Goal: Task Accomplishment & Management: Use online tool/utility

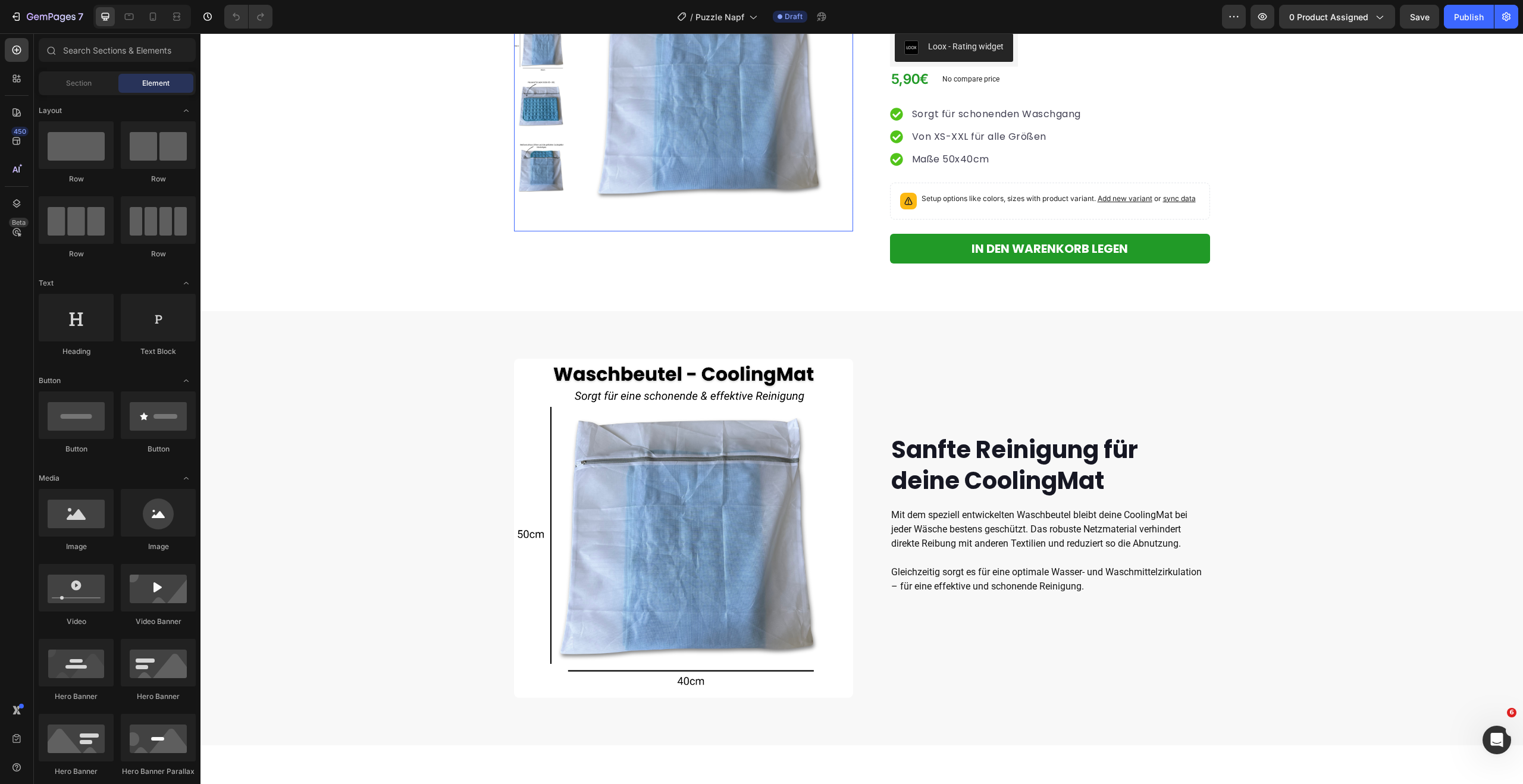
scroll to position [154, 0]
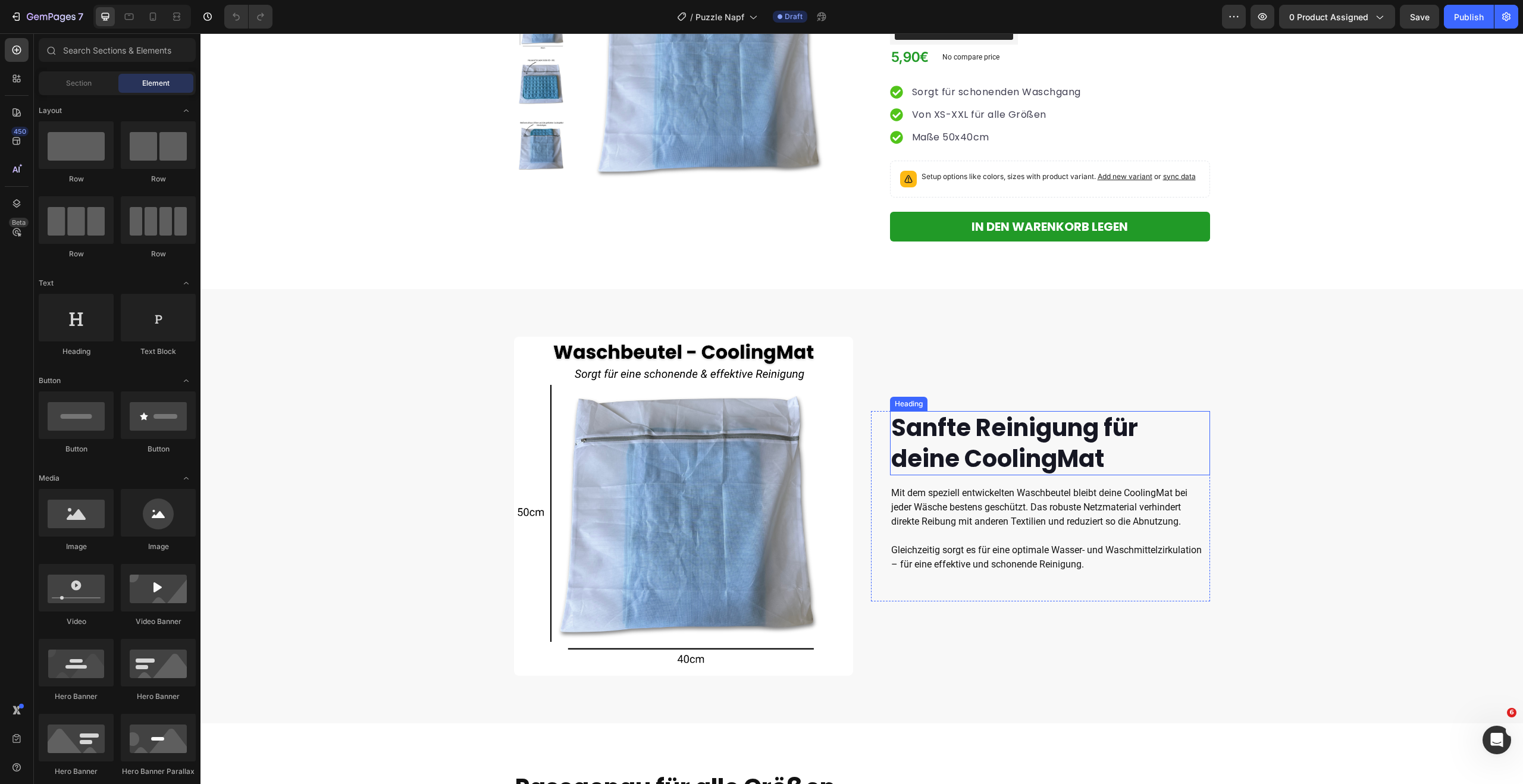
click at [959, 414] on strong "Sanfte Reinigung für deine CoolingMat" at bounding box center [1014, 443] width 247 height 65
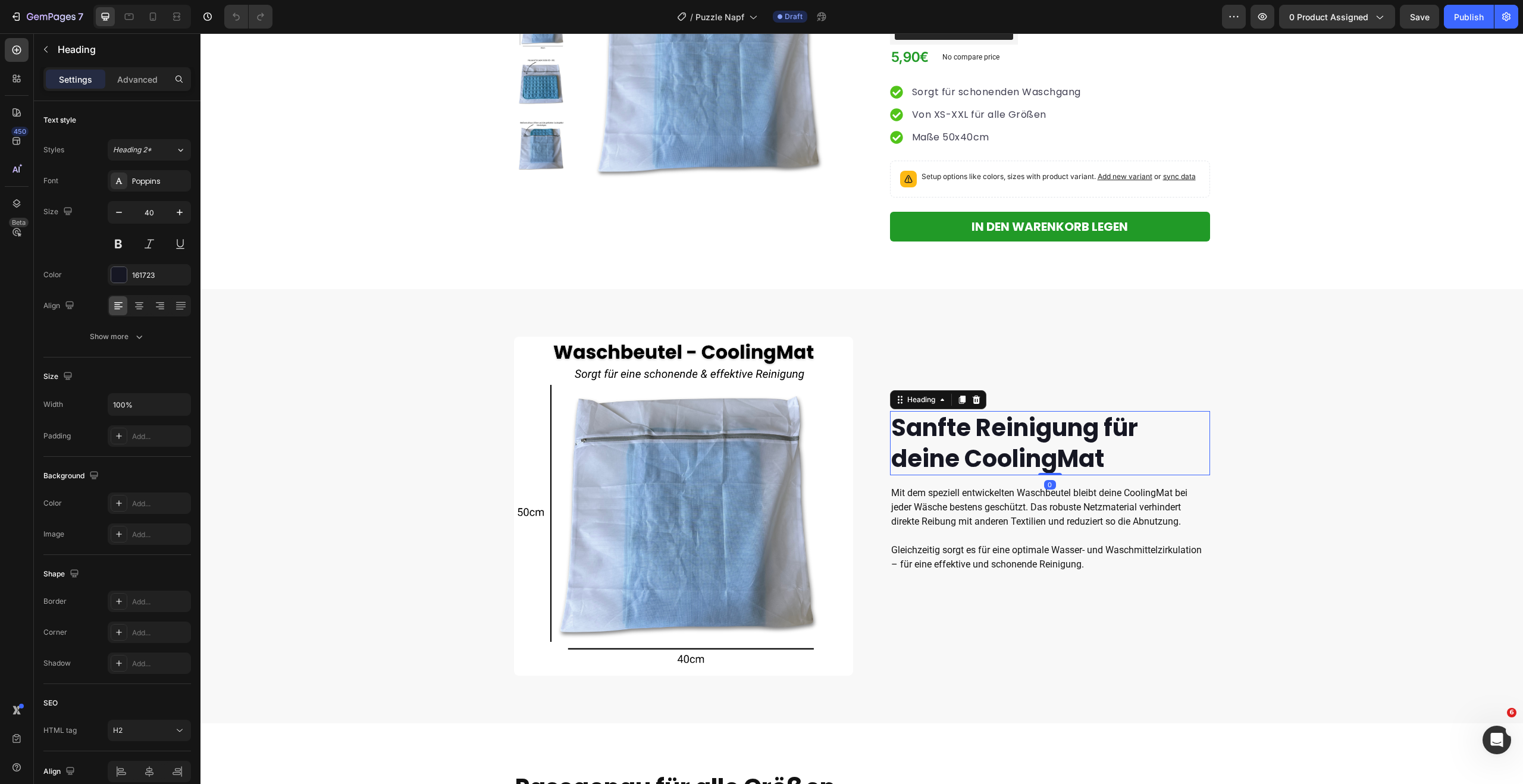
click at [1109, 459] on h2 "Sanfte Reinigung für deine CoolingMat" at bounding box center [1049, 443] width 320 height 65
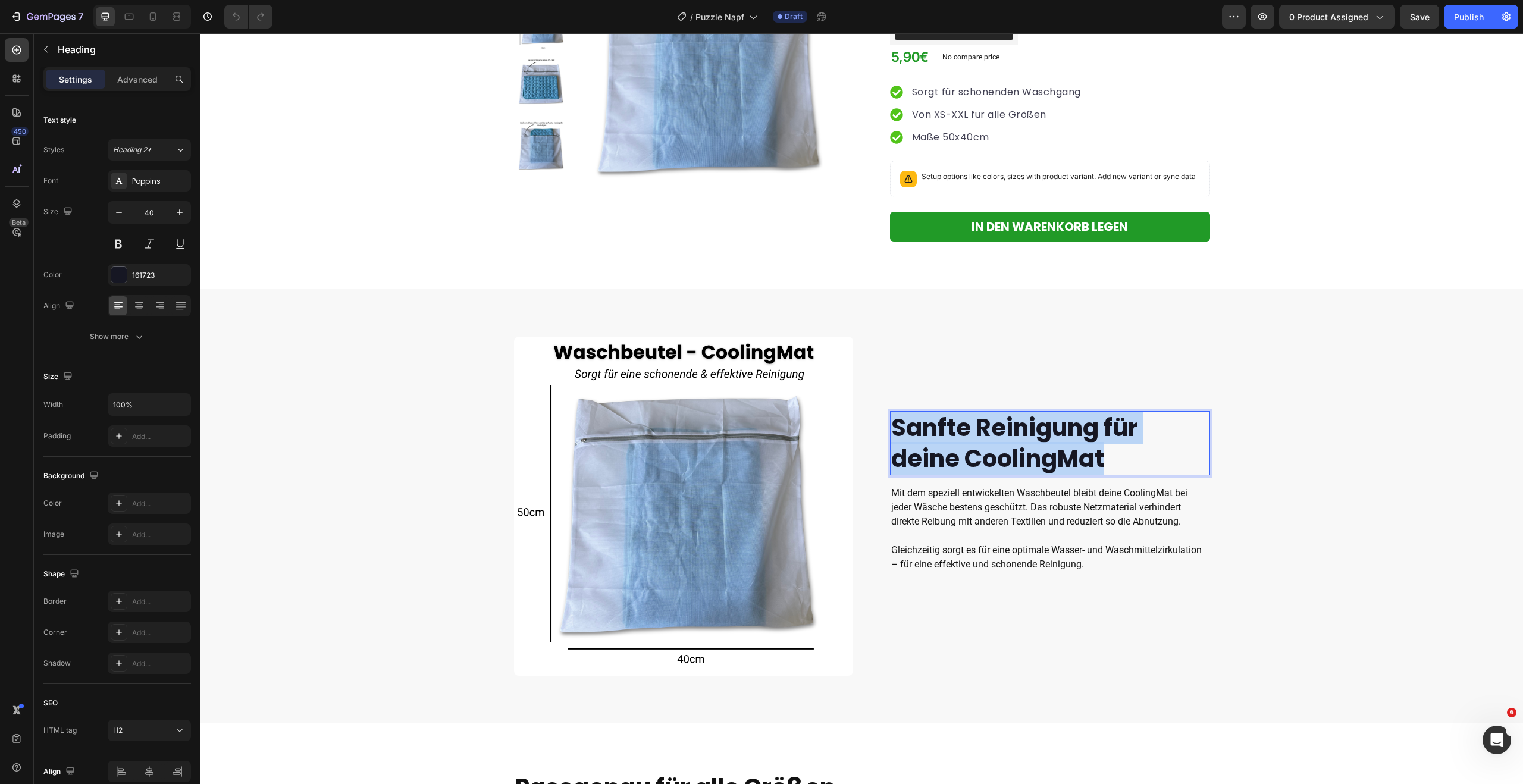
drag, startPoint x: 1109, startPoint y: 459, endPoint x: 893, endPoint y: 432, distance: 217.7
click at [893, 432] on p "Sanfte Reinigung für deine CoolingMat" at bounding box center [1050, 443] width 318 height 62
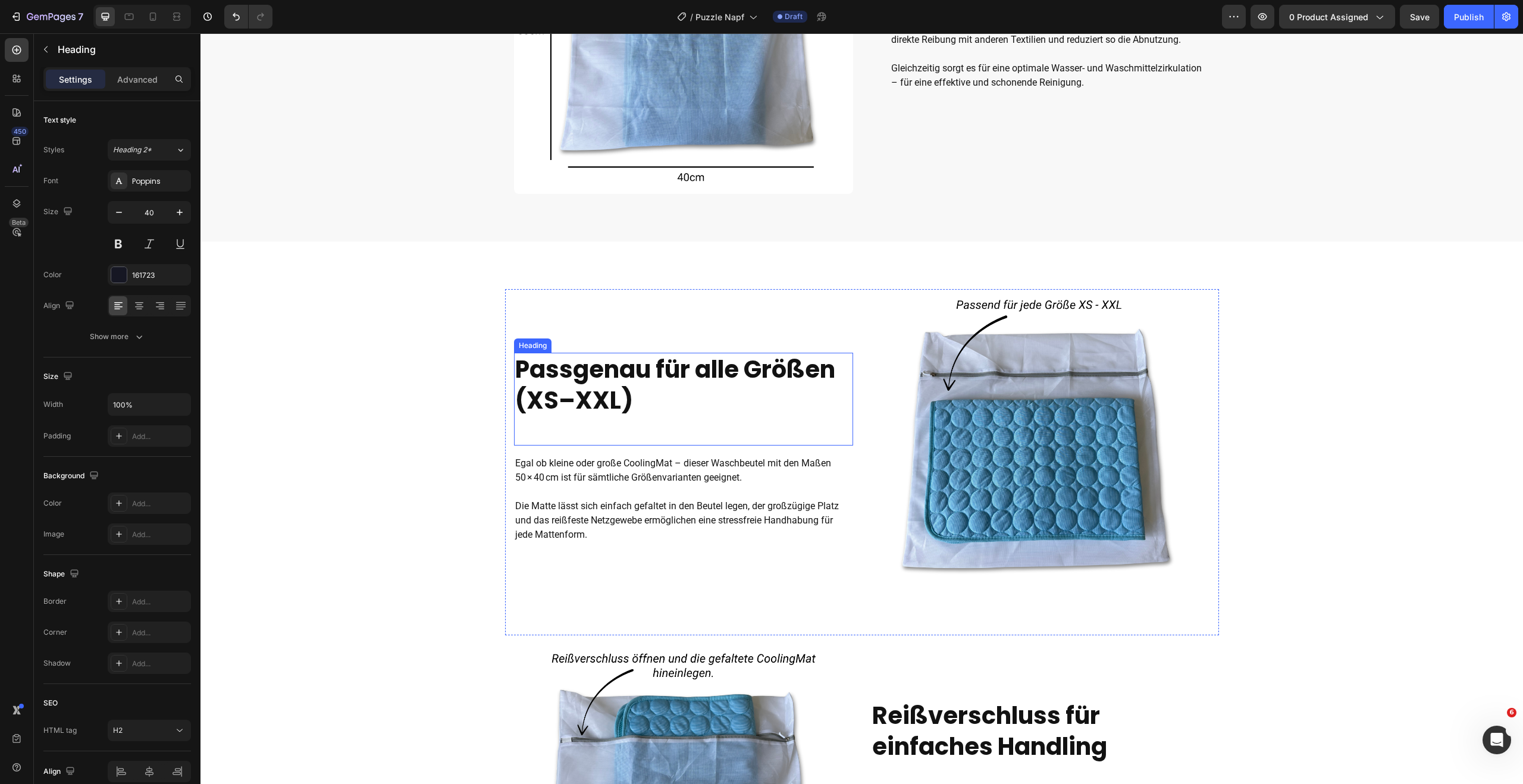
scroll to position [639, 0]
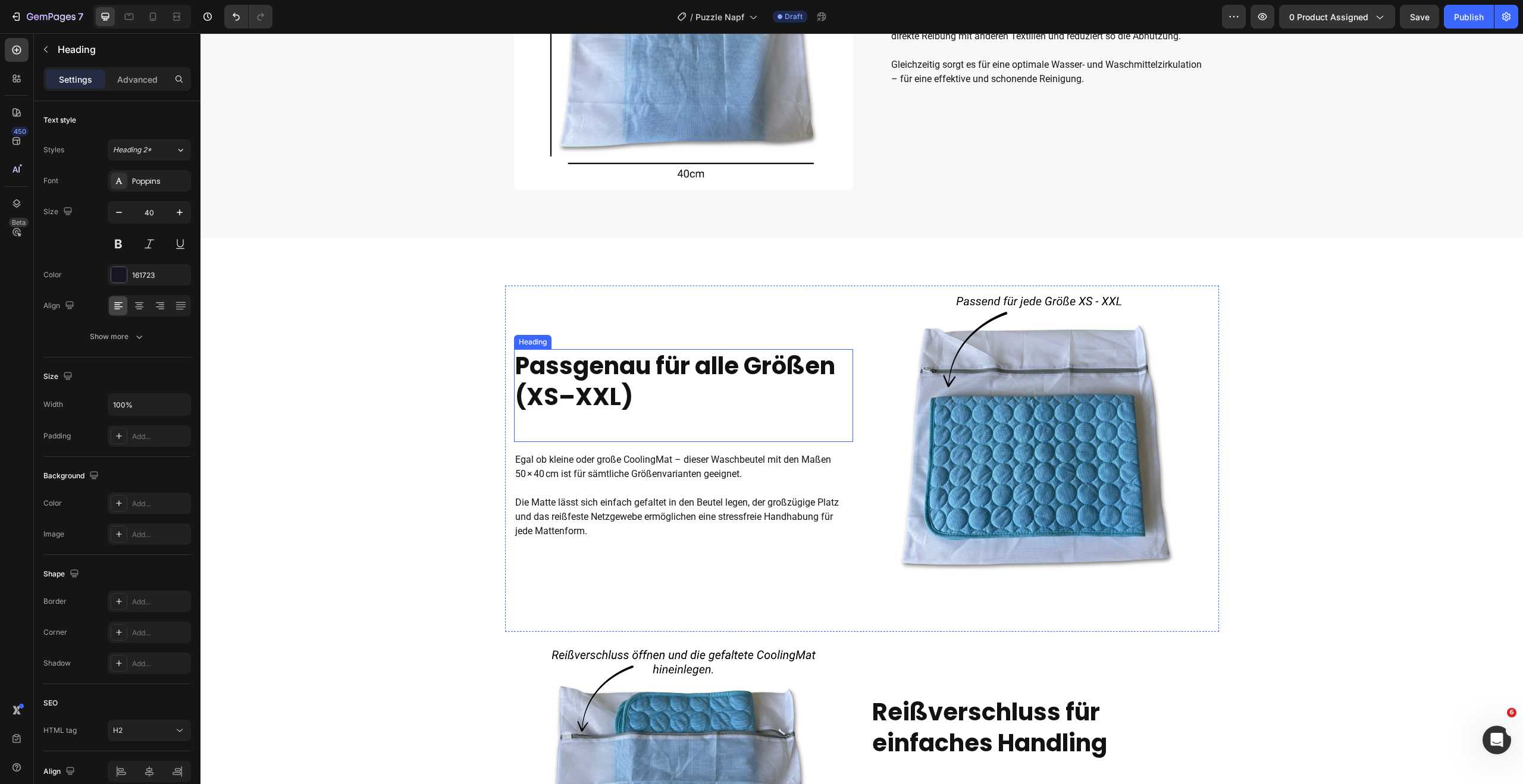
click at [690, 364] on strong "Passgenau für alle Größen (XS–XXL)" at bounding box center [675, 381] width 320 height 65
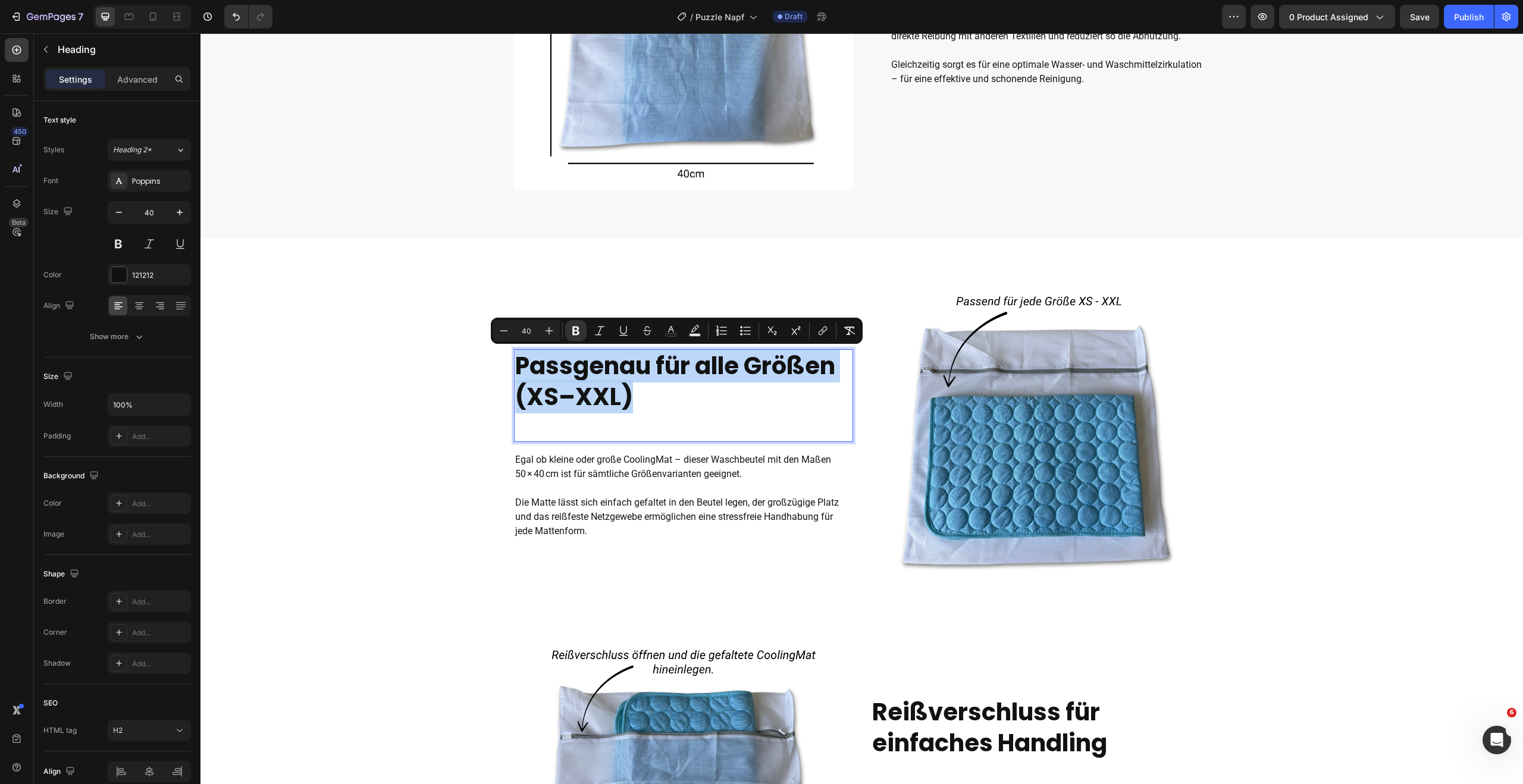
drag, startPoint x: 630, startPoint y: 394, endPoint x: 515, endPoint y: 374, distance: 116.7
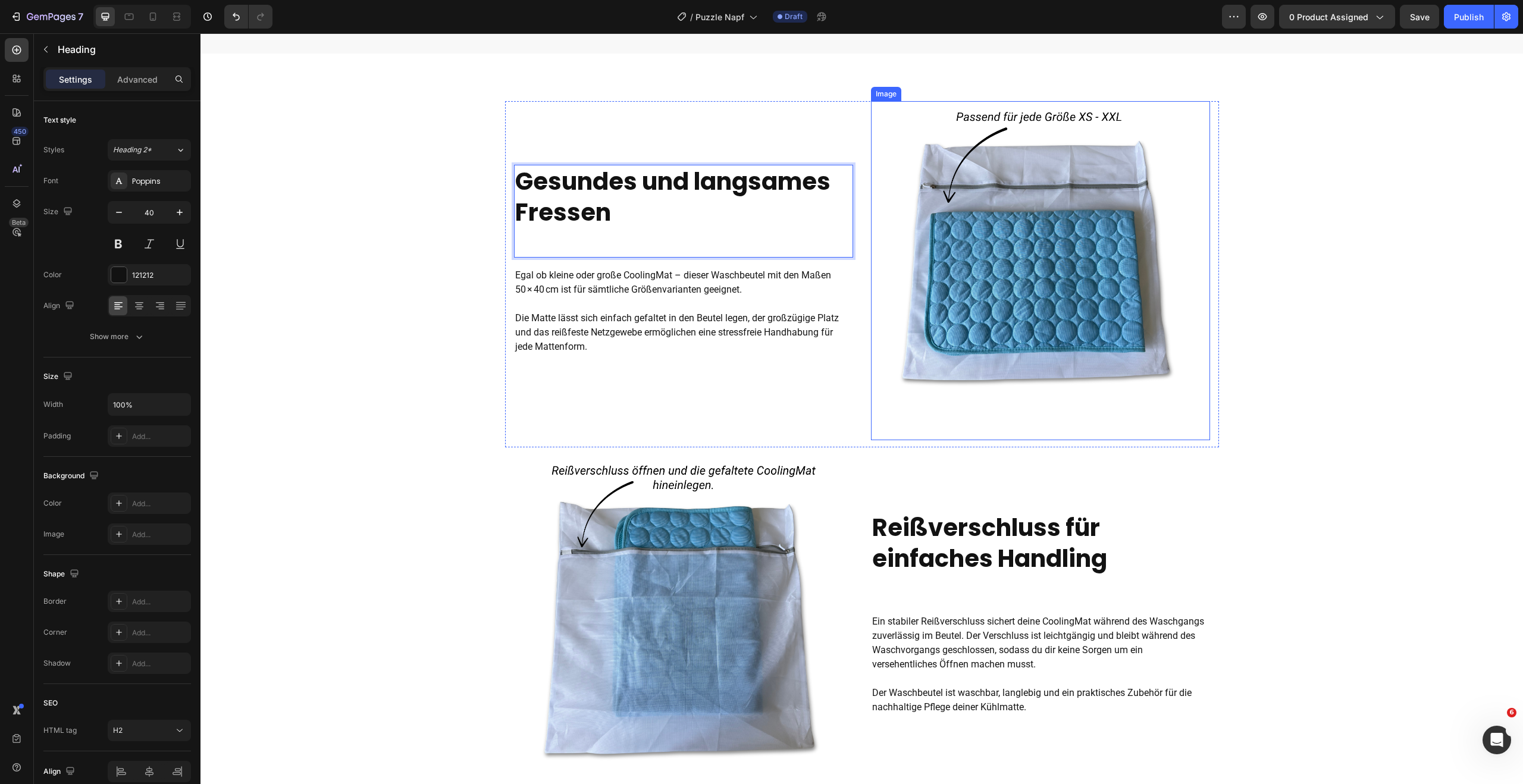
scroll to position [822, 0]
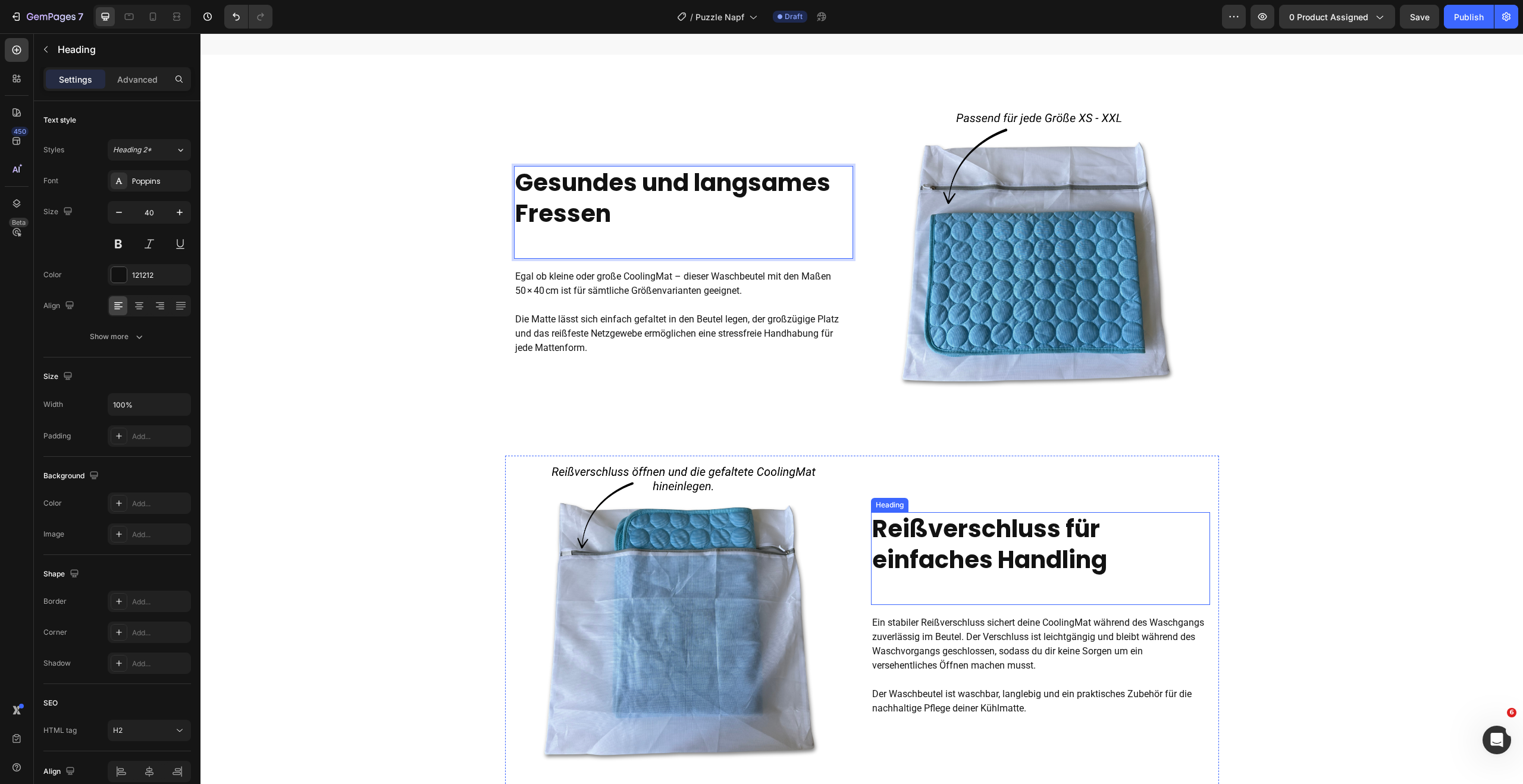
click at [1014, 537] on strong "Reißverschluss für einfaches Handling" at bounding box center [989, 544] width 235 height 65
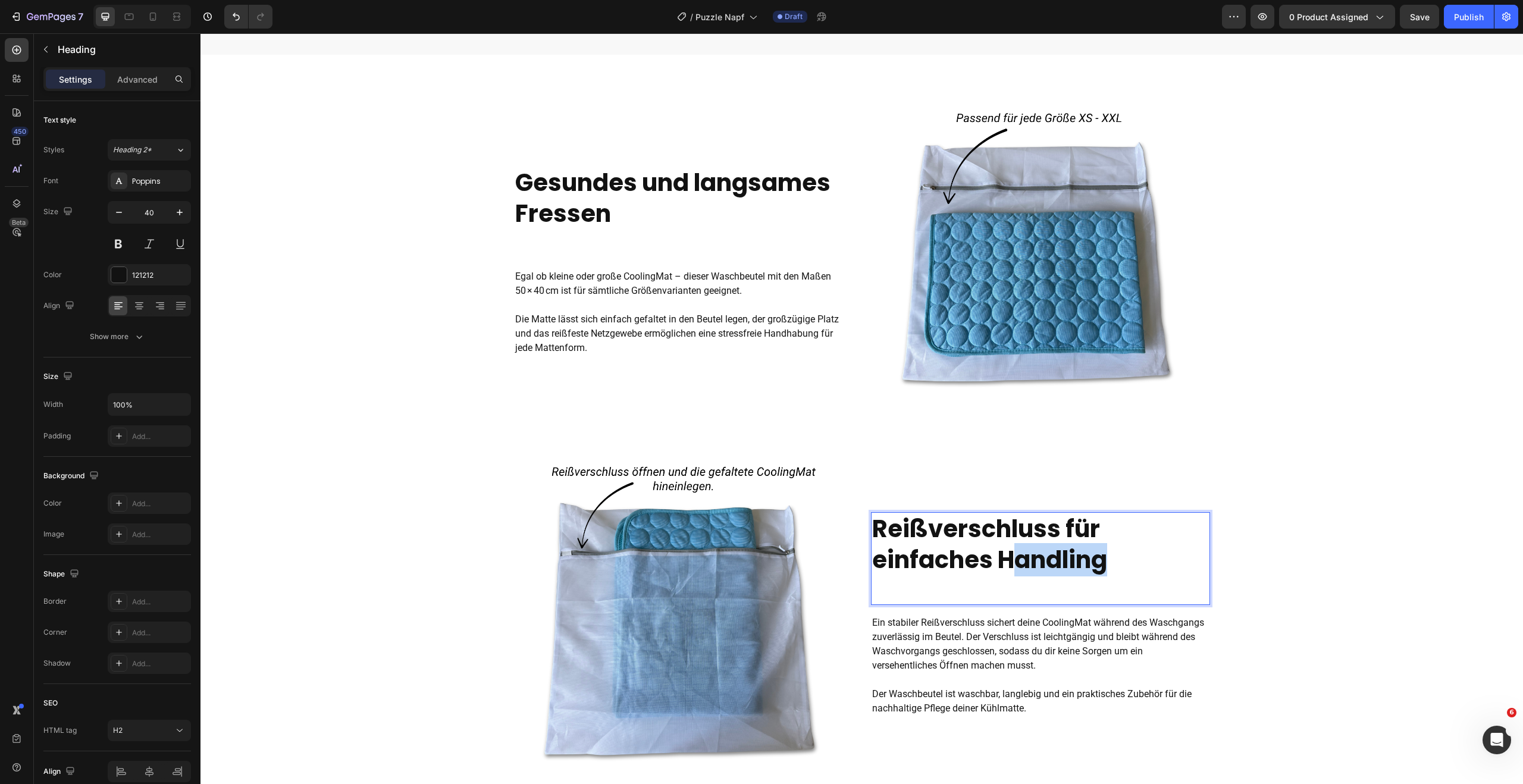
scroll to position [771, 0]
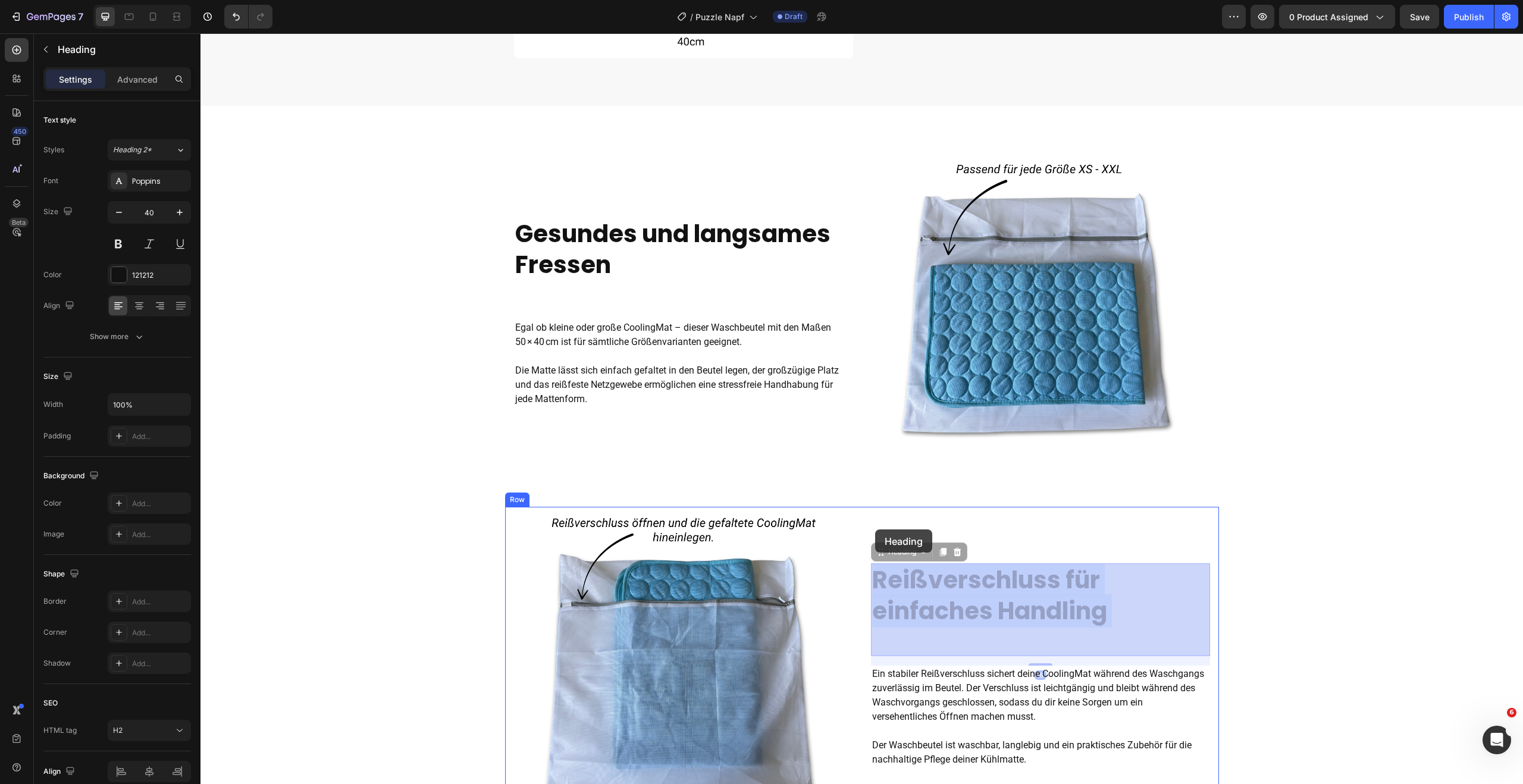
drag, startPoint x: 1129, startPoint y: 559, endPoint x: 875, endPoint y: 529, distance: 255.8
click at [875, 529] on div "Header ⁠⁠⁠⁠⁠⁠⁠ Intelligentes Futterspiel für deinen Hund Heading Mit dem spezie…" at bounding box center [861, 372] width 1322 height 2220
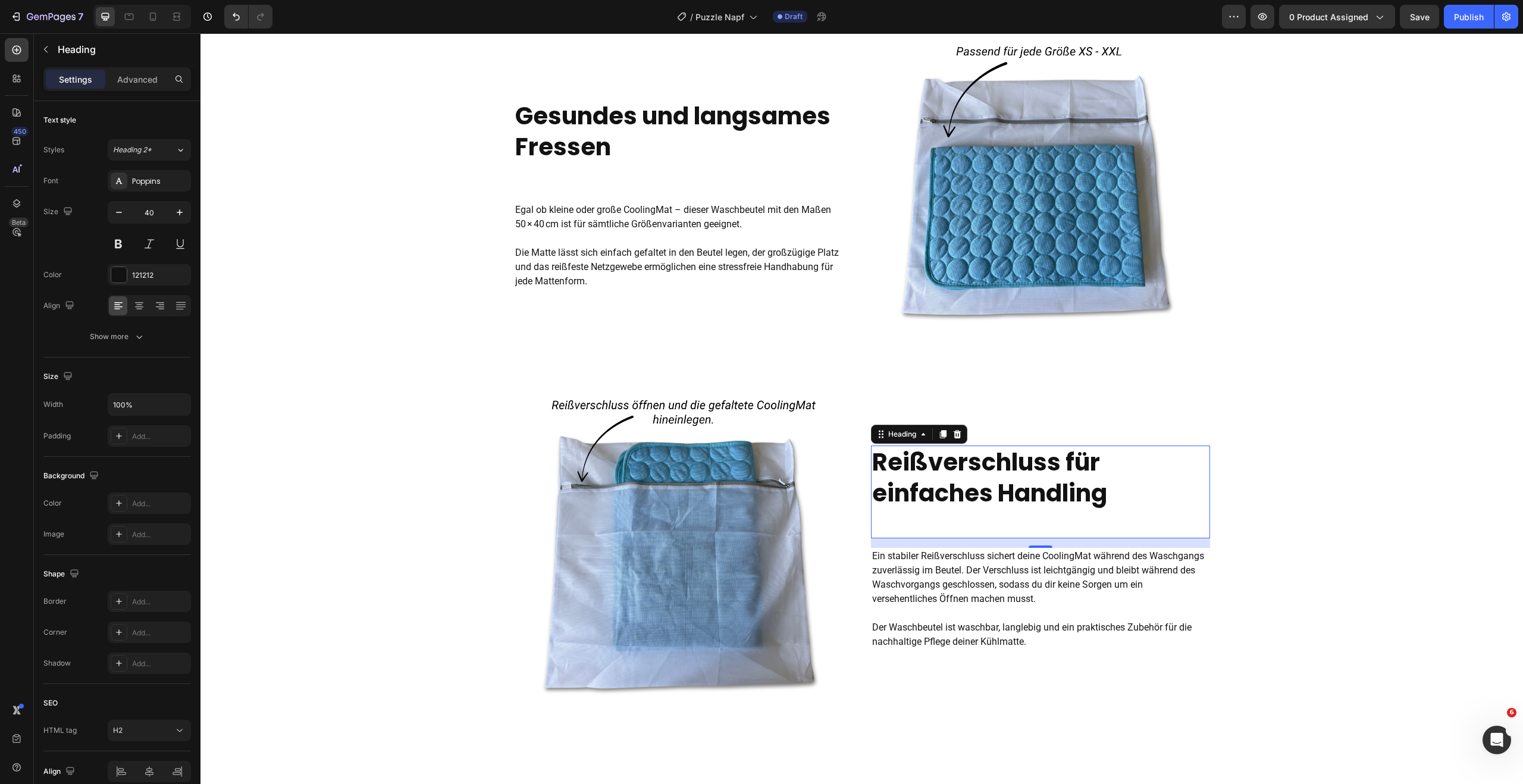
scroll to position [892, 0]
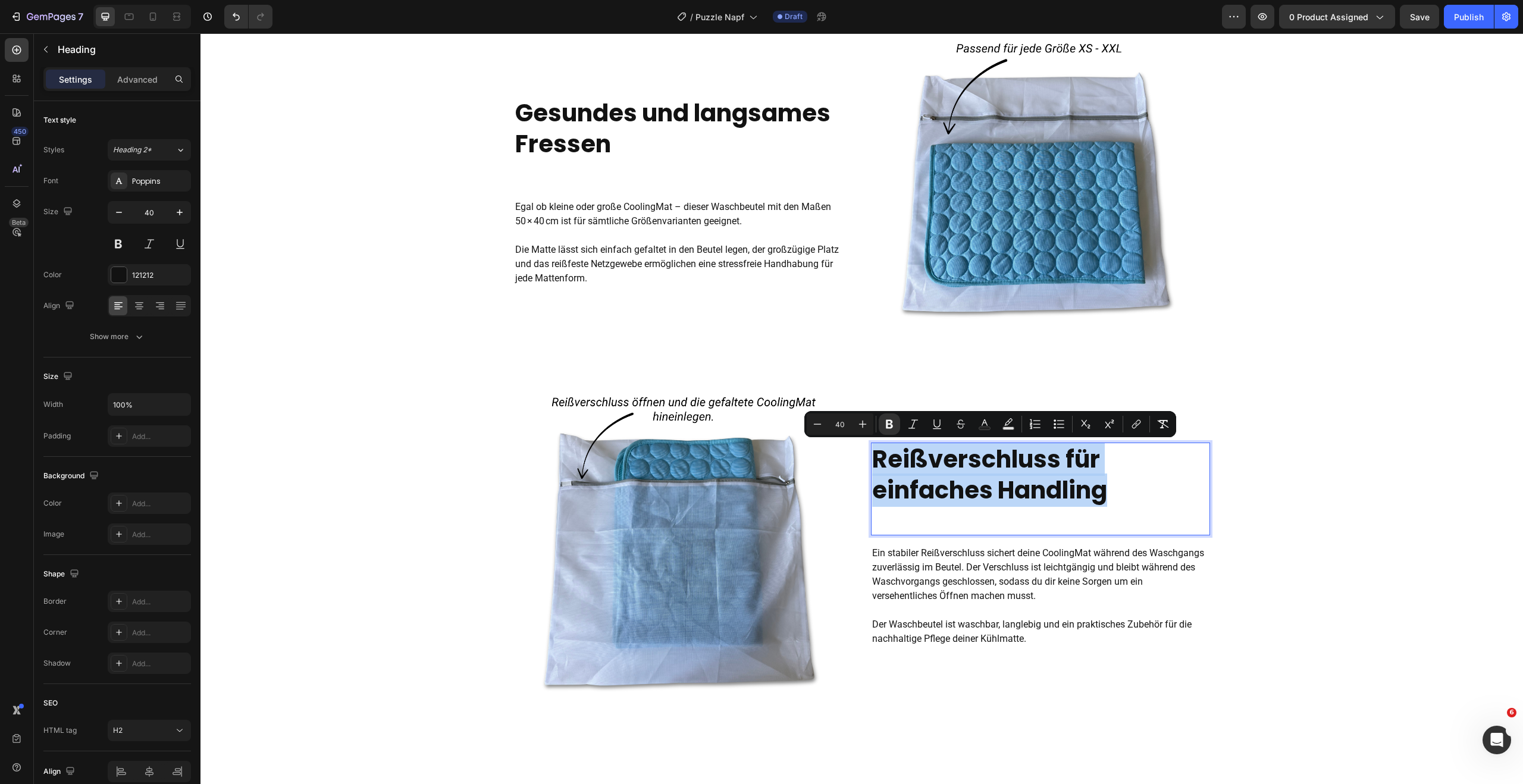
drag, startPoint x: 1117, startPoint y: 487, endPoint x: 875, endPoint y: 457, distance: 243.9
click at [875, 457] on p "Reißverschluss für einfaches Handling" at bounding box center [1040, 474] width 337 height 62
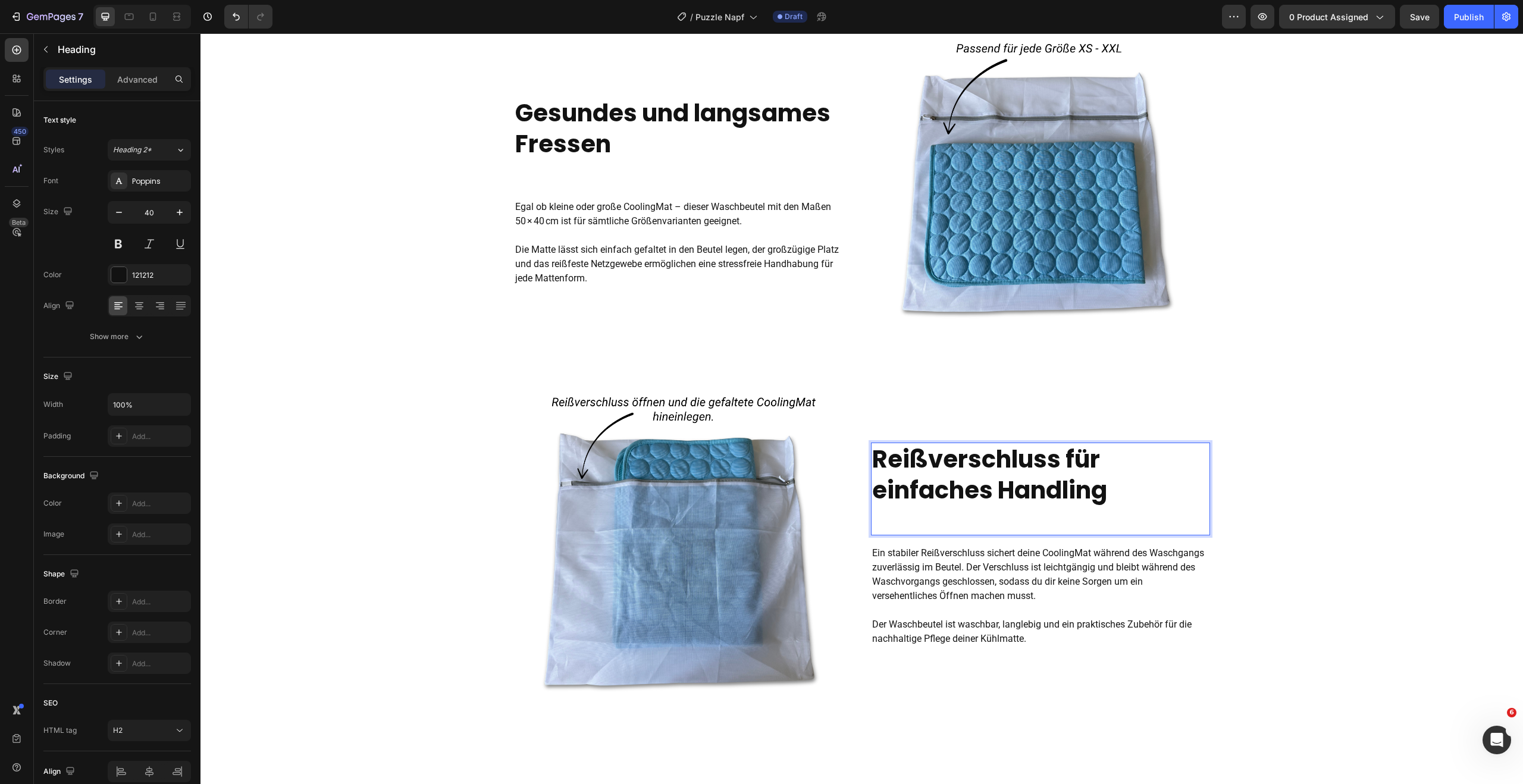
scroll to position [907, 0]
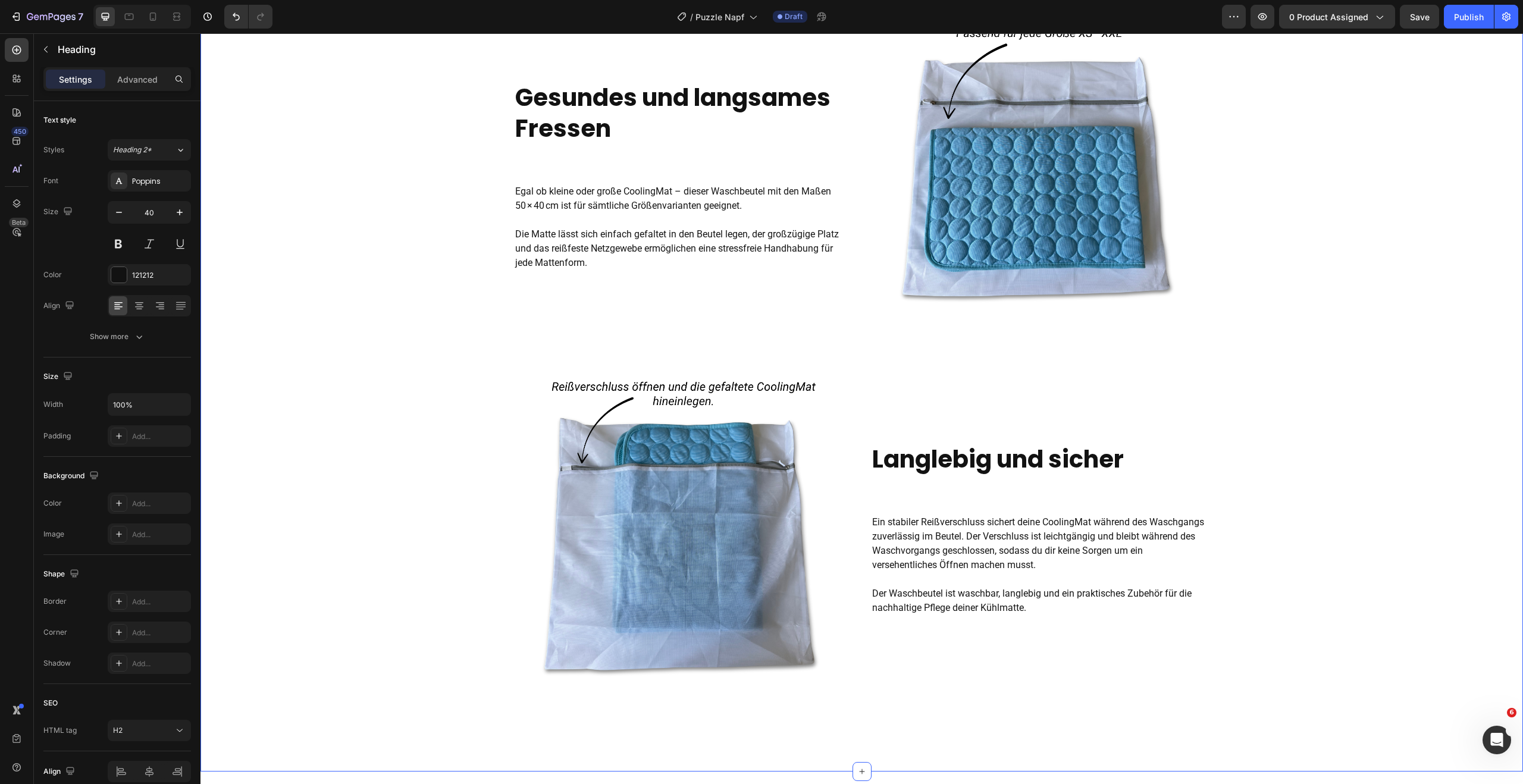
click at [1319, 446] on div "⁠⁠⁠⁠⁠⁠⁠ Gesundes und langsames Fressen Heading Egal ob kleine oder große Coolin…" at bounding box center [861, 370] width 1322 height 706
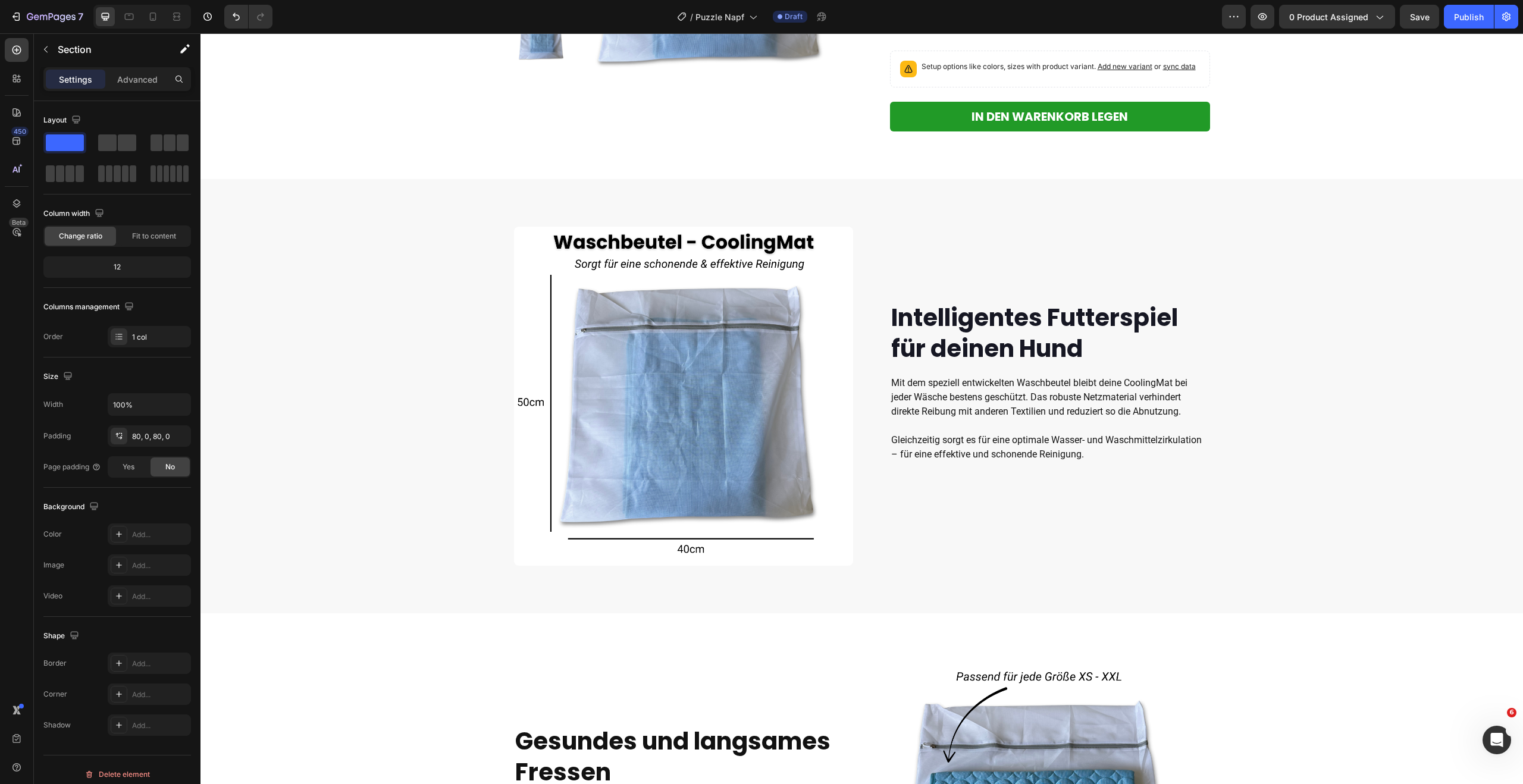
scroll to position [265, 0]
click at [971, 386] on span "Mit dem speziell entwickelten Waschbeutel bleibt deine CoolingMat bei jeder Wäs…" at bounding box center [1039, 396] width 296 height 40
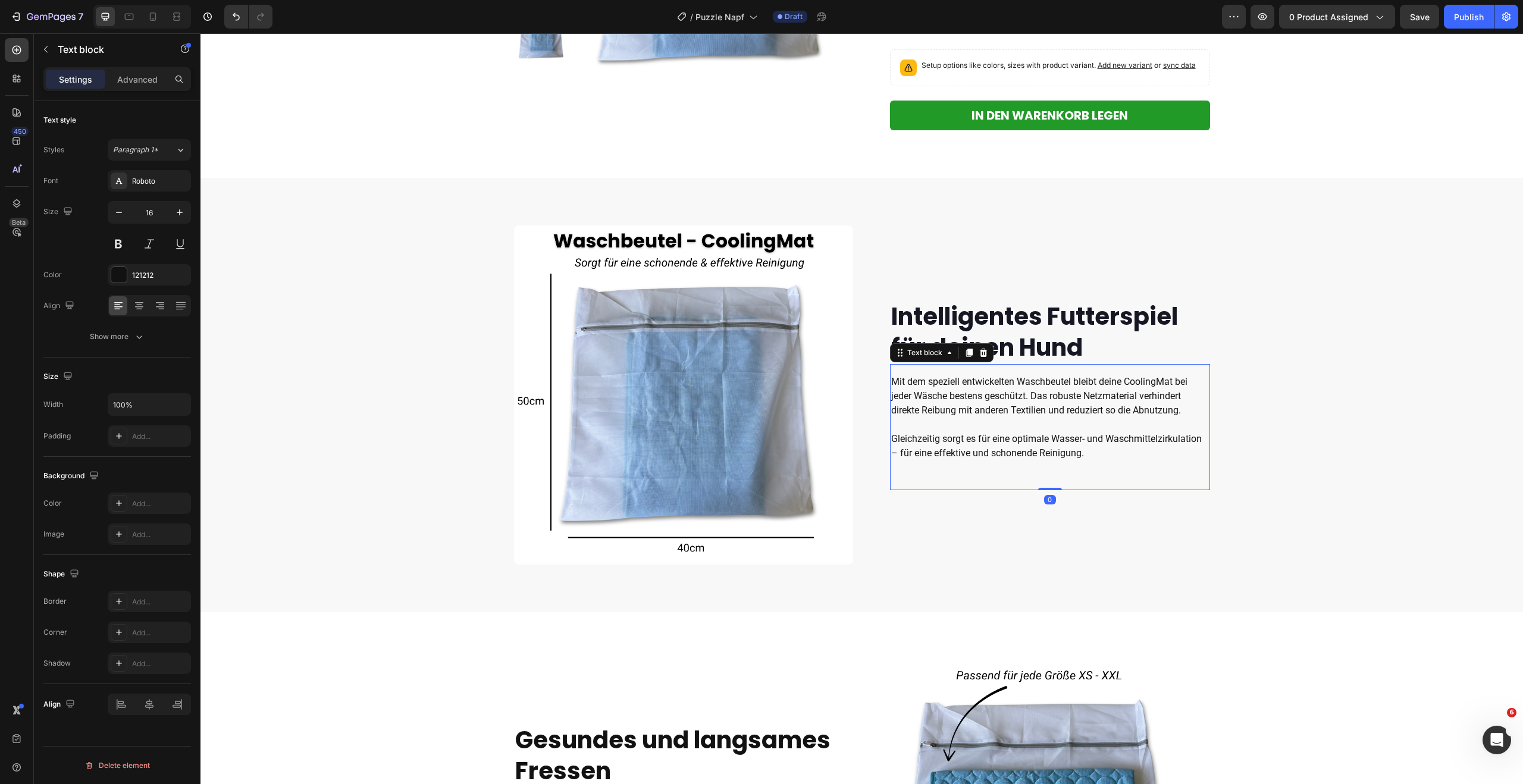
click at [1101, 465] on div "Mit dem speziell entwickelten Waschbeutel bleibt deine CoolingMat bei jeder Wäs…" at bounding box center [1049, 427] width 320 height 126
drag, startPoint x: 1096, startPoint y: 455, endPoint x: 1087, endPoint y: 451, distance: 9.8
click at [1096, 455] on p "Gleichzeitig sorgt es für eine optimale Wasser- und Waschmittelzirkulation – fü…" at bounding box center [1050, 446] width 318 height 29
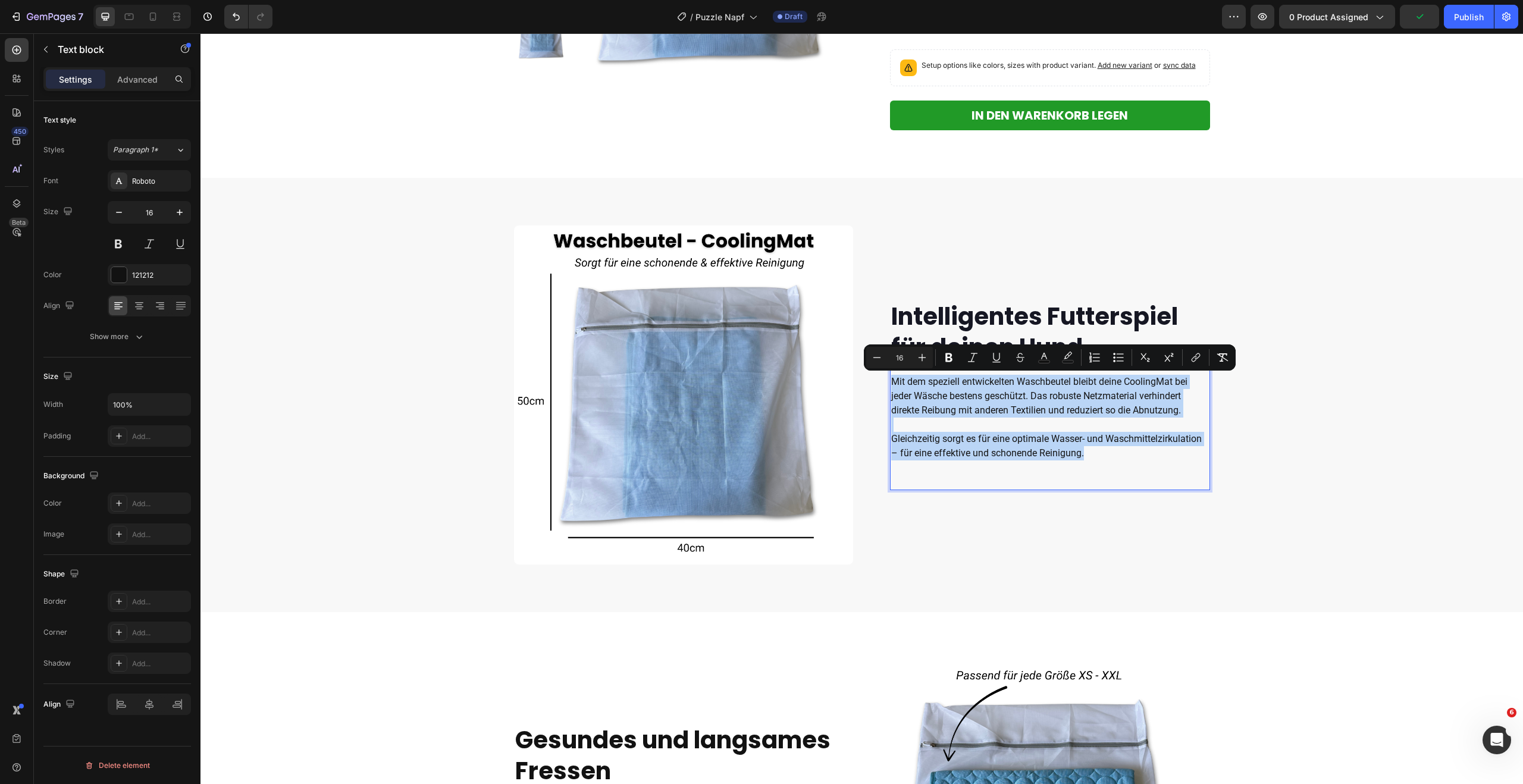
drag, startPoint x: 1087, startPoint y: 451, endPoint x: 894, endPoint y: 384, distance: 204.3
click at [894, 384] on div "Mit dem speziell entwickelten Waschbeutel bleibt deine CoolingMat bei jeder Wäs…" at bounding box center [1049, 418] width 320 height 88
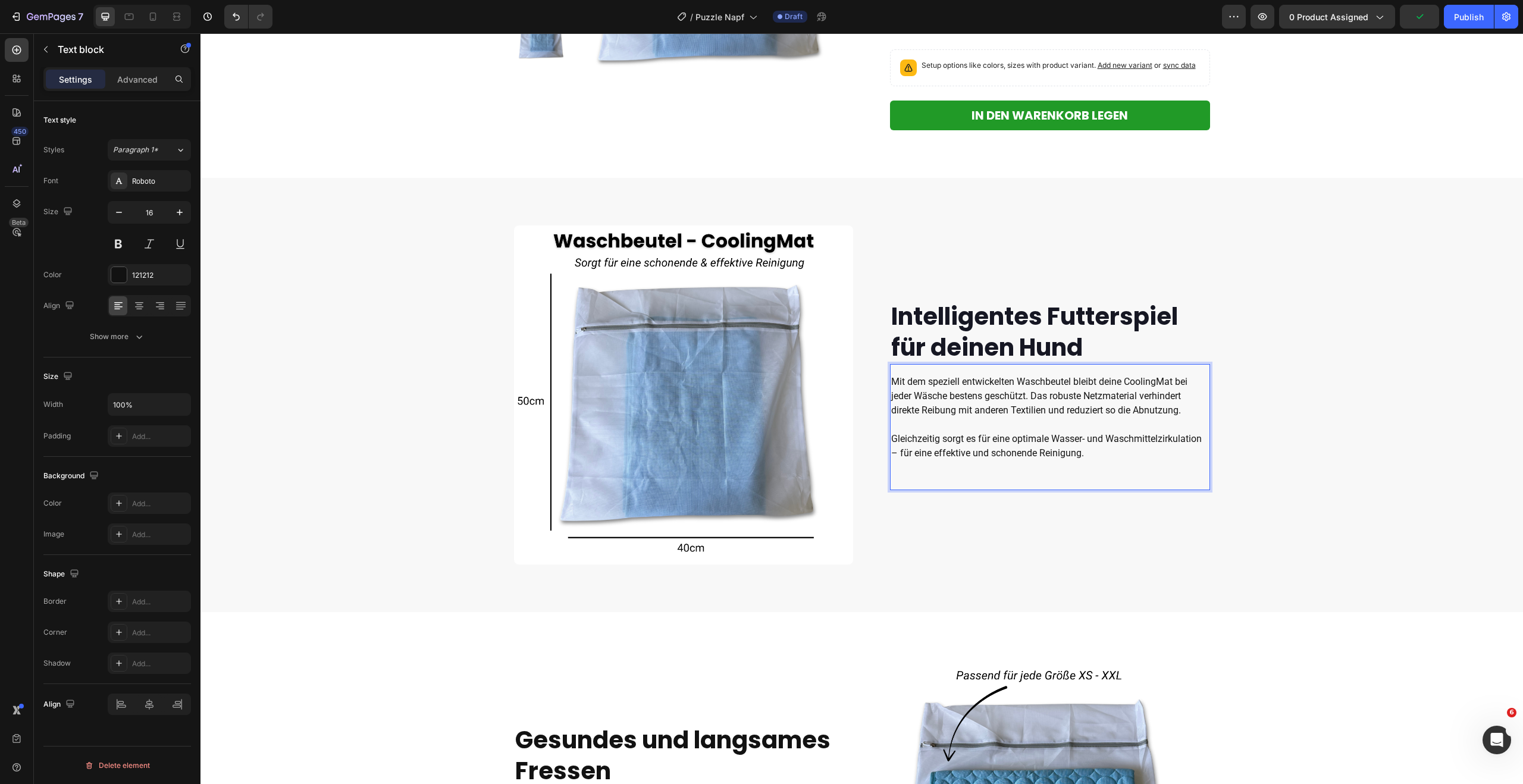
scroll to position [272, 0]
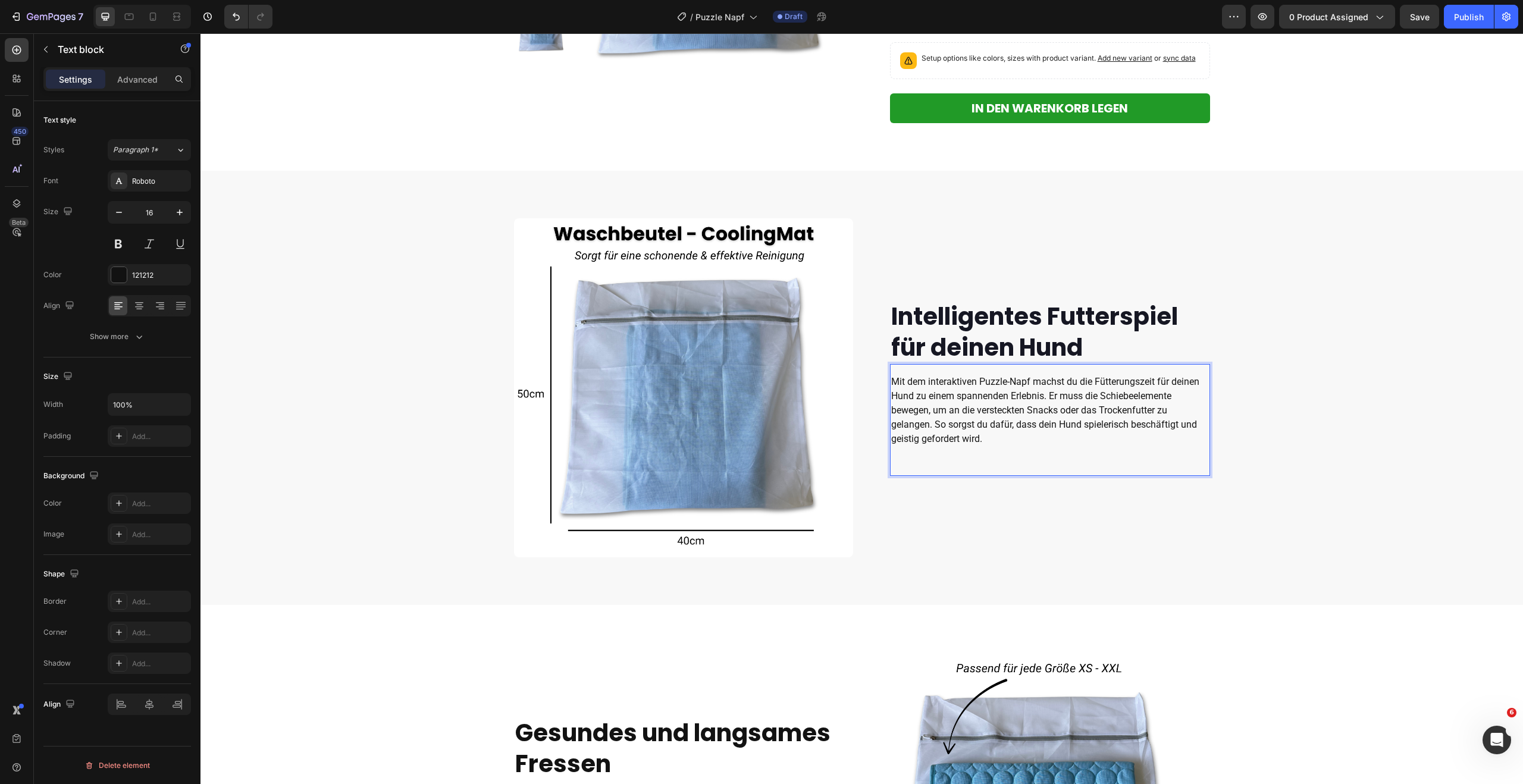
click at [1051, 396] on span "Mit dem interaktiven Puzzle-Napf machst du die Fütterungszeit für deinen Hund z…" at bounding box center [1045, 410] width 308 height 68
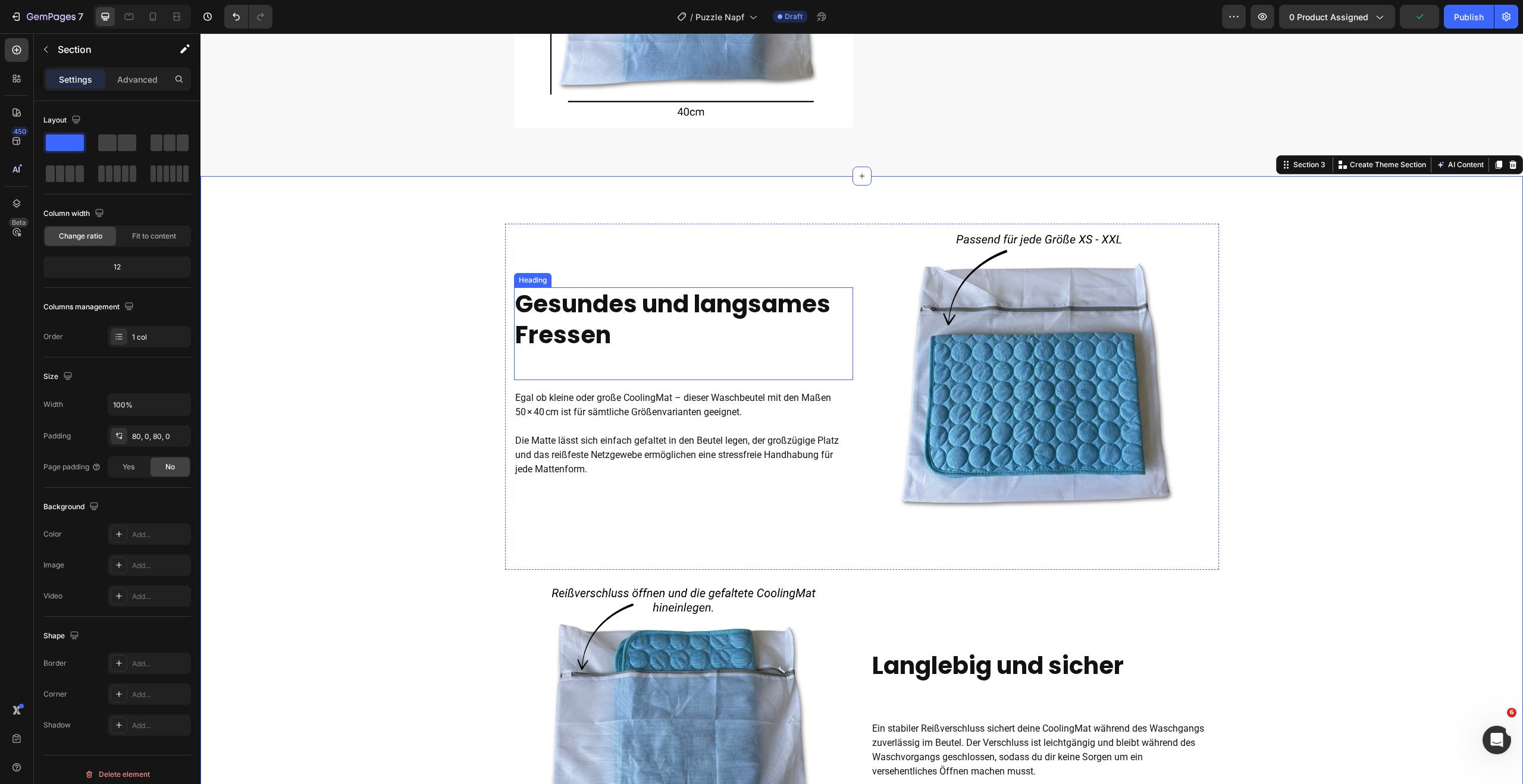
scroll to position [705, 0]
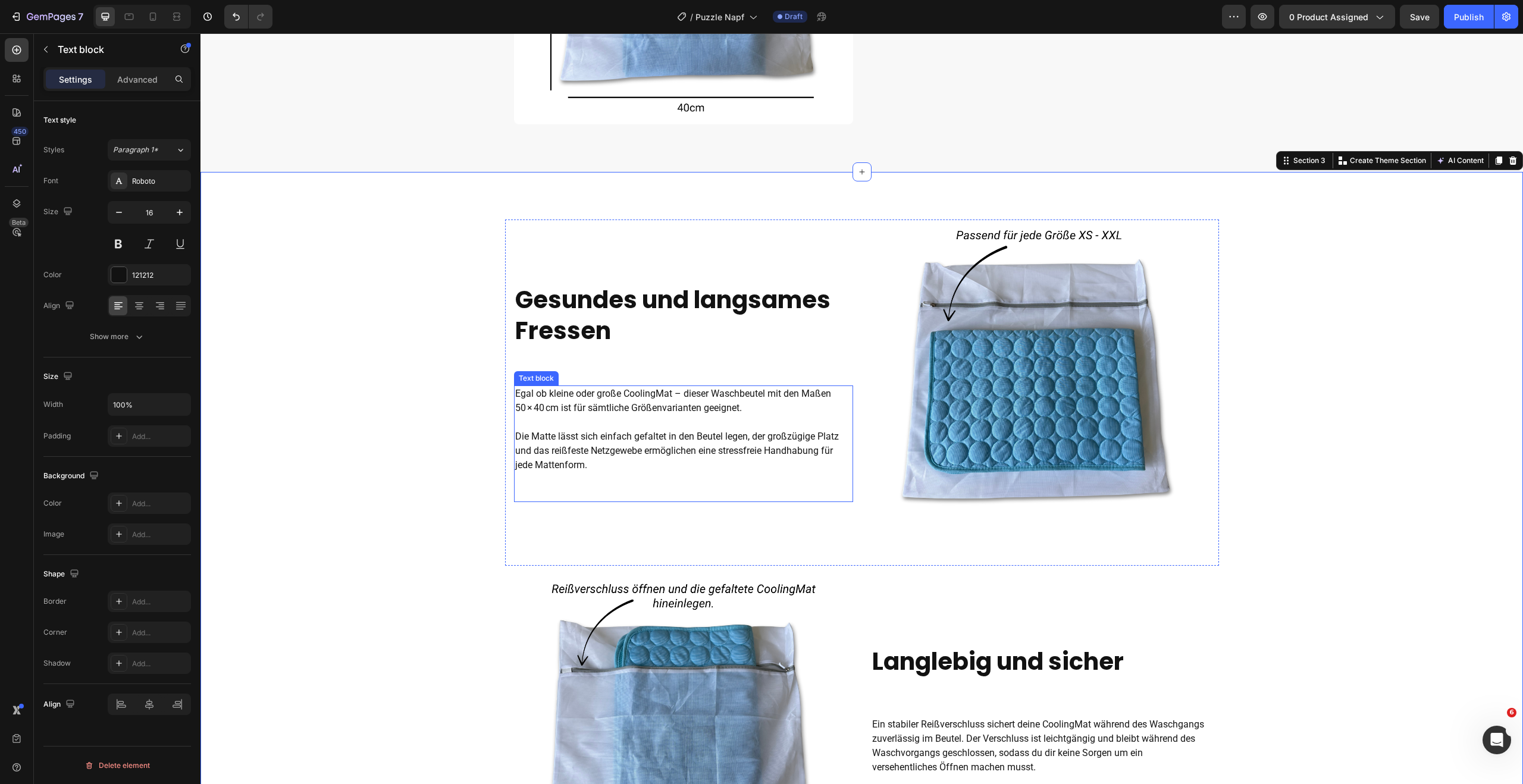
click at [708, 417] on p at bounding box center [684, 422] width 337 height 14
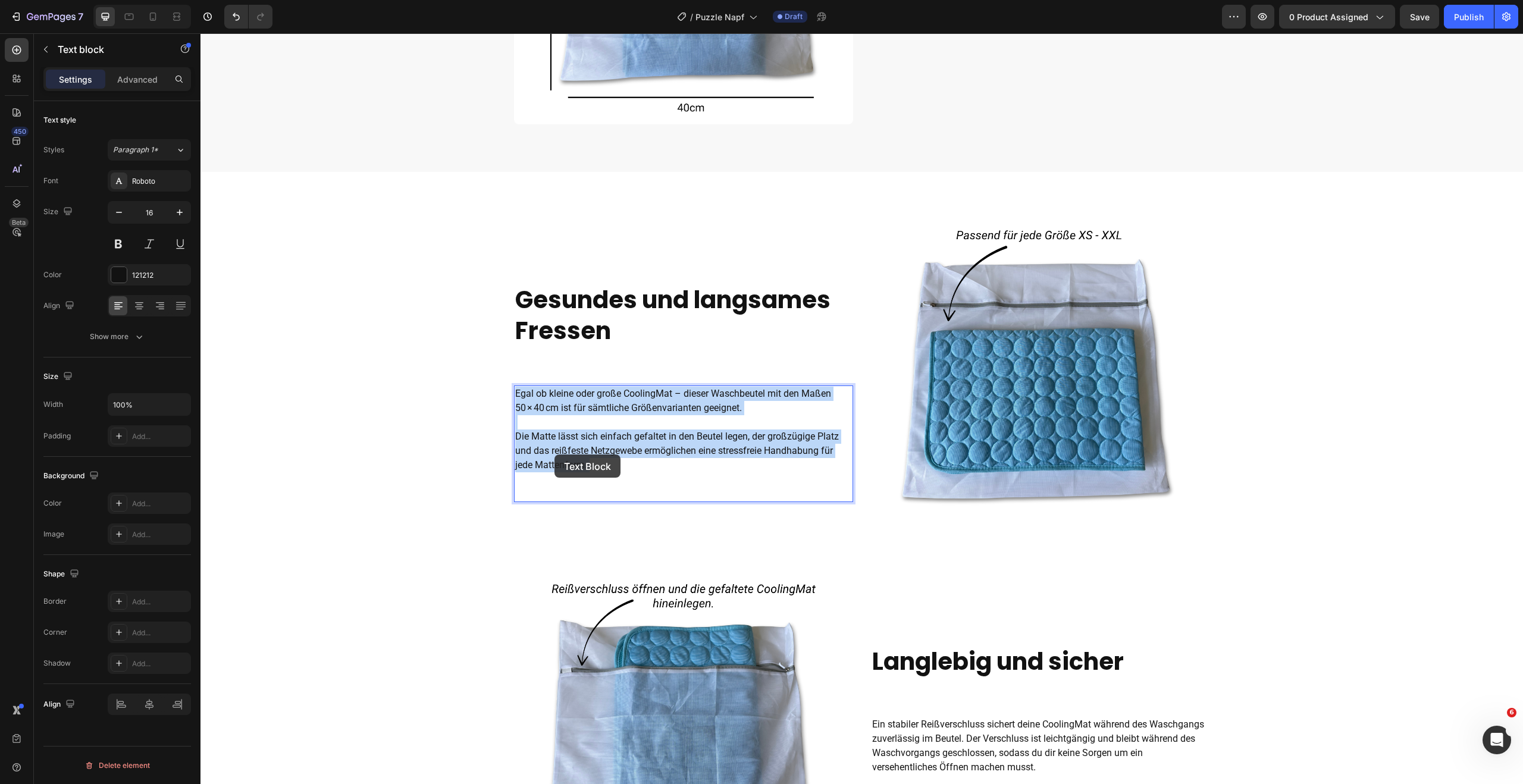
scroll to position [646, 0]
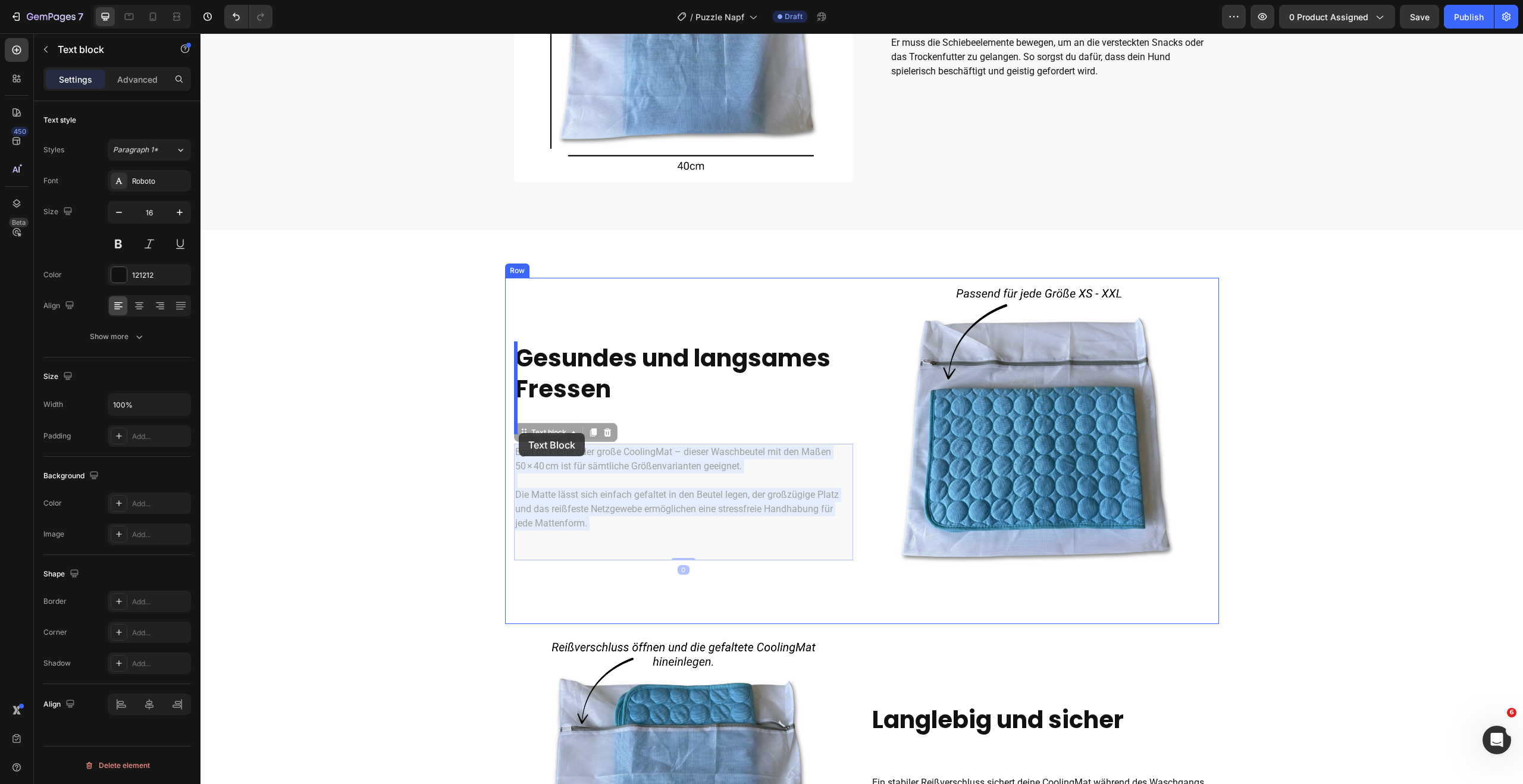
drag, startPoint x: 593, startPoint y: 465, endPoint x: 517, endPoint y: 439, distance: 80.3
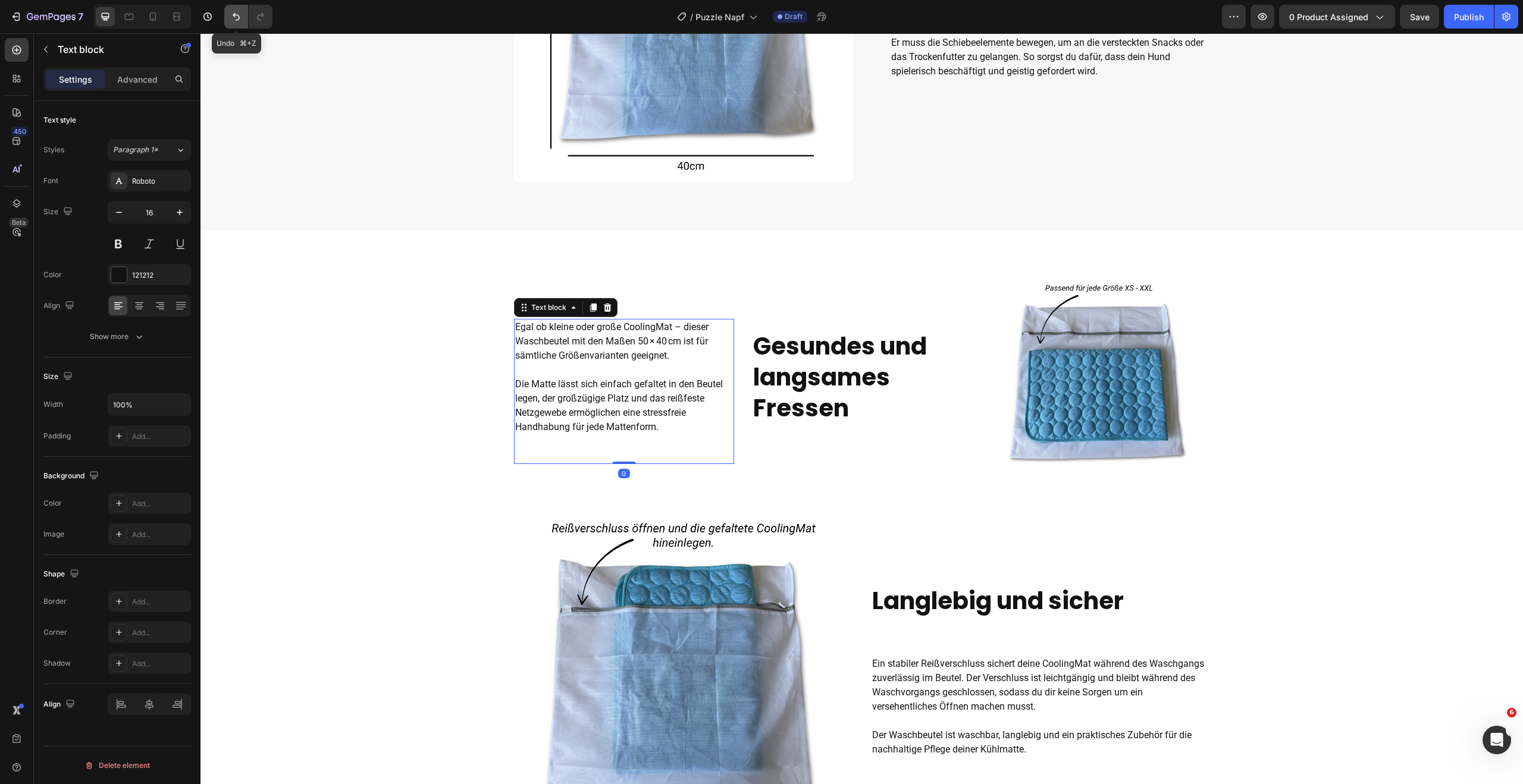
click at [233, 17] on icon "Undo/Redo" at bounding box center [236, 17] width 12 height 12
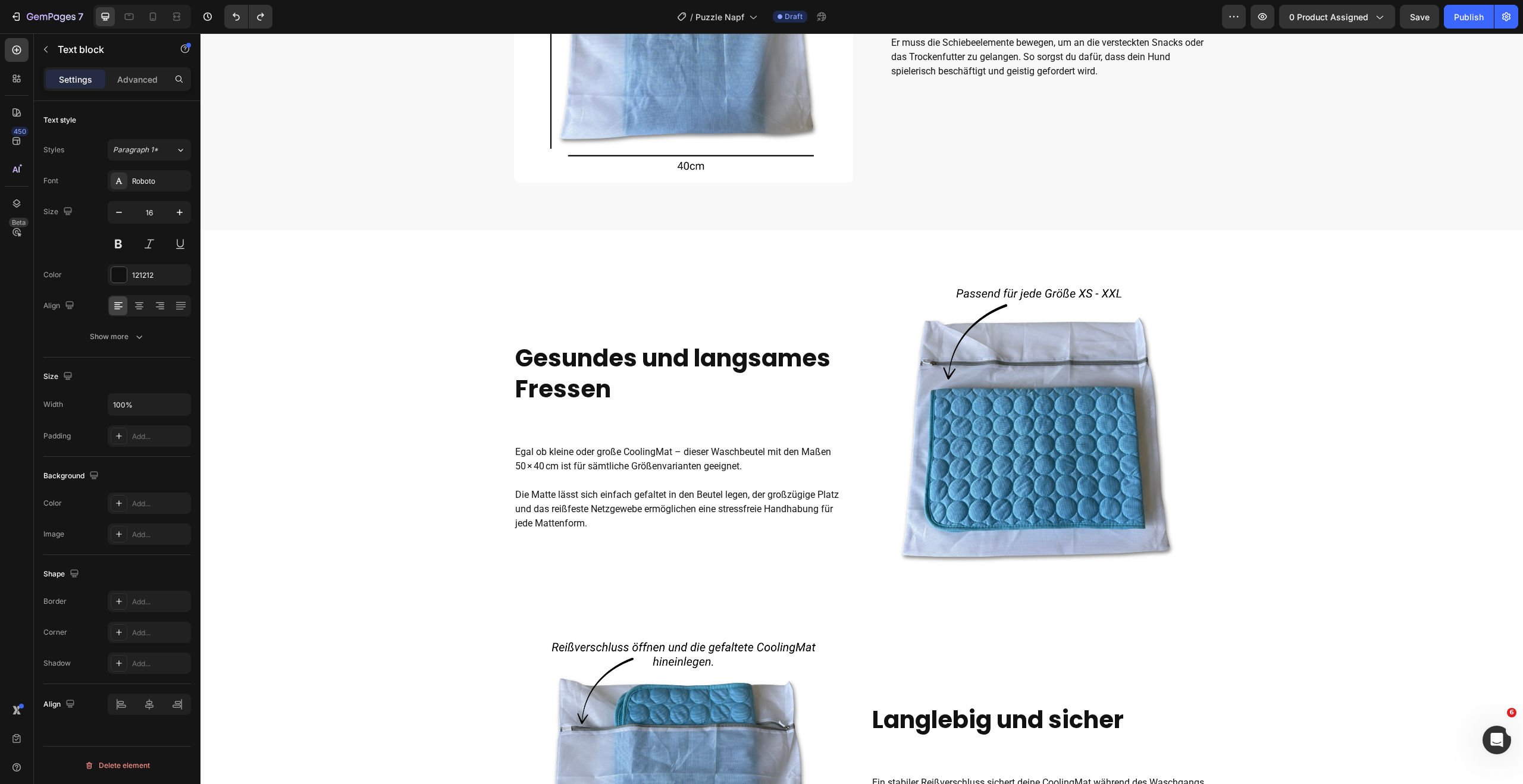
click at [589, 466] on span "Egal ob kleine oder große CoolingMat – dieser Waschbeutel mit den Maßen 50 × 40…" at bounding box center [673, 459] width 316 height 25
click at [563, 489] on span "Die Matte lässt sich einfach gefaltet in den Beutel legen, der großzügige Platz…" at bounding box center [677, 509] width 324 height 40
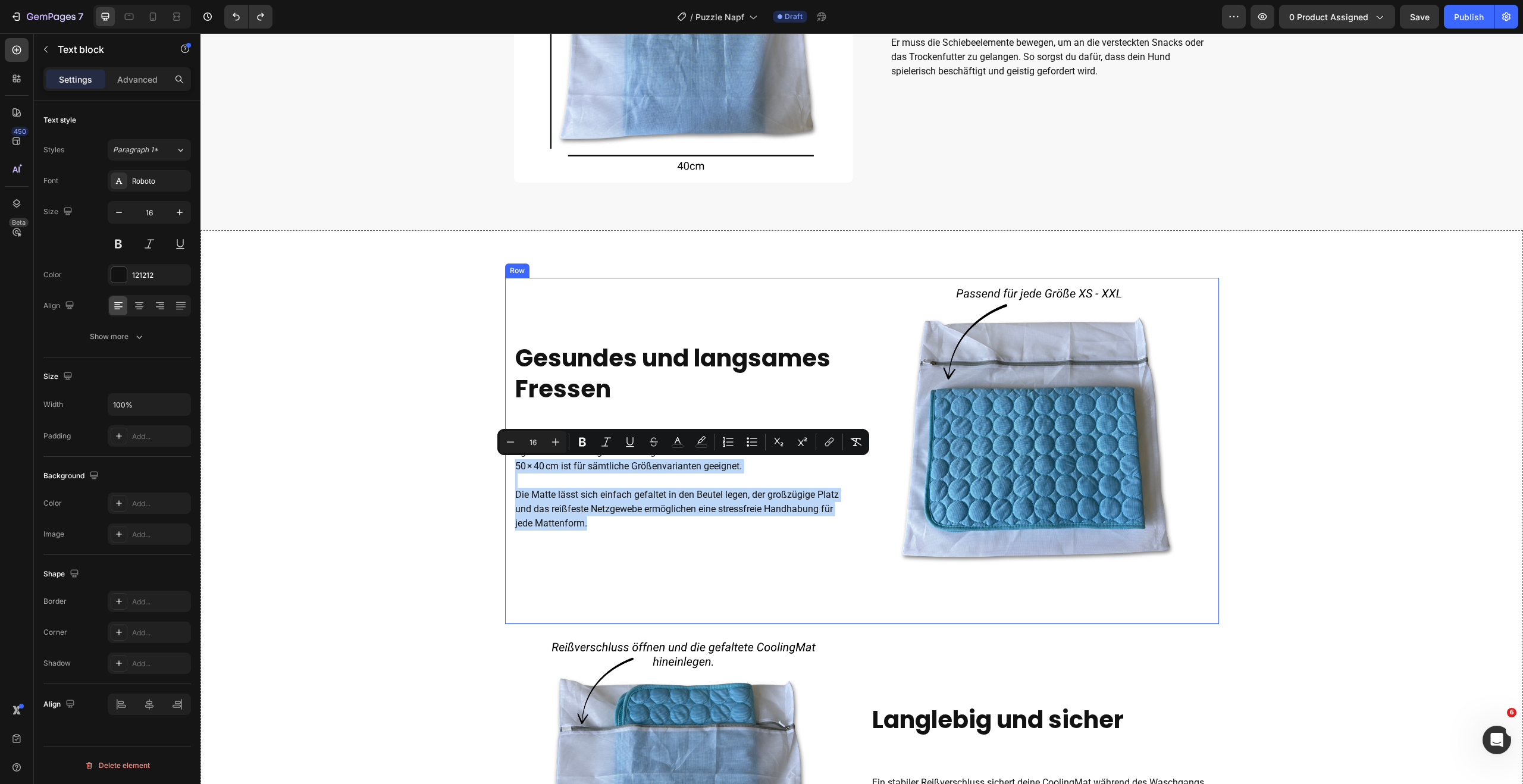
drag, startPoint x: 589, startPoint y: 527, endPoint x: 511, endPoint y: 459, distance: 103.5
click at [511, 459] on div "Gesundes und langsames Fressen Heading Egal ob kleine oder große CoolingMat – d…" at bounding box center [861, 451] width 714 height 346
click at [541, 476] on p "Rich Text Editor. Editing area: main" at bounding box center [684, 480] width 337 height 14
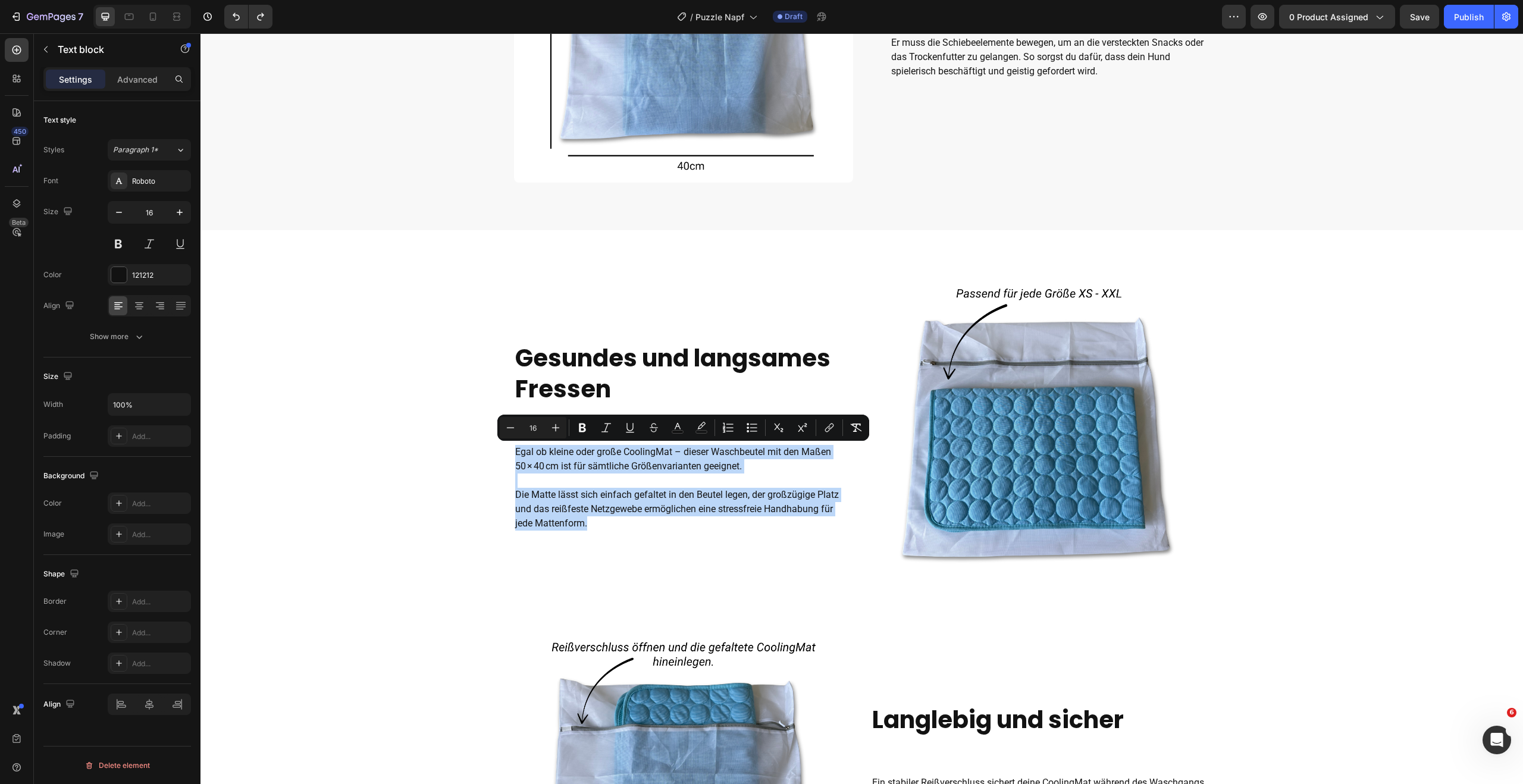
drag, startPoint x: 515, startPoint y: 450, endPoint x: 588, endPoint y: 536, distance: 112.8
click at [588, 536] on div "Egal ob kleine oder große CoolingMat – dieser Waschbeutel mit den Maßen 50 × 40…" at bounding box center [684, 501] width 339 height 116
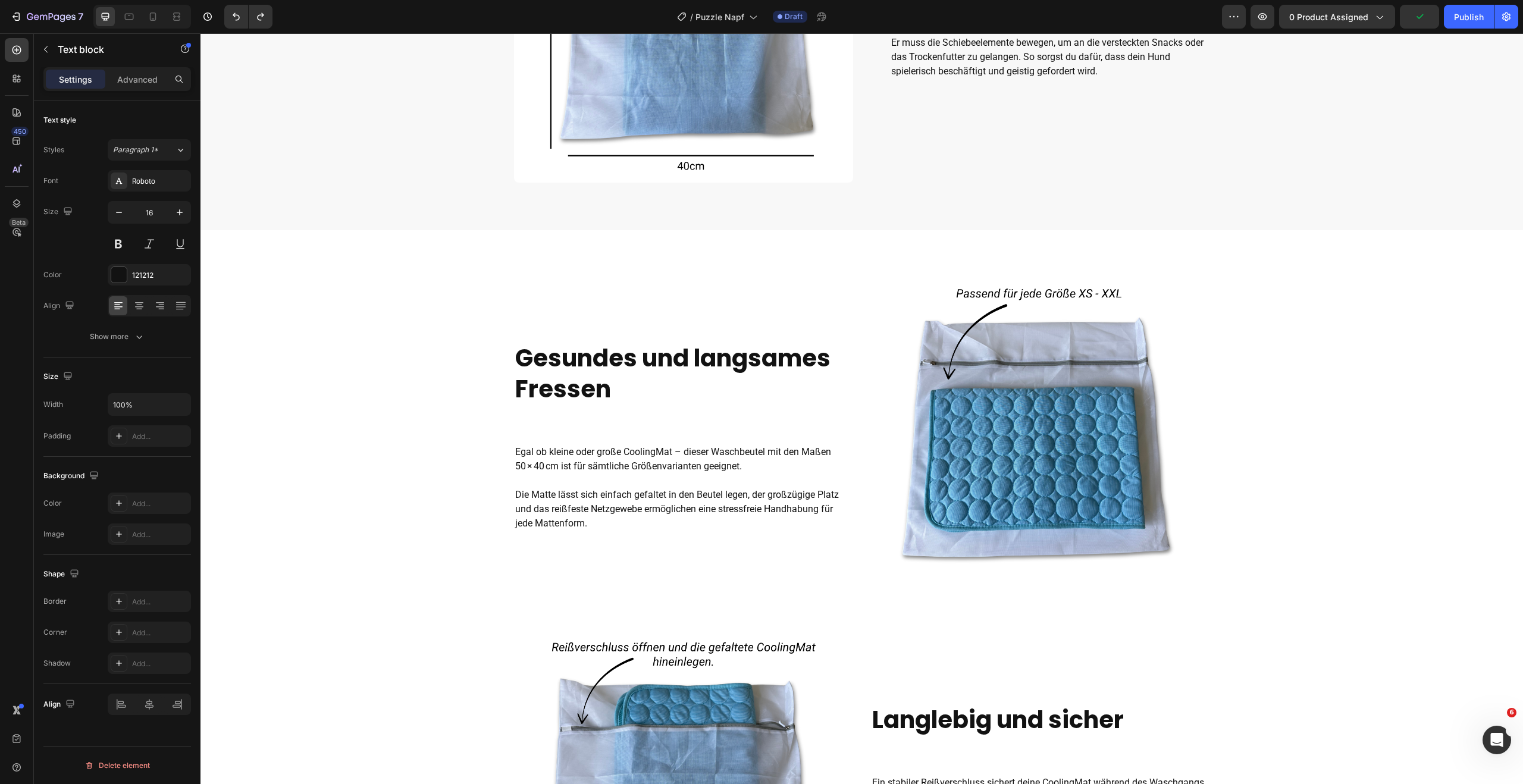
scroll to position [661, 0]
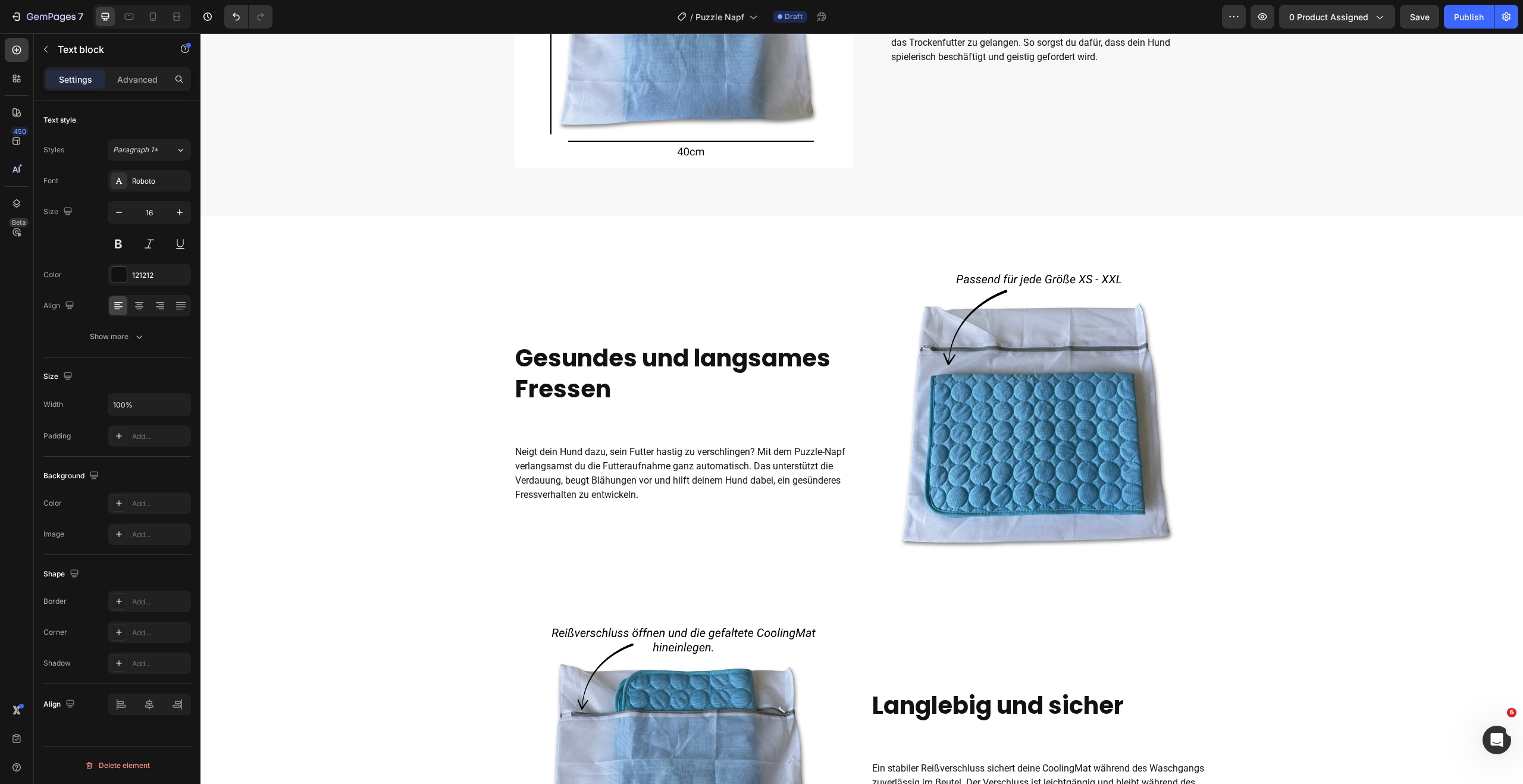
click at [755, 463] on span "Neigt dein Hund dazu, sein Futter hastig zu verschlingen? Mit dem Puzzle-Napf v…" at bounding box center [680, 473] width 330 height 54
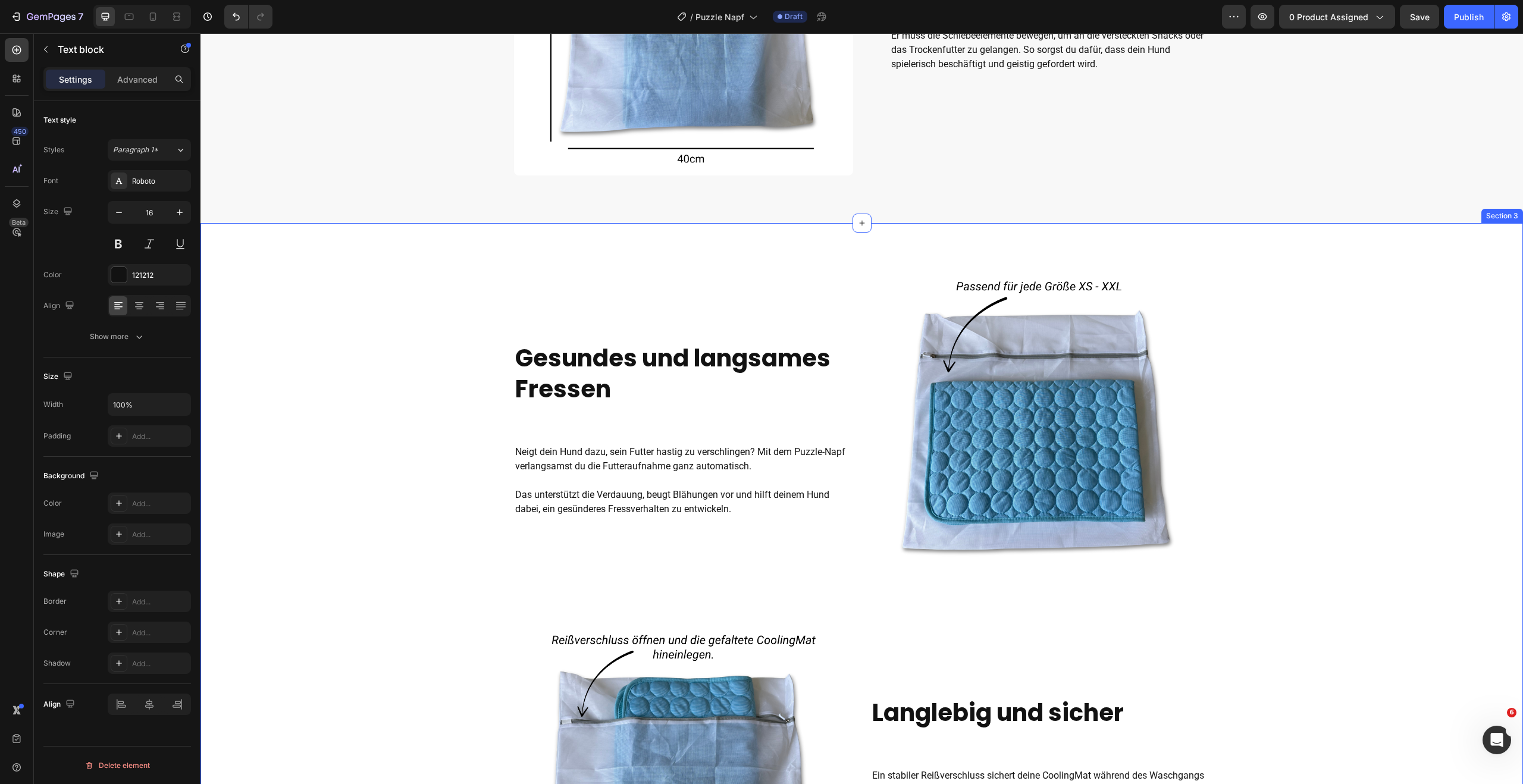
click at [1503, 560] on div "Gesundes und langsames Fressen Heading Neigt dein Hund dazu, sein Futter hastig…" at bounding box center [861, 624] width 1322 height 706
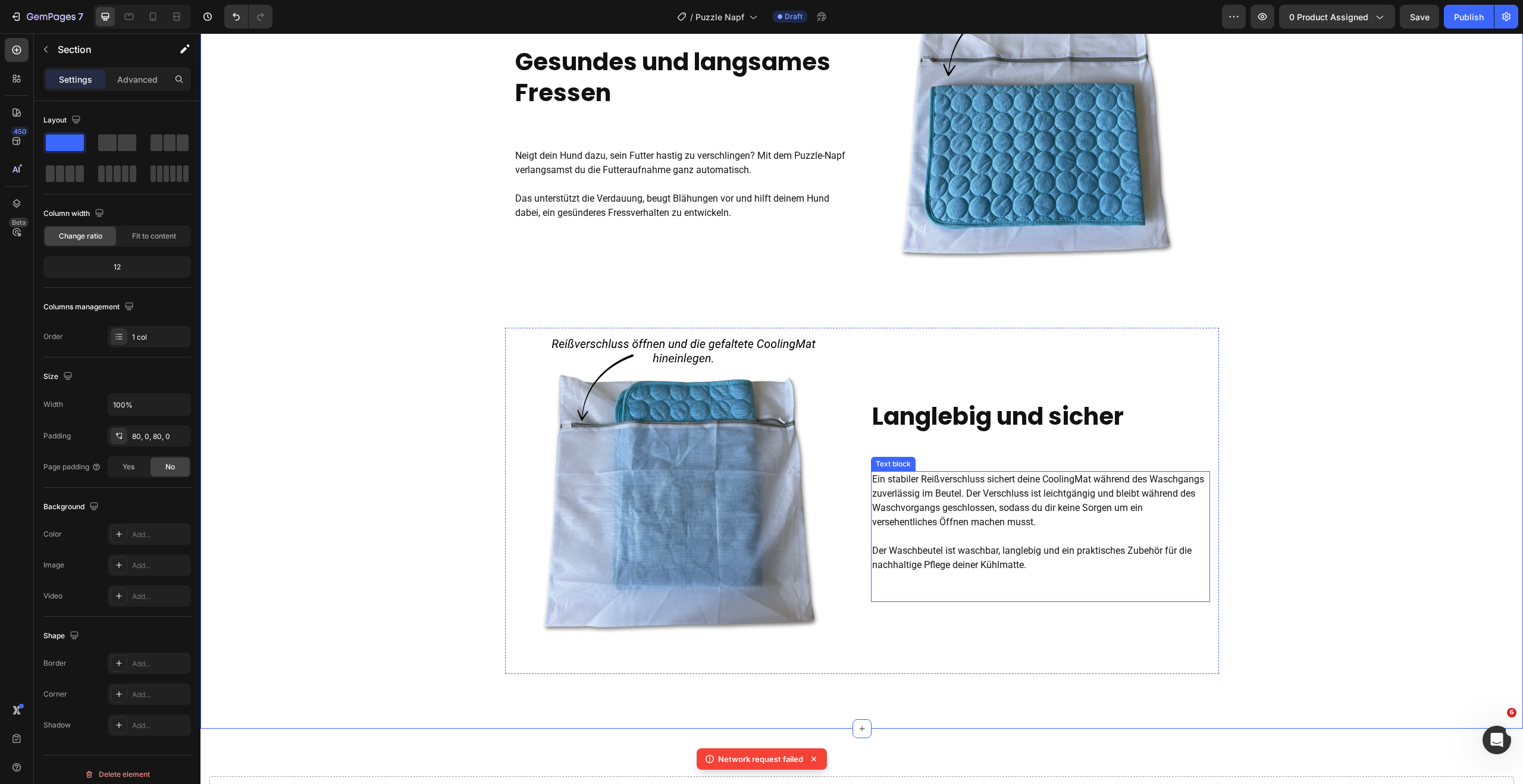
scroll to position [954, 0]
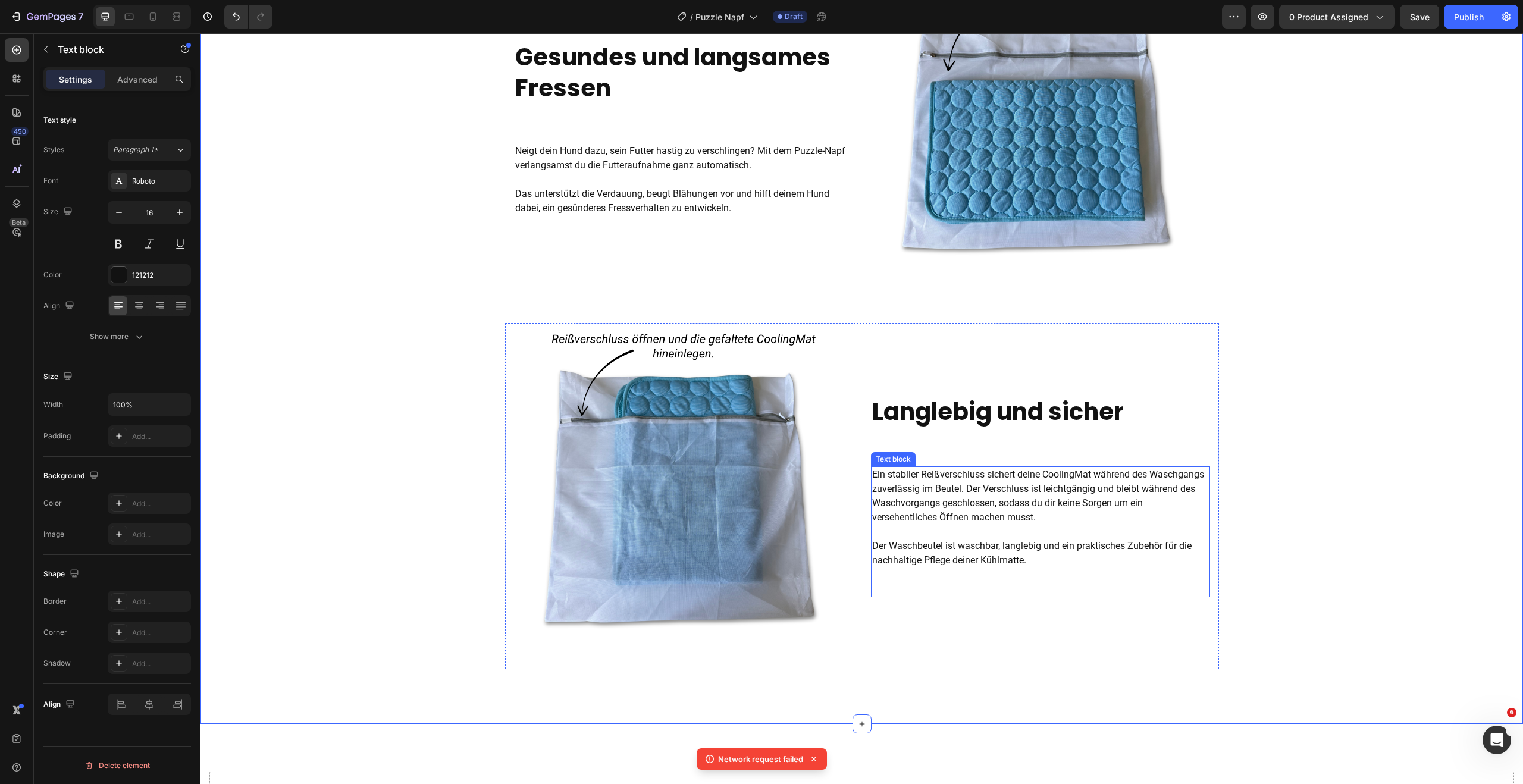
click at [1004, 533] on p at bounding box center [1040, 531] width 337 height 14
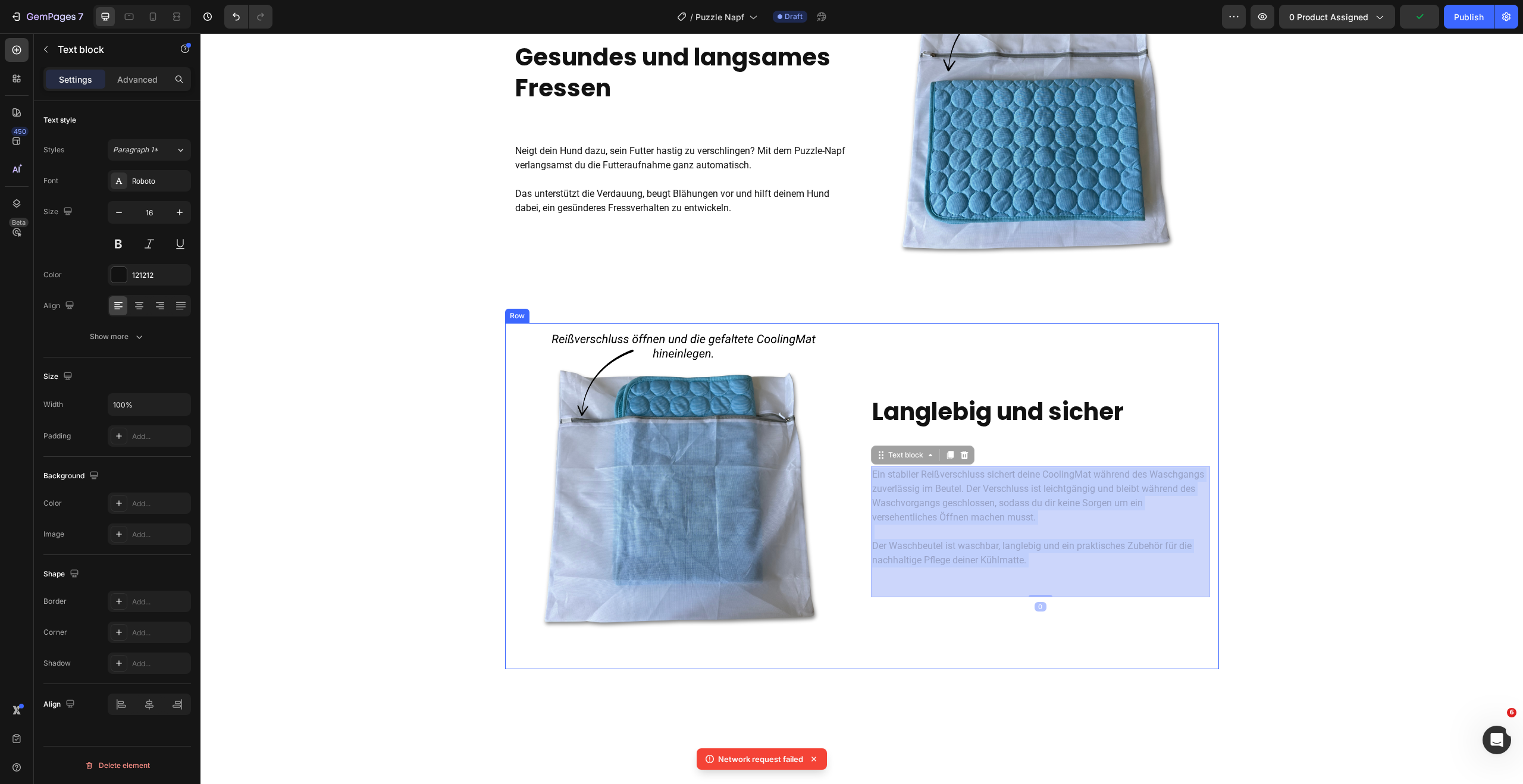
scroll to position [889, 0]
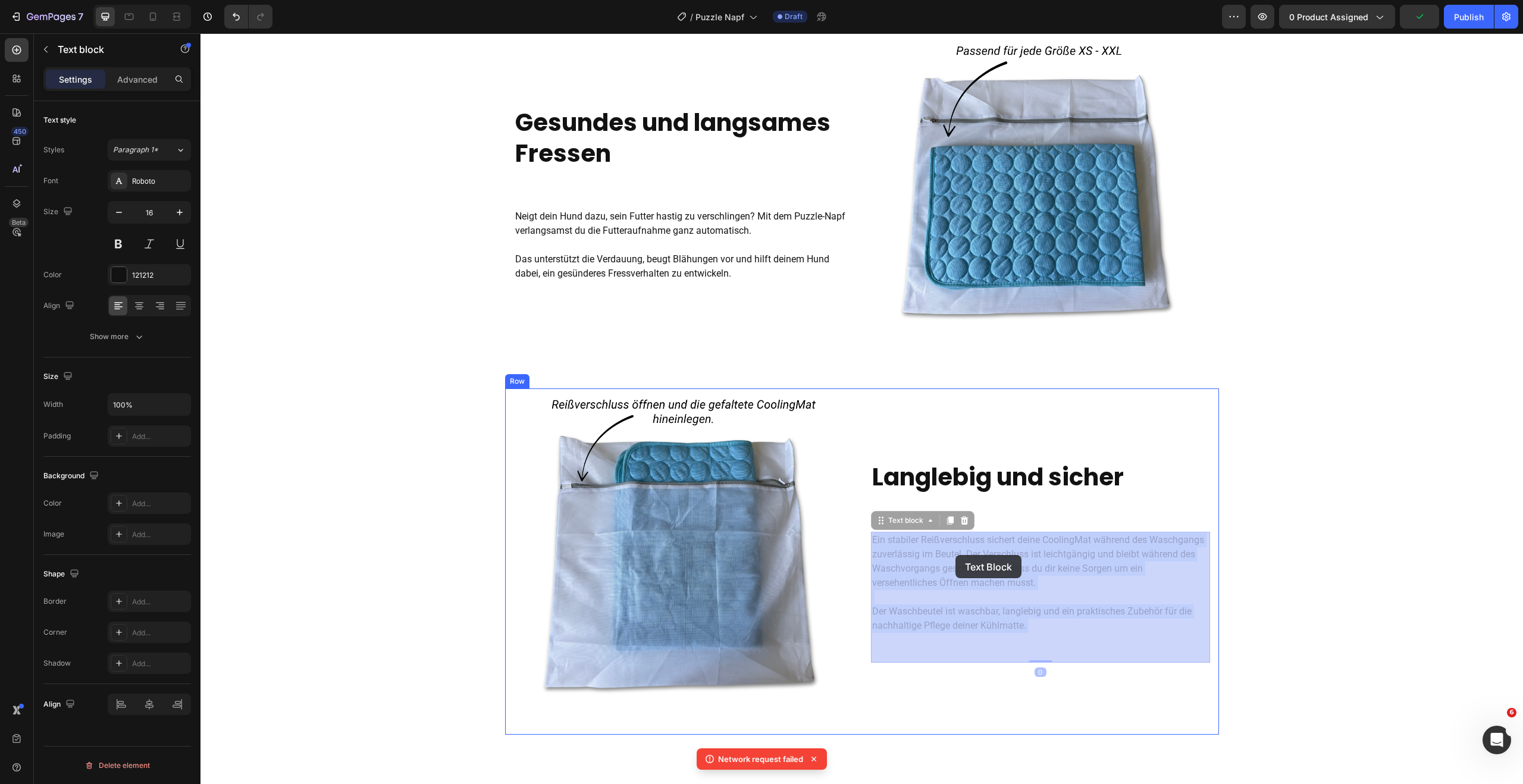
drag, startPoint x: 1031, startPoint y: 563, endPoint x: 955, endPoint y: 555, distance: 76.4
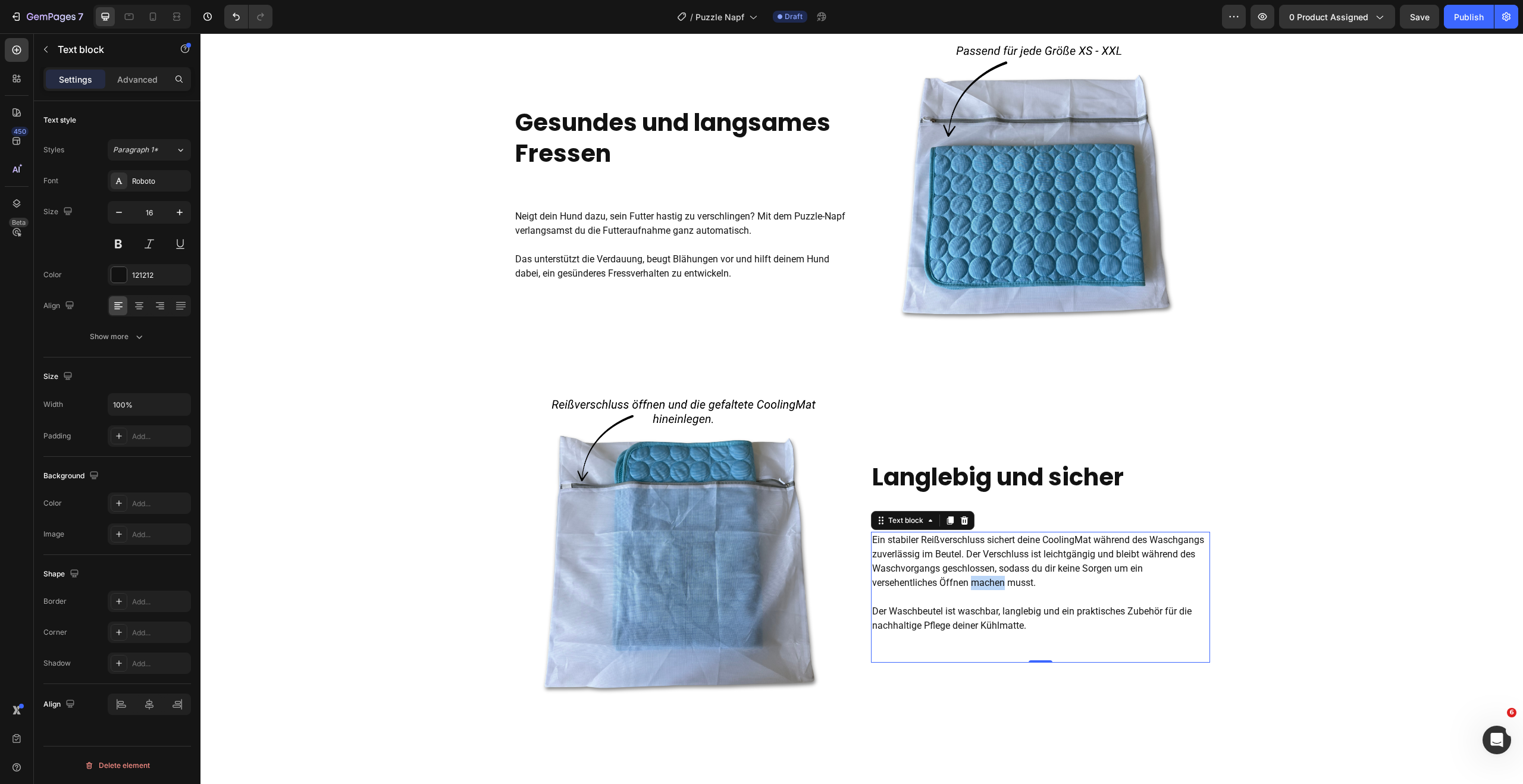
click at [989, 577] on span "Ein stabiler Reißverschluss sichert deine CoolingMat während des Waschgangs zuv…" at bounding box center [1038, 561] width 332 height 54
click at [875, 540] on span "Ein stabiler Reißverschluss sichert deine CoolingMat während des Waschgangs zuv…" at bounding box center [1038, 561] width 332 height 54
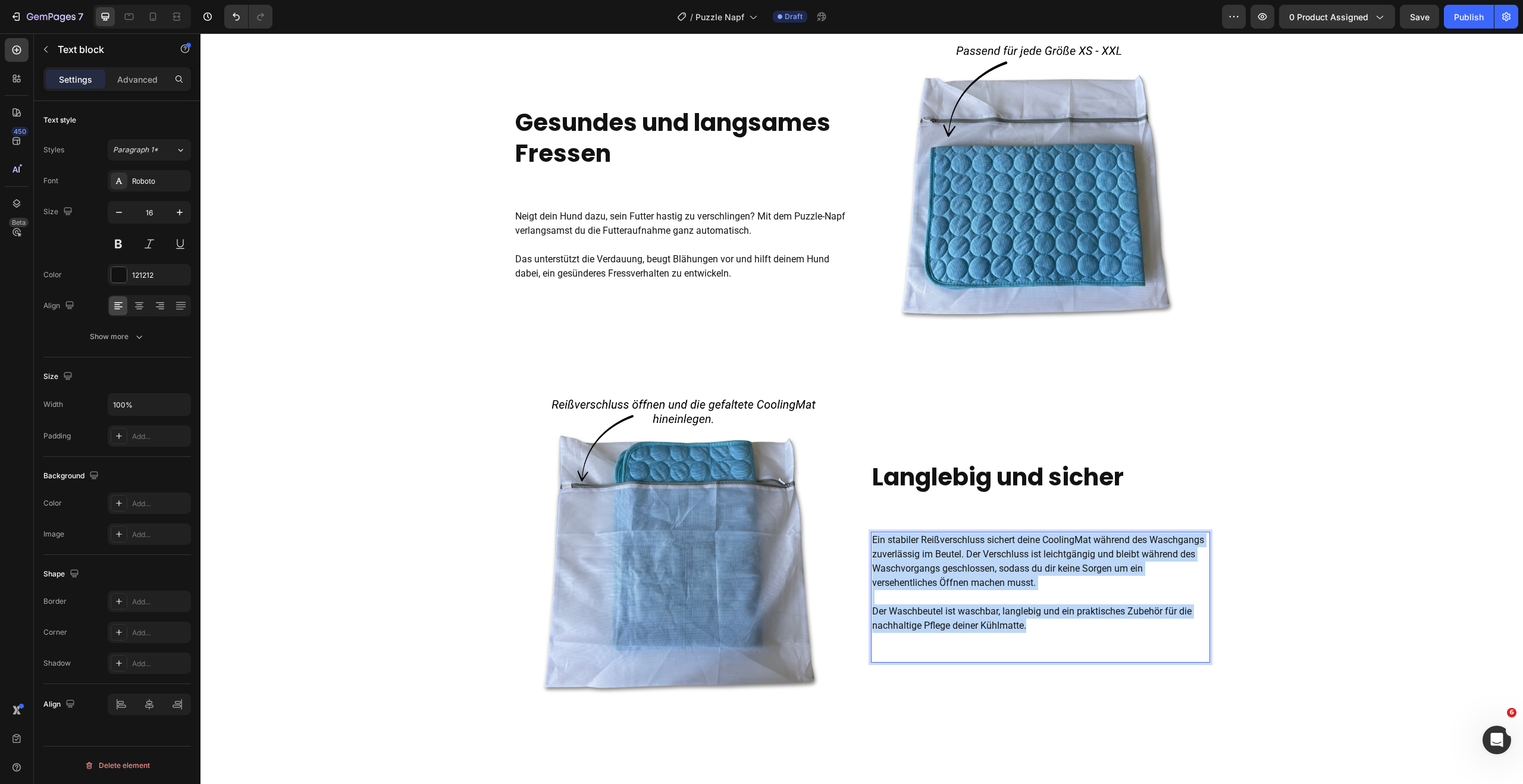
drag, startPoint x: 872, startPoint y: 540, endPoint x: 1034, endPoint y: 641, distance: 190.9
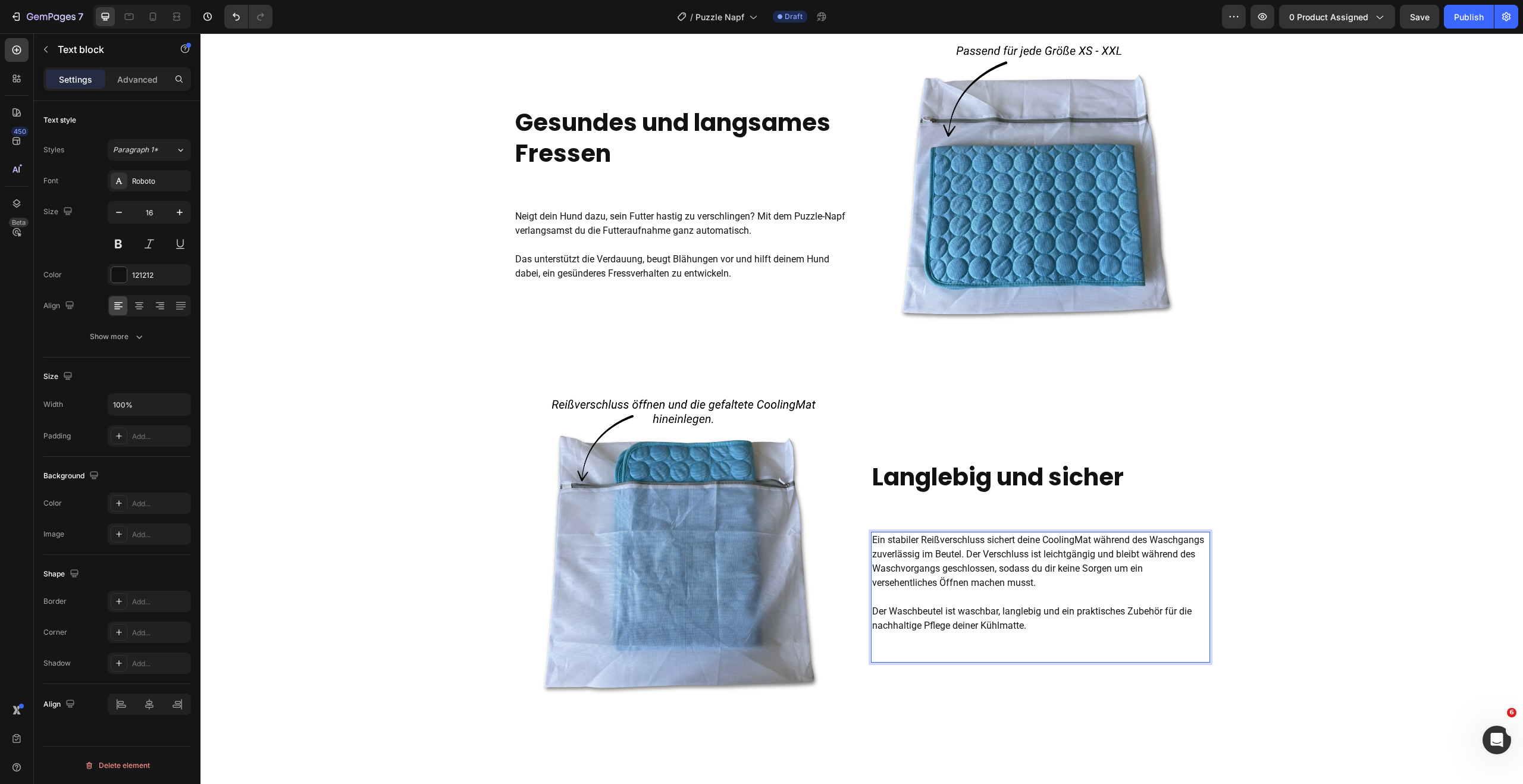
scroll to position [904, 0]
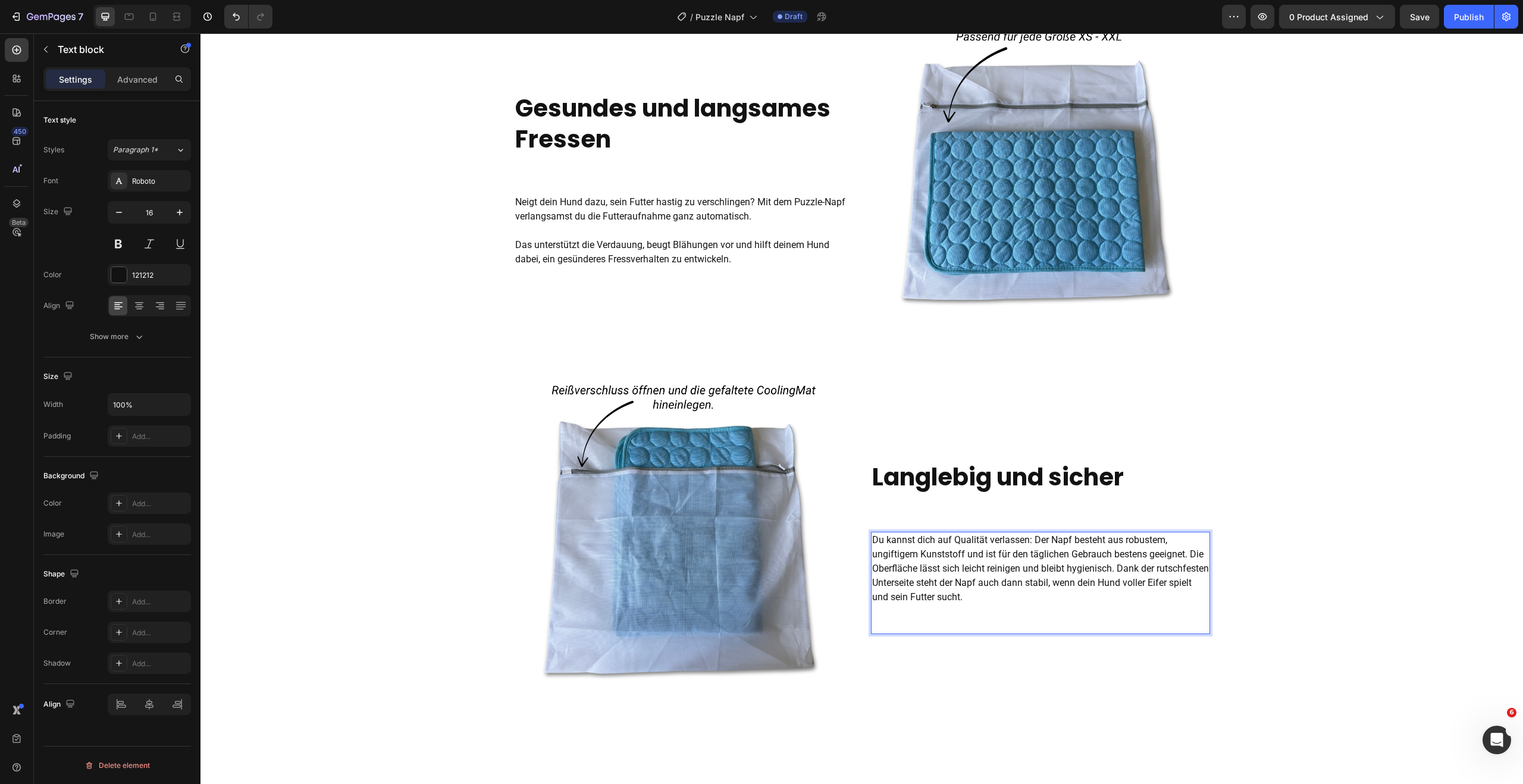
click at [1191, 555] on span "Du kannst dich auf Qualität verlassen: Der Napf besteht aus robustem, ungiftige…" at bounding box center [1040, 568] width 337 height 68
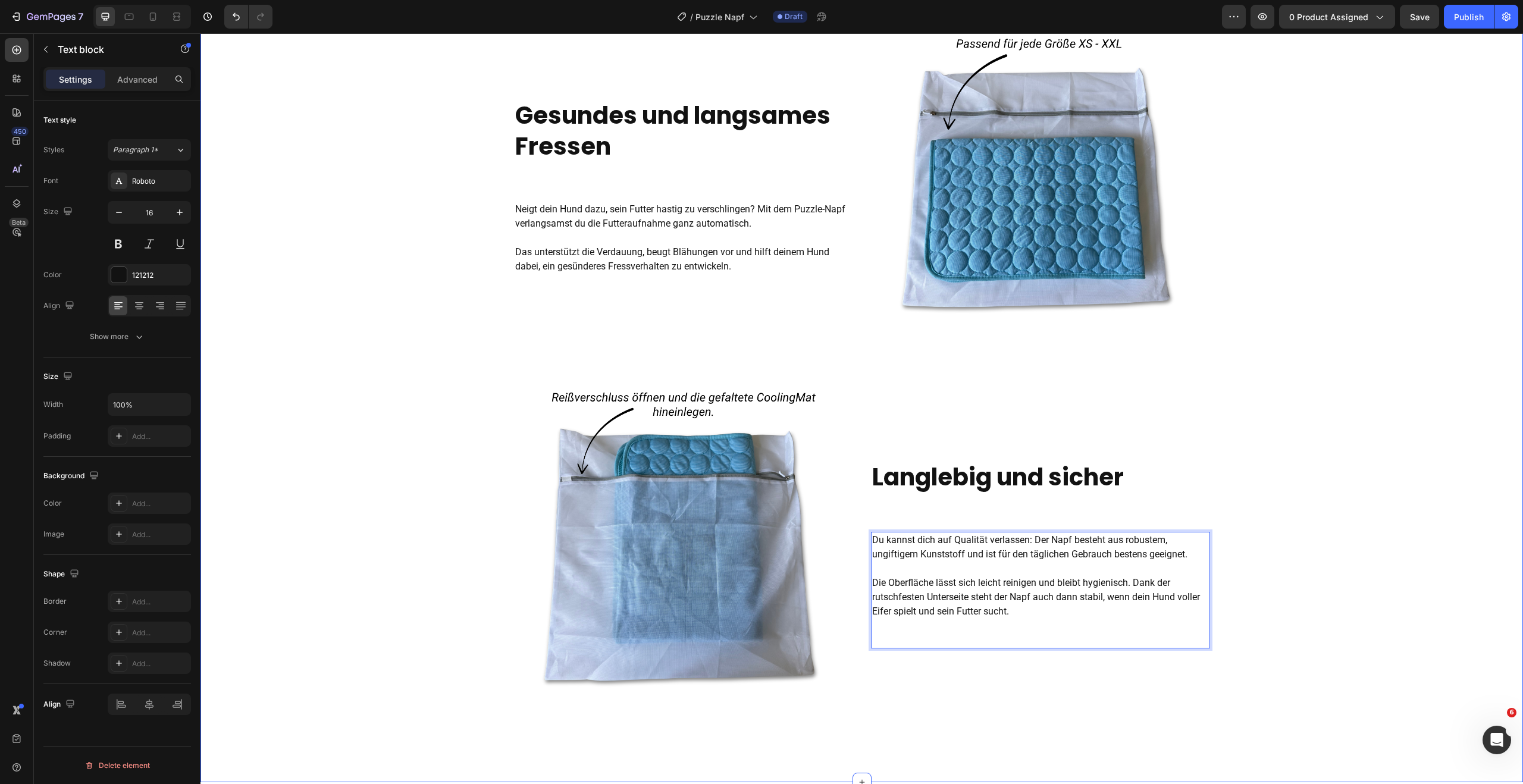
click at [1326, 531] on div "Gesundes und langsames Fressen Heading Neigt dein Hund dazu, sein Futter hastig…" at bounding box center [861, 381] width 1322 height 706
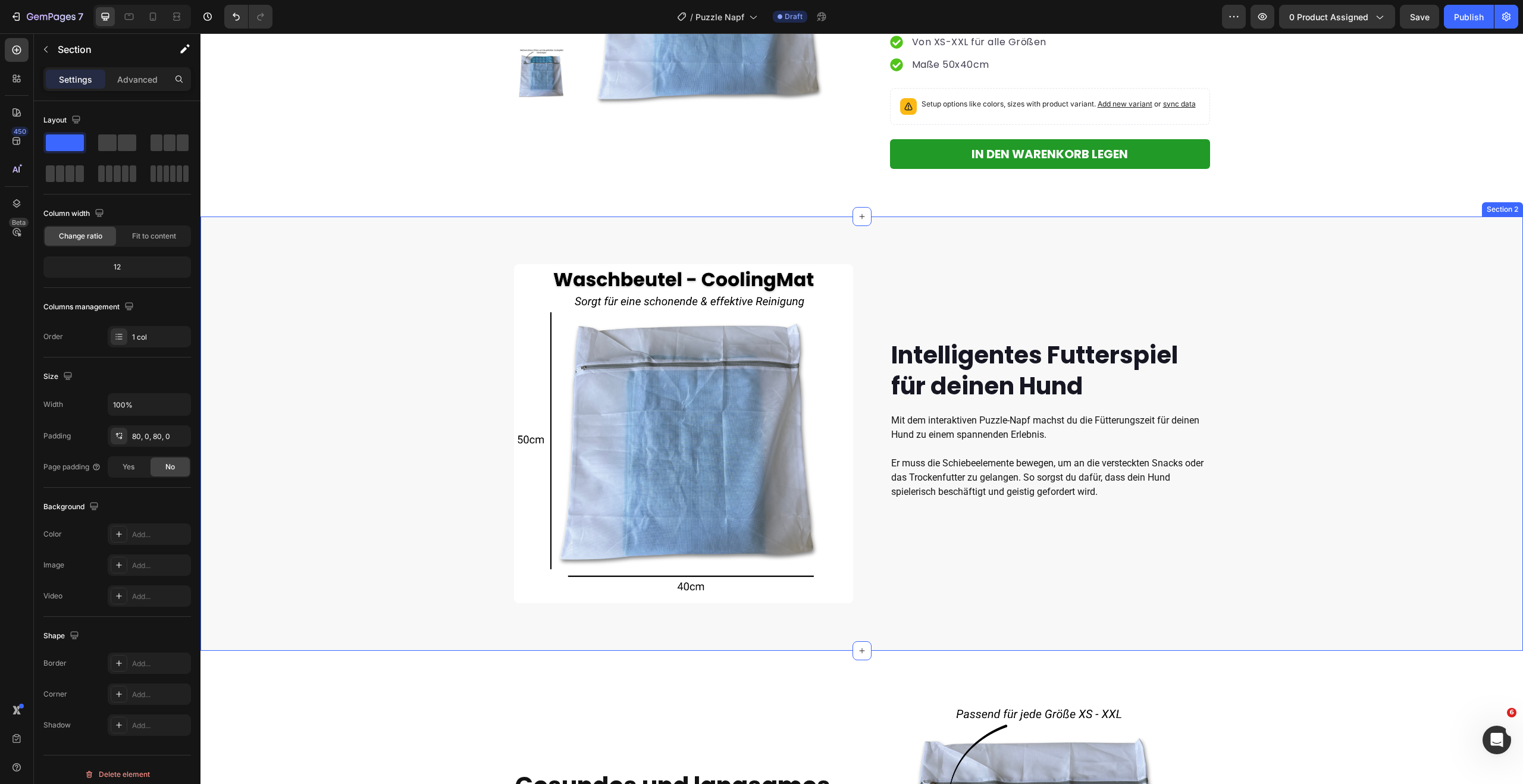
scroll to position [227, 0]
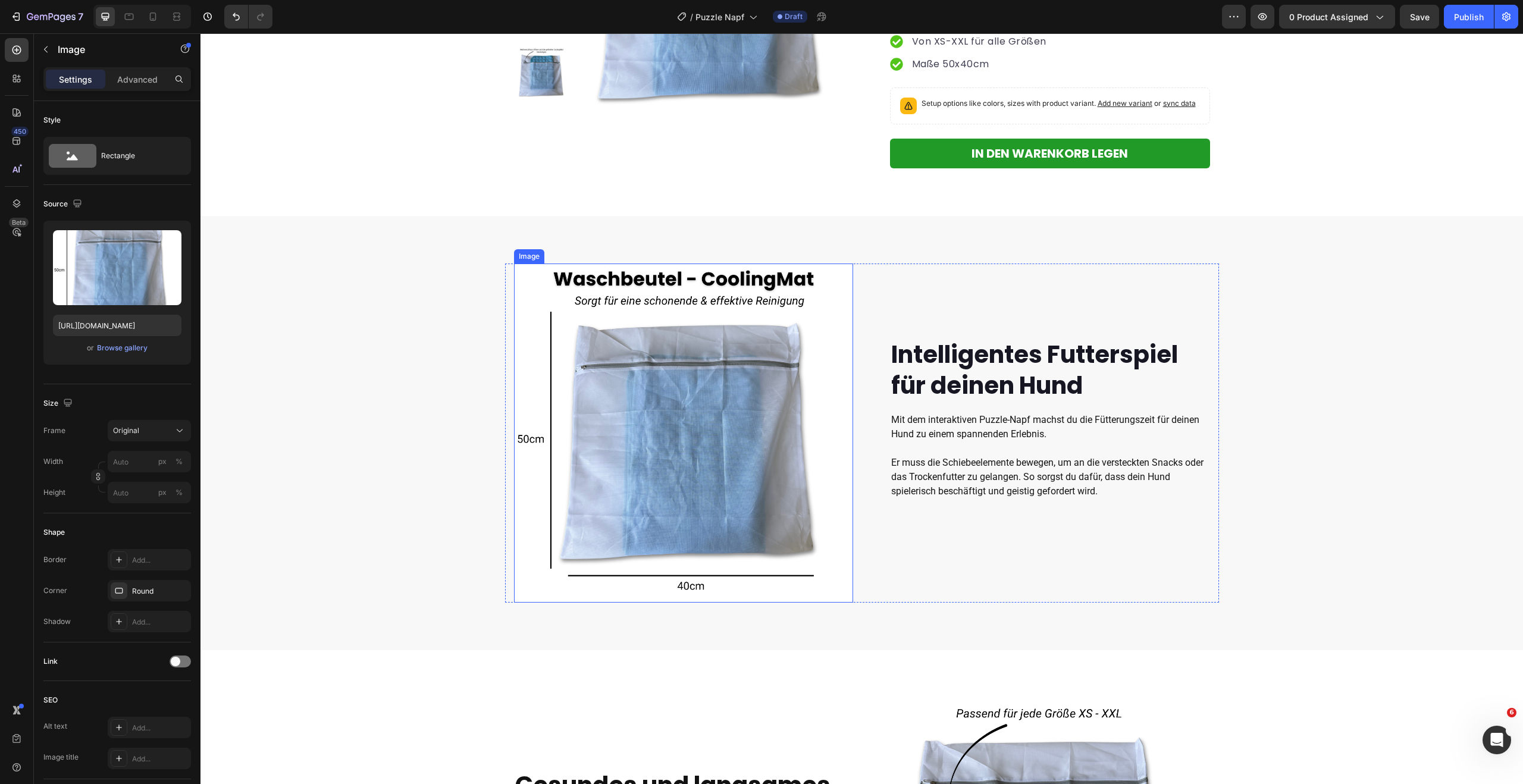
click at [681, 423] on img at bounding box center [684, 433] width 339 height 339
click at [127, 346] on div "Browse gallery" at bounding box center [122, 348] width 51 height 11
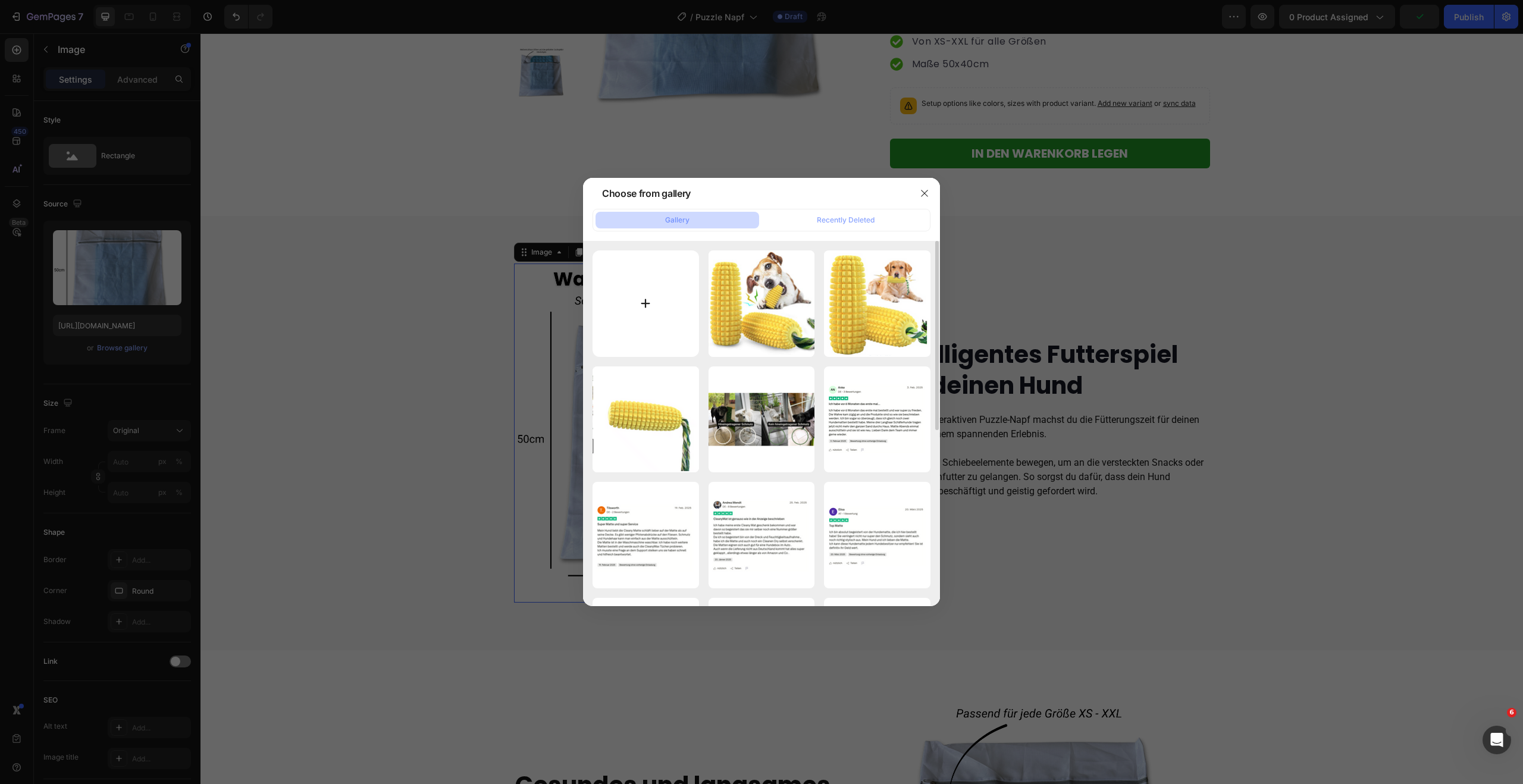
click at [664, 312] on input "file" at bounding box center [646, 304] width 106 height 106
type input "C:\fakepath\2.png"
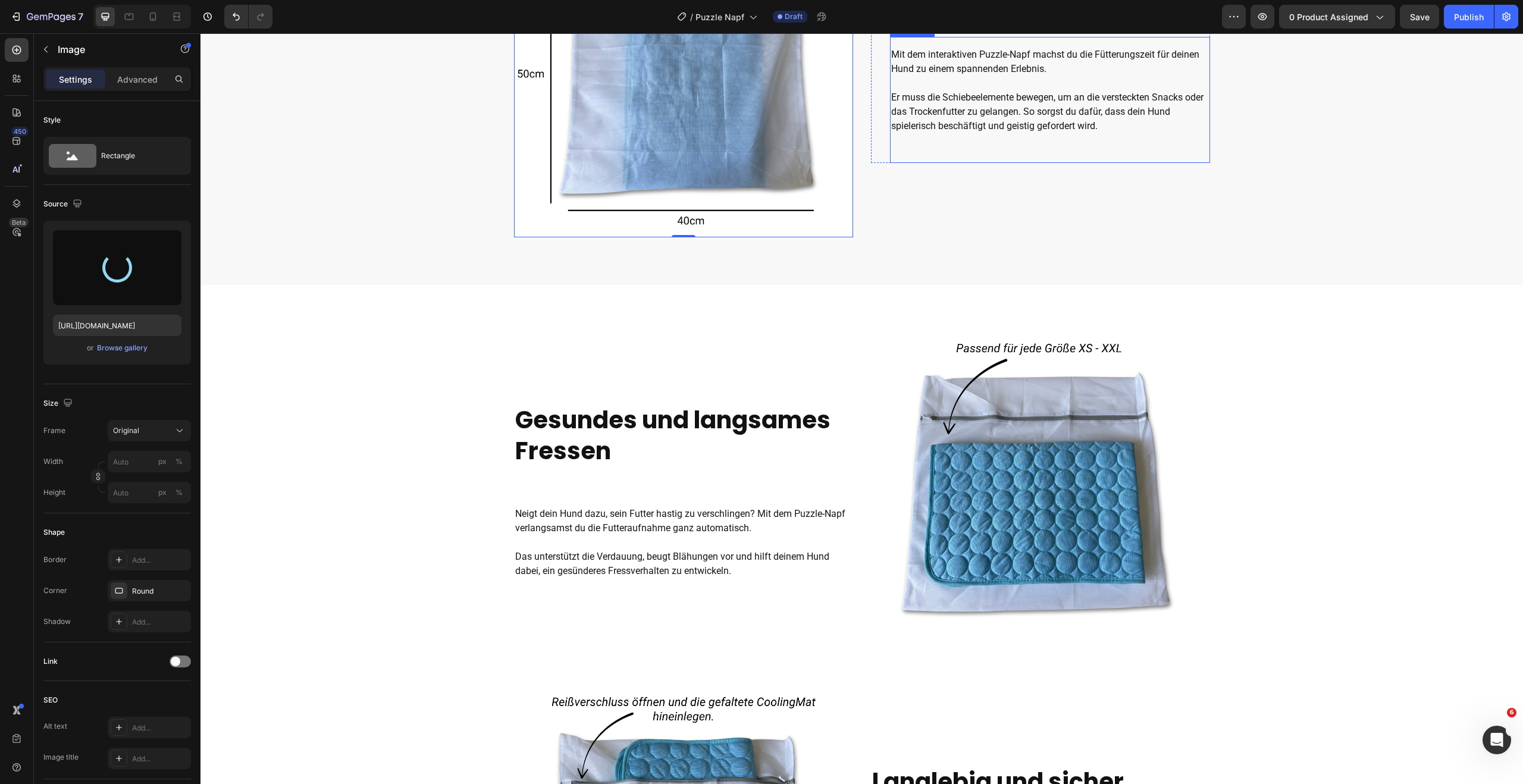
scroll to position [599, 0]
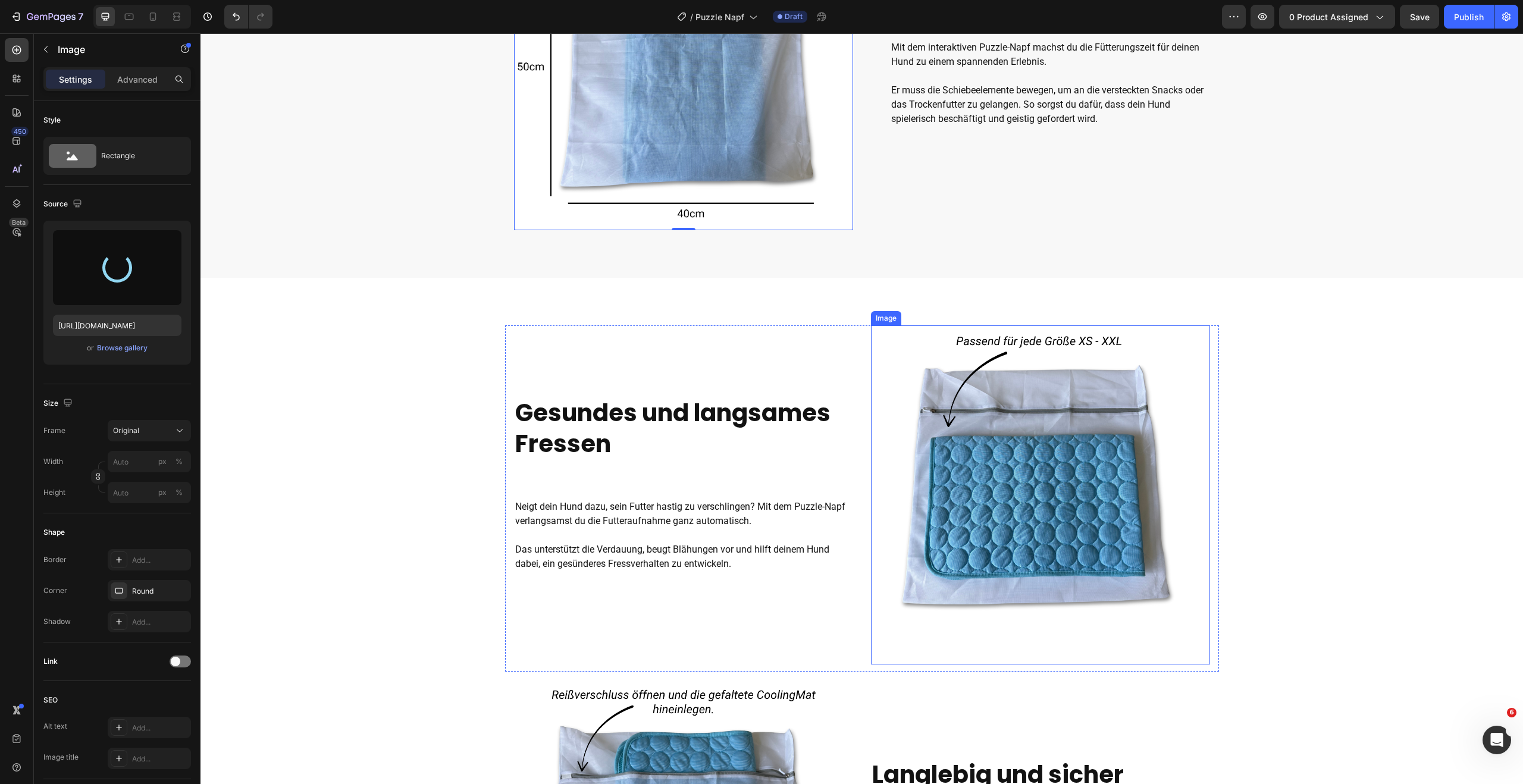
type input "[URL][DOMAIN_NAME]"
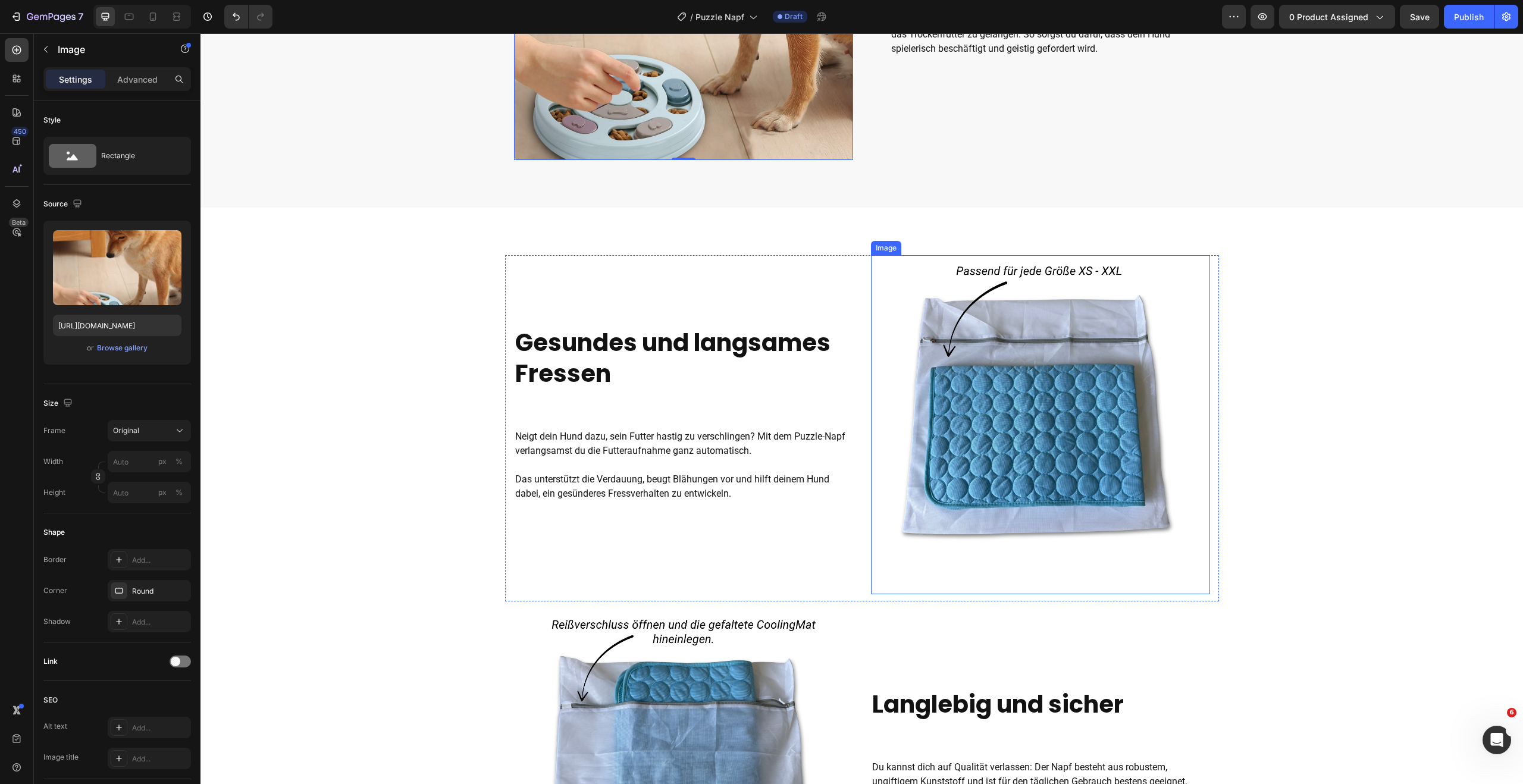
scroll to position [693, 0]
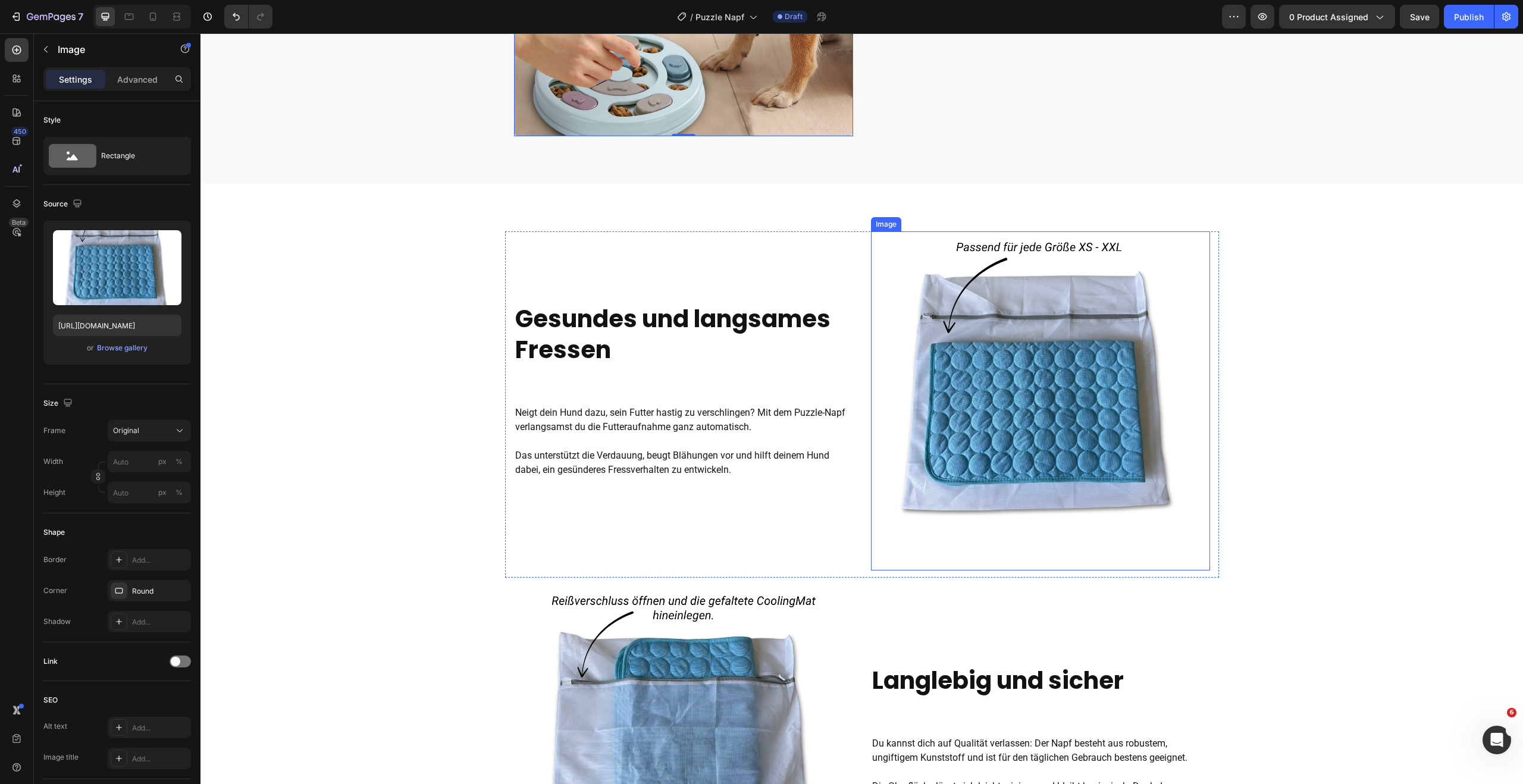
click at [962, 481] on img at bounding box center [1040, 401] width 339 height 339
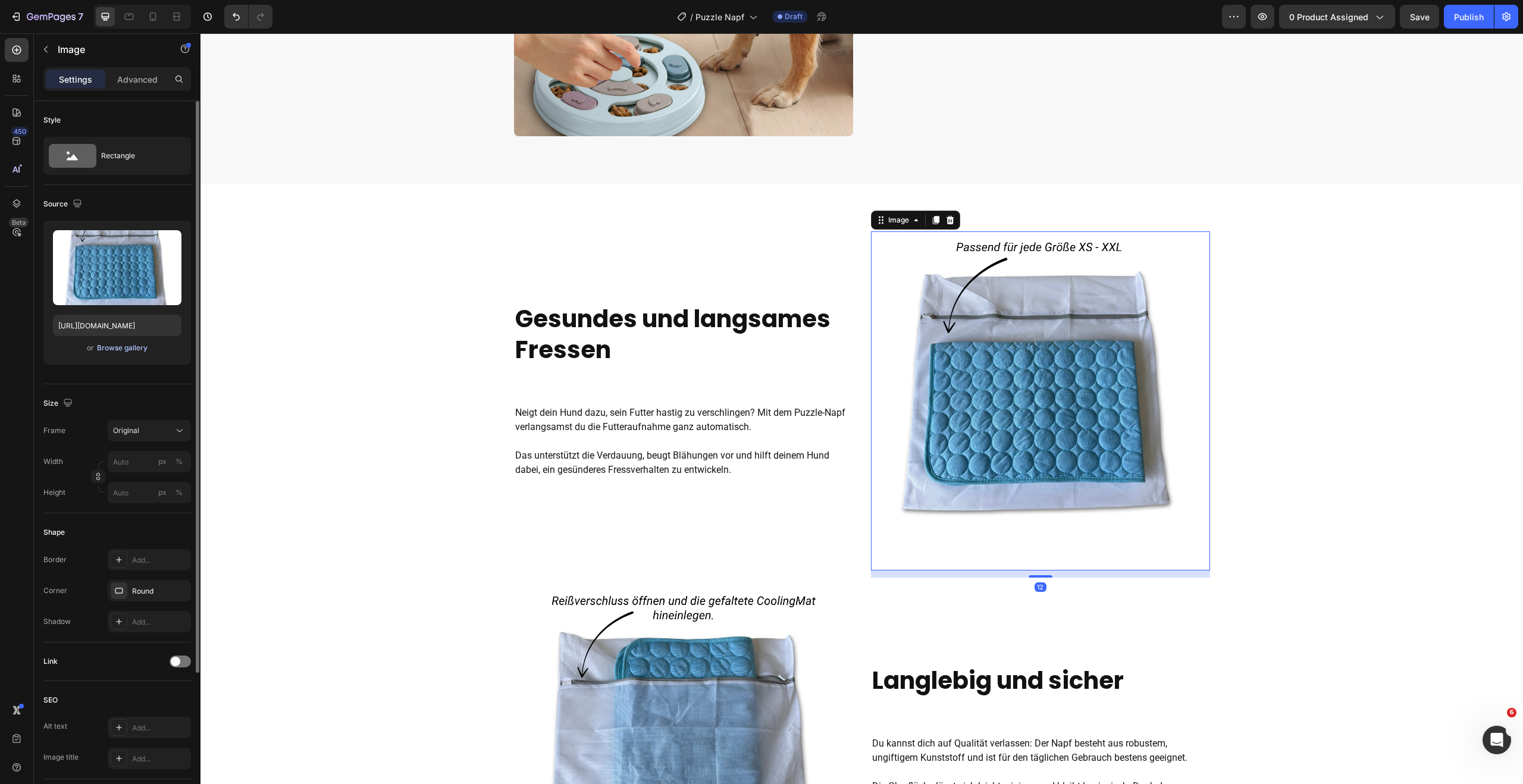
click at [107, 350] on div "Browse gallery" at bounding box center [122, 348] width 51 height 11
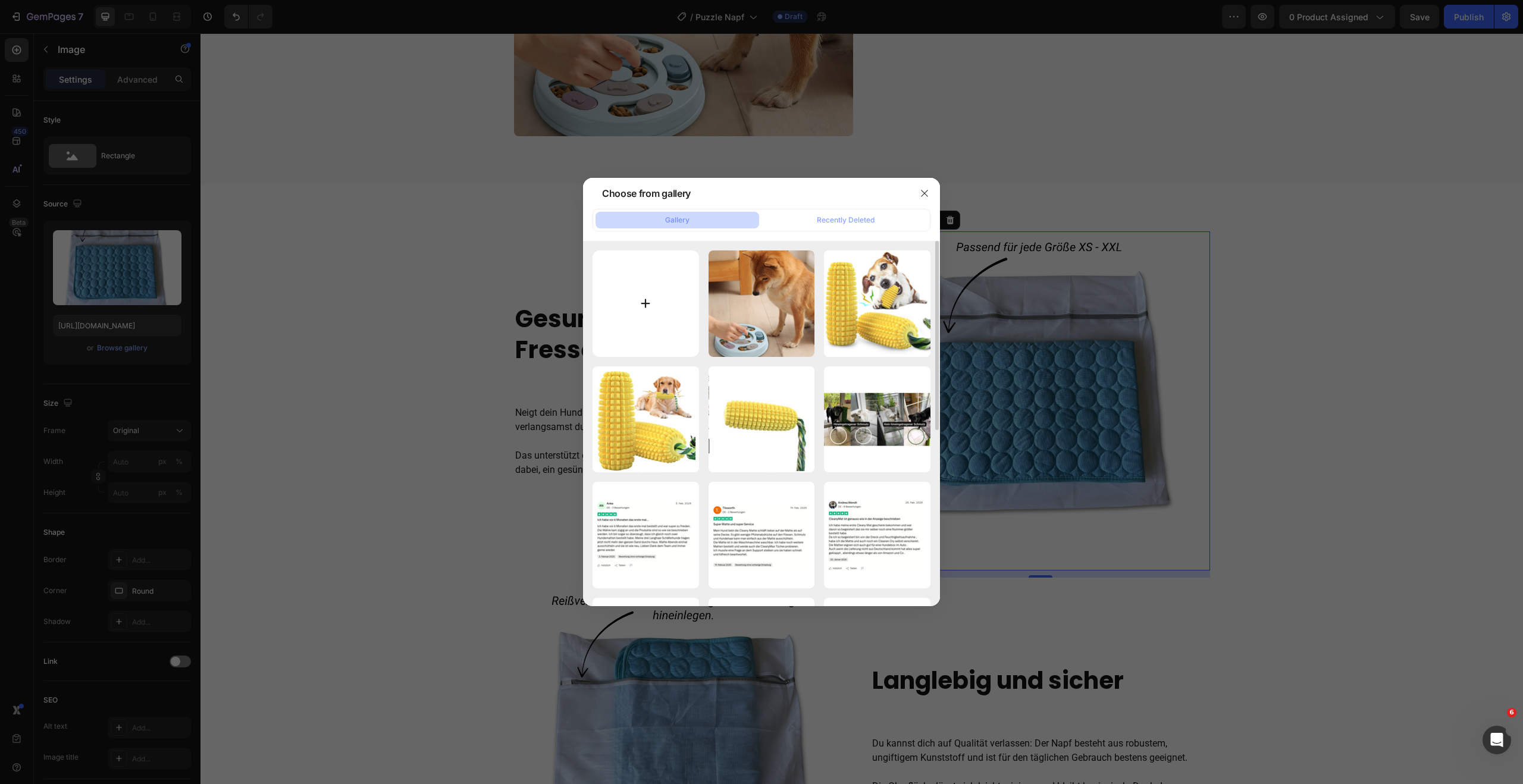
click at [624, 297] on input "file" at bounding box center [646, 304] width 106 height 106
type input "C:\fakepath\3.png"
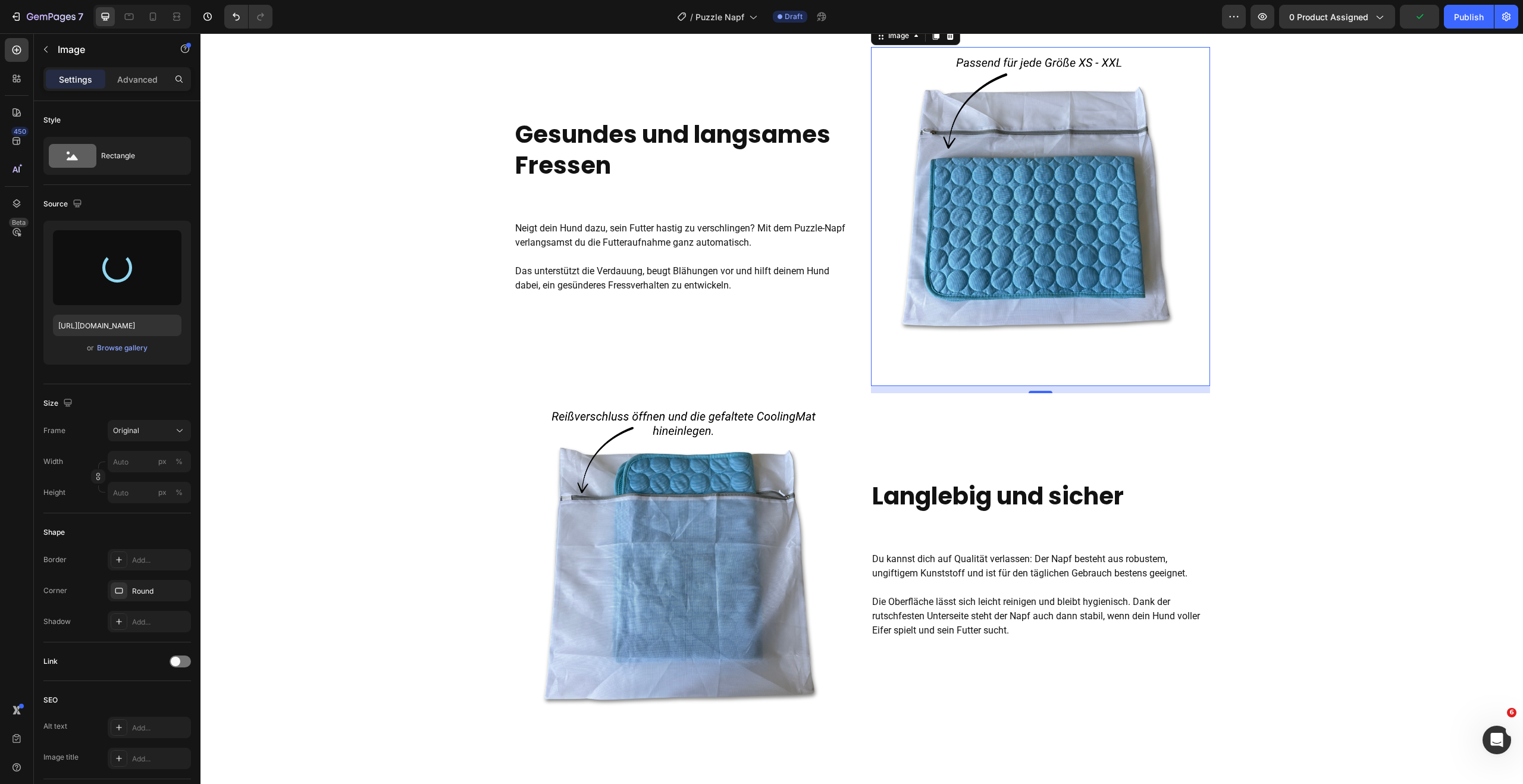
scroll to position [879, 0]
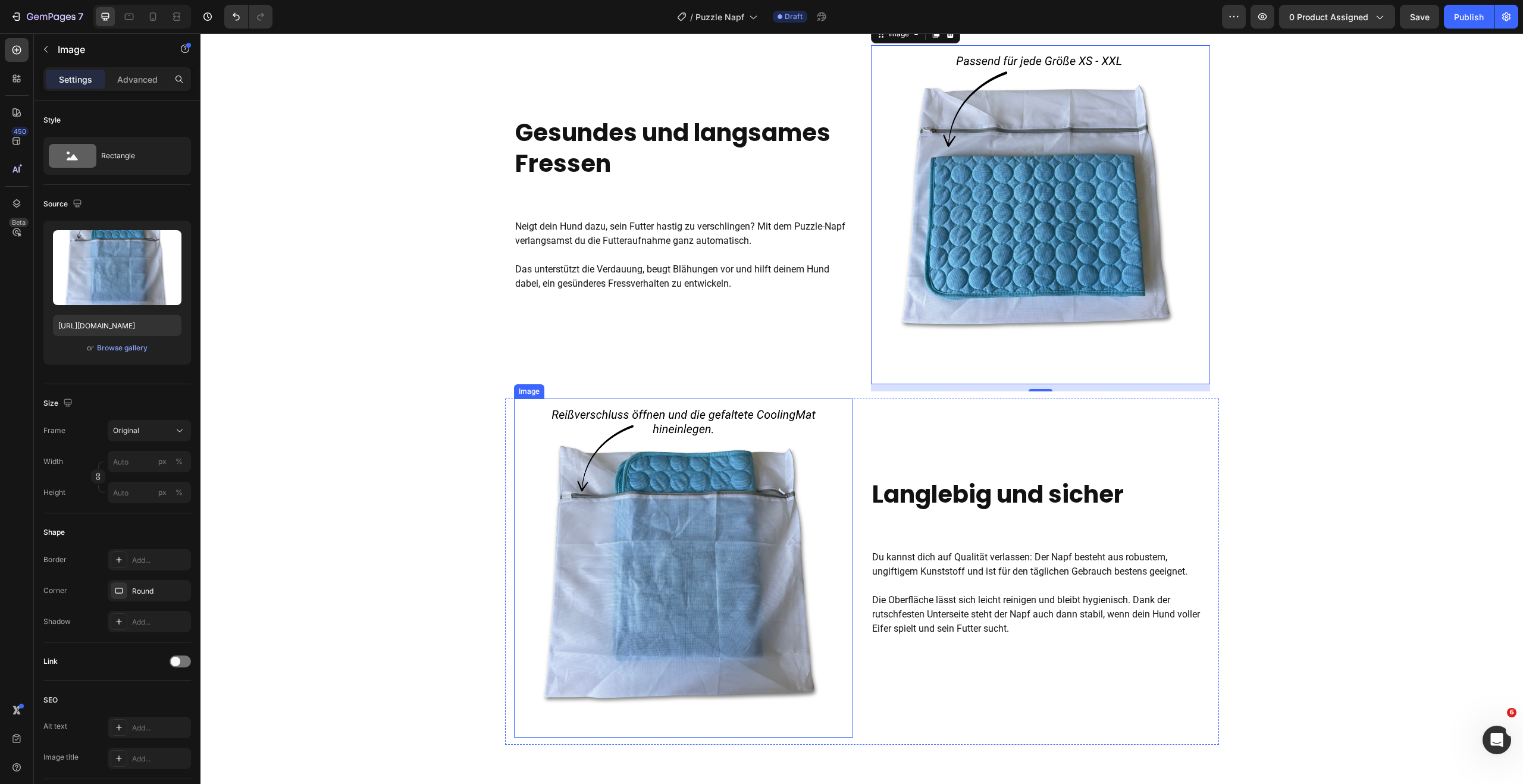
click at [692, 535] on img at bounding box center [684, 568] width 339 height 339
click at [966, 256] on img at bounding box center [1040, 215] width 339 height 339
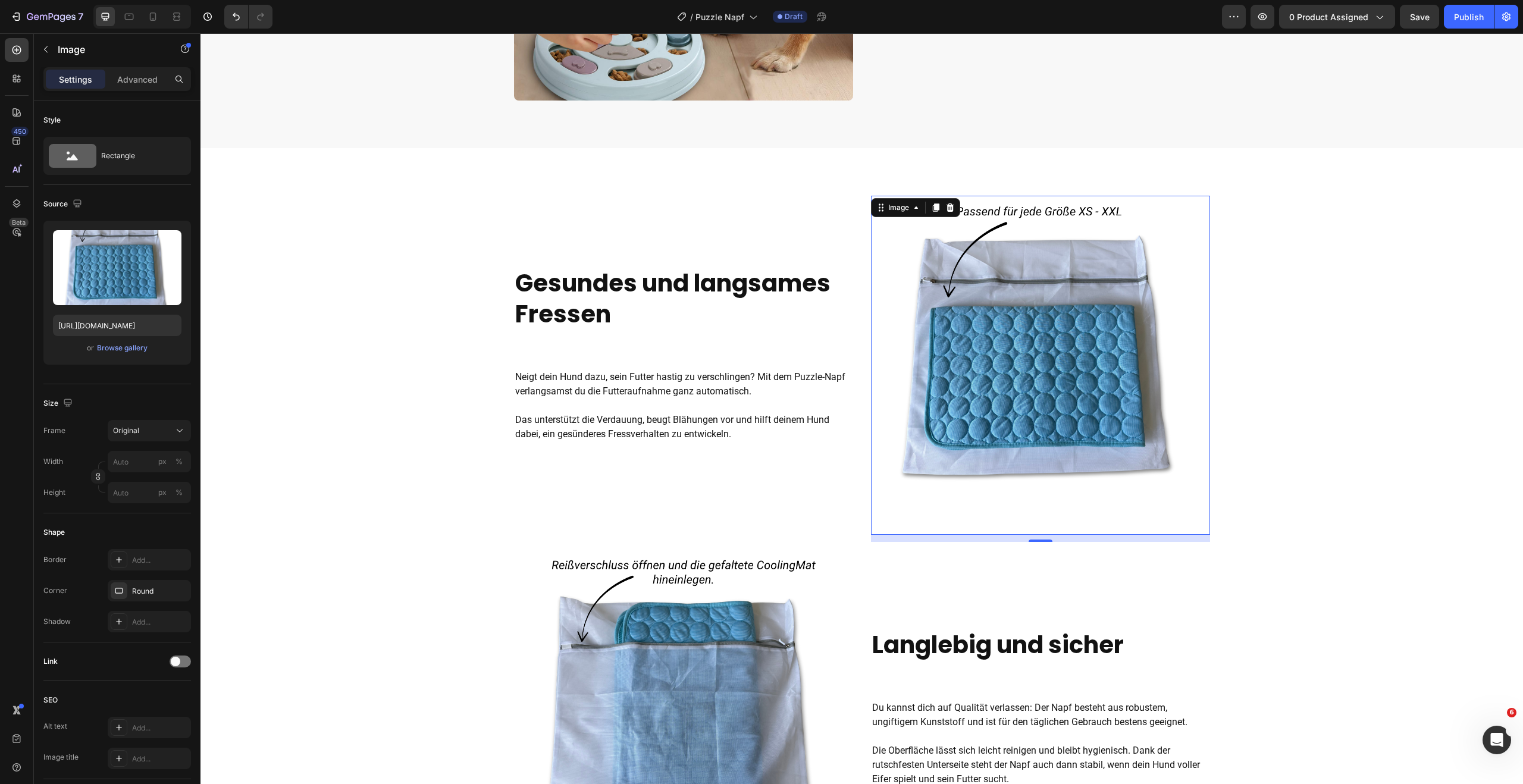
scroll to position [761, 0]
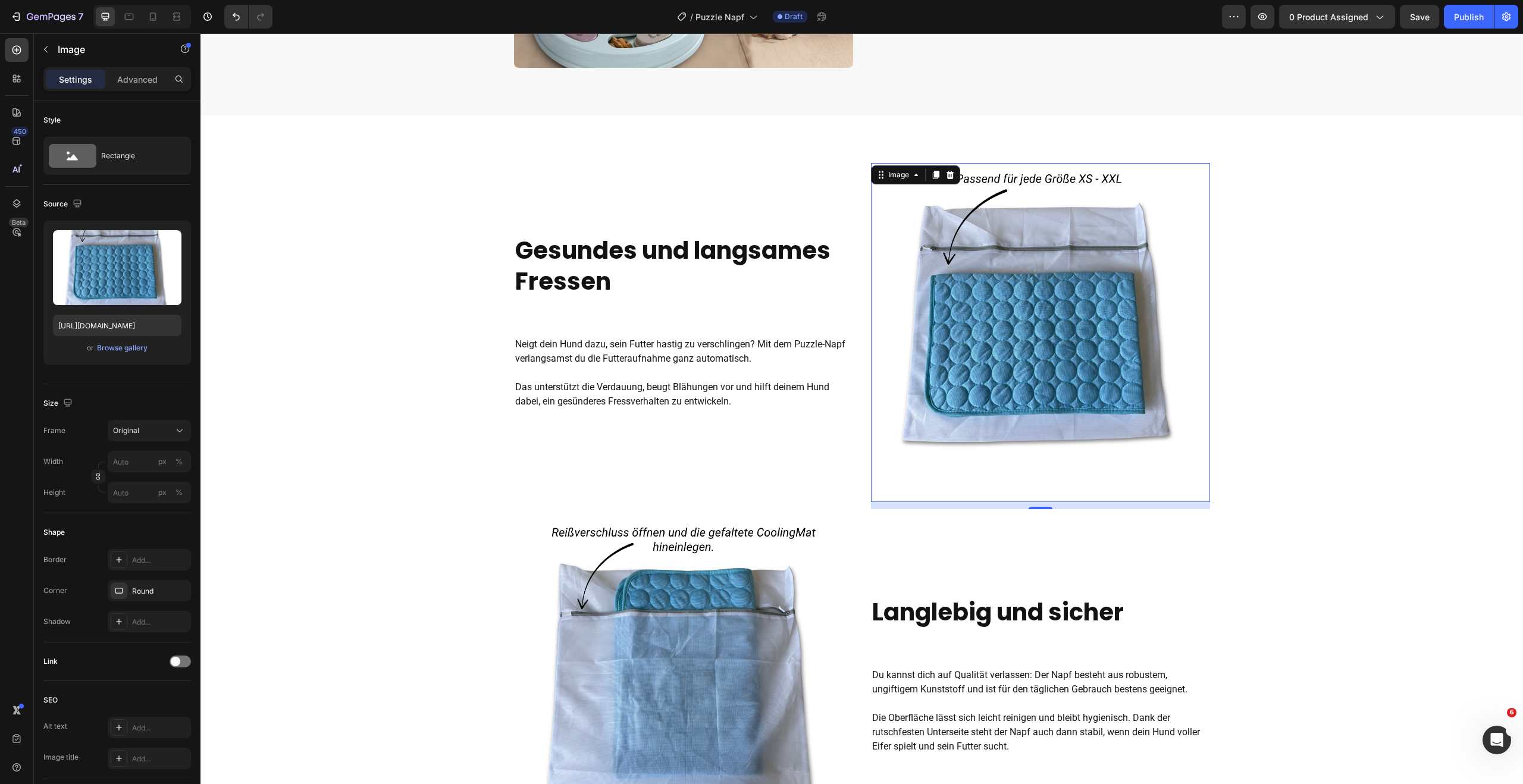
click at [1052, 351] on img at bounding box center [1040, 332] width 339 height 339
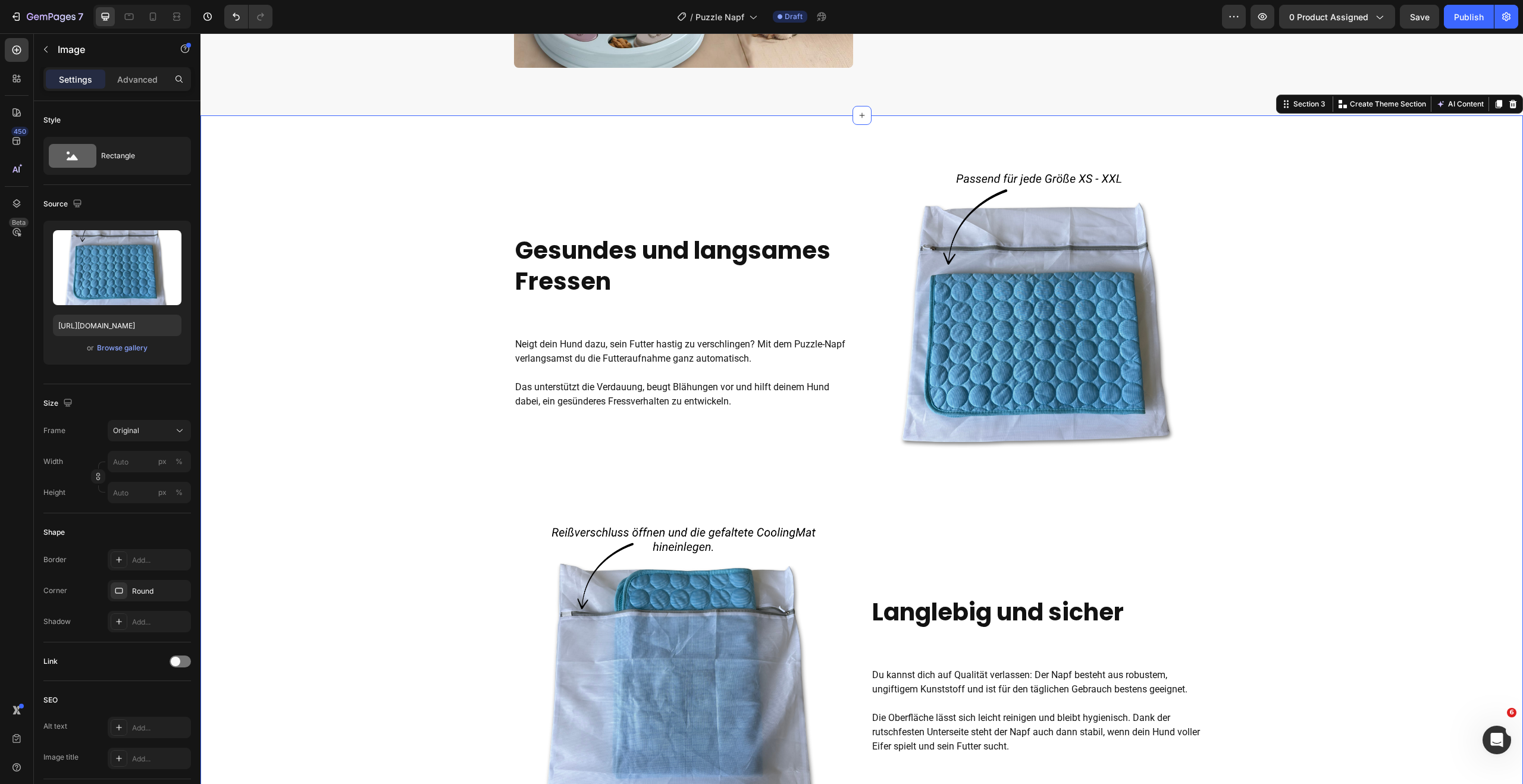
click at [1369, 378] on div "Gesundes und langsames Fressen Heading Neigt dein Hund dazu, sein Futter hastig…" at bounding box center [861, 516] width 1322 height 706
click at [1059, 353] on img at bounding box center [1040, 332] width 339 height 339
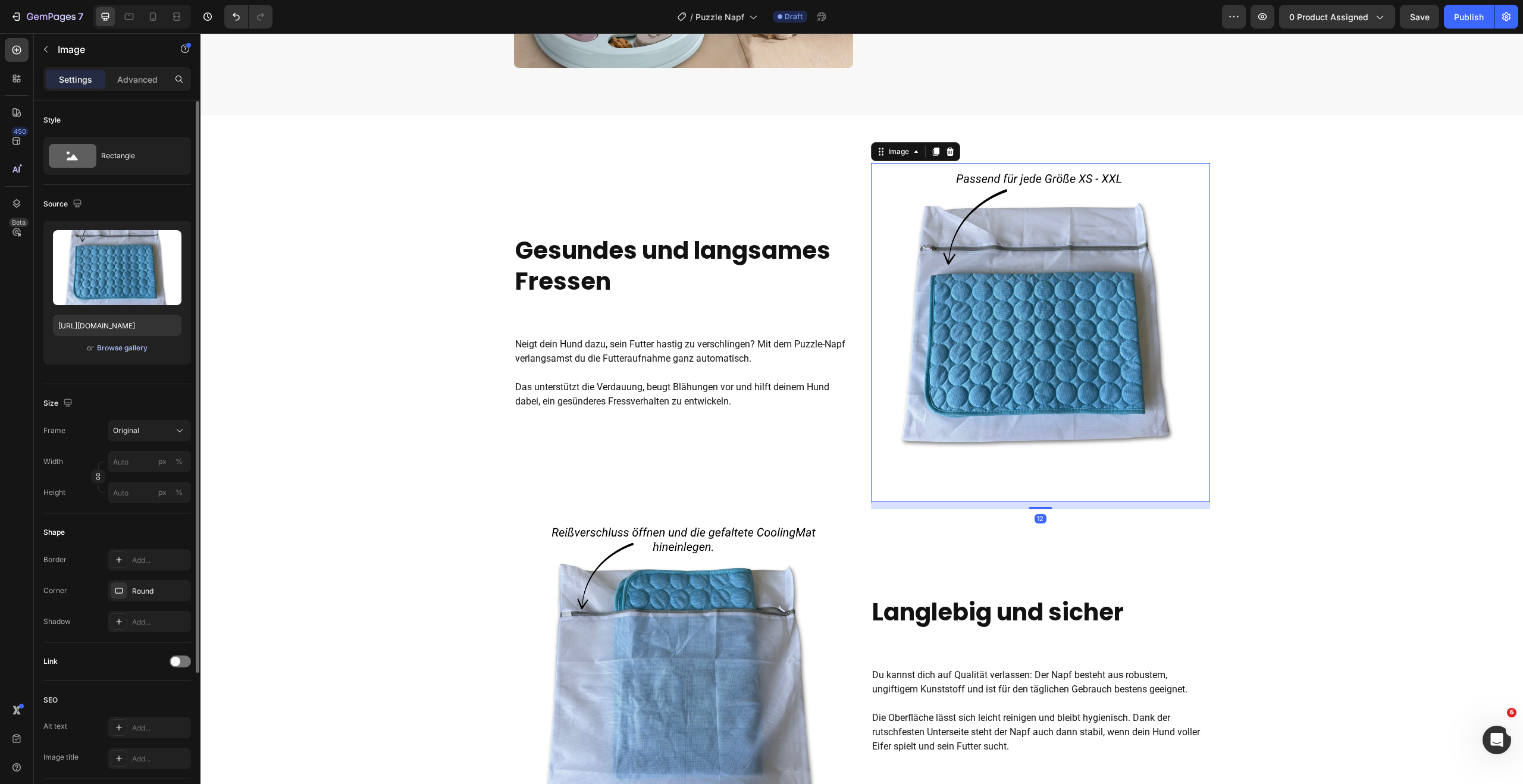
click at [124, 343] on div "Browse gallery" at bounding box center [122, 348] width 51 height 11
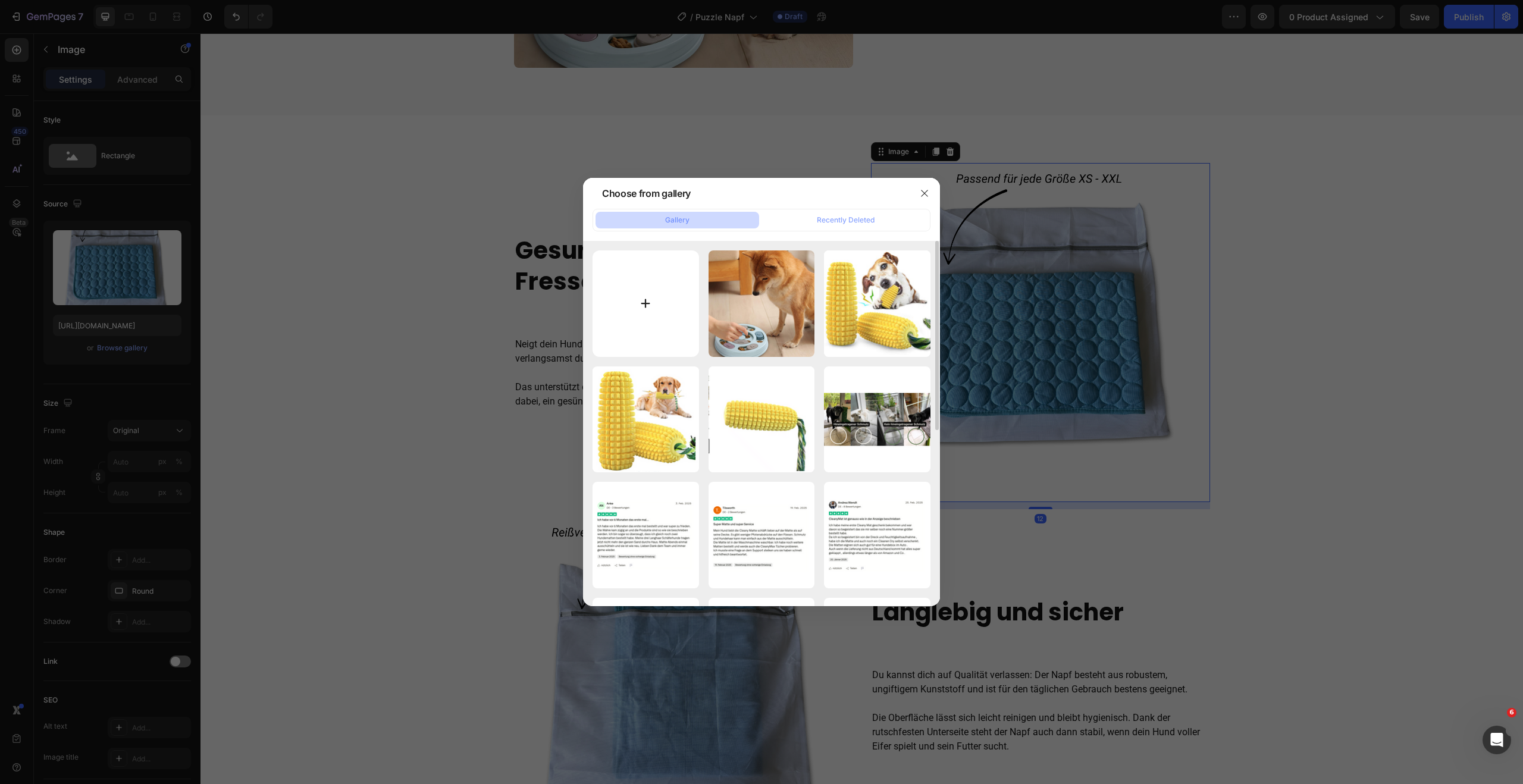
click at [654, 300] on input "file" at bounding box center [646, 304] width 106 height 106
type input "C:\fakepath\3.png"
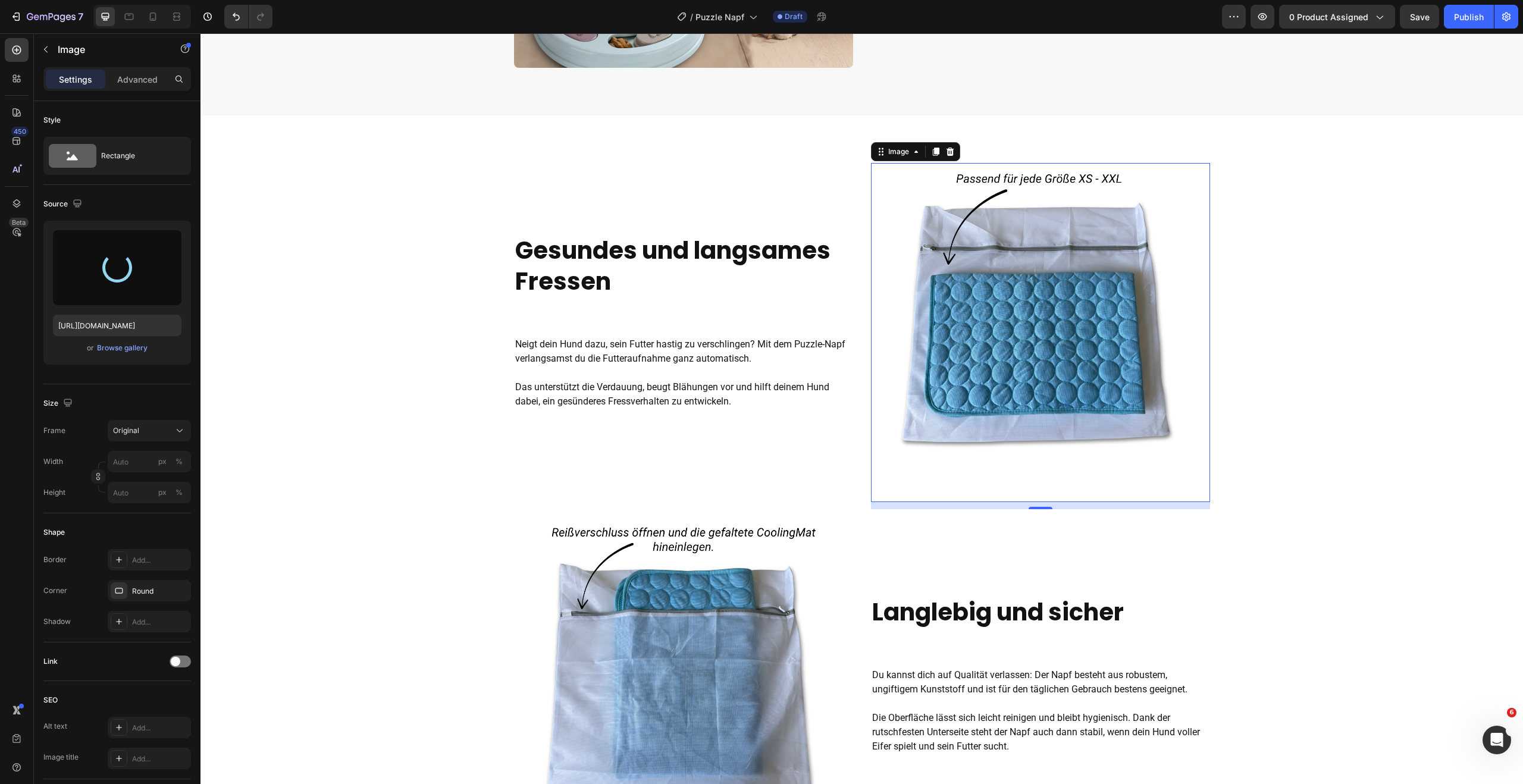
type input "[URL][DOMAIN_NAME]"
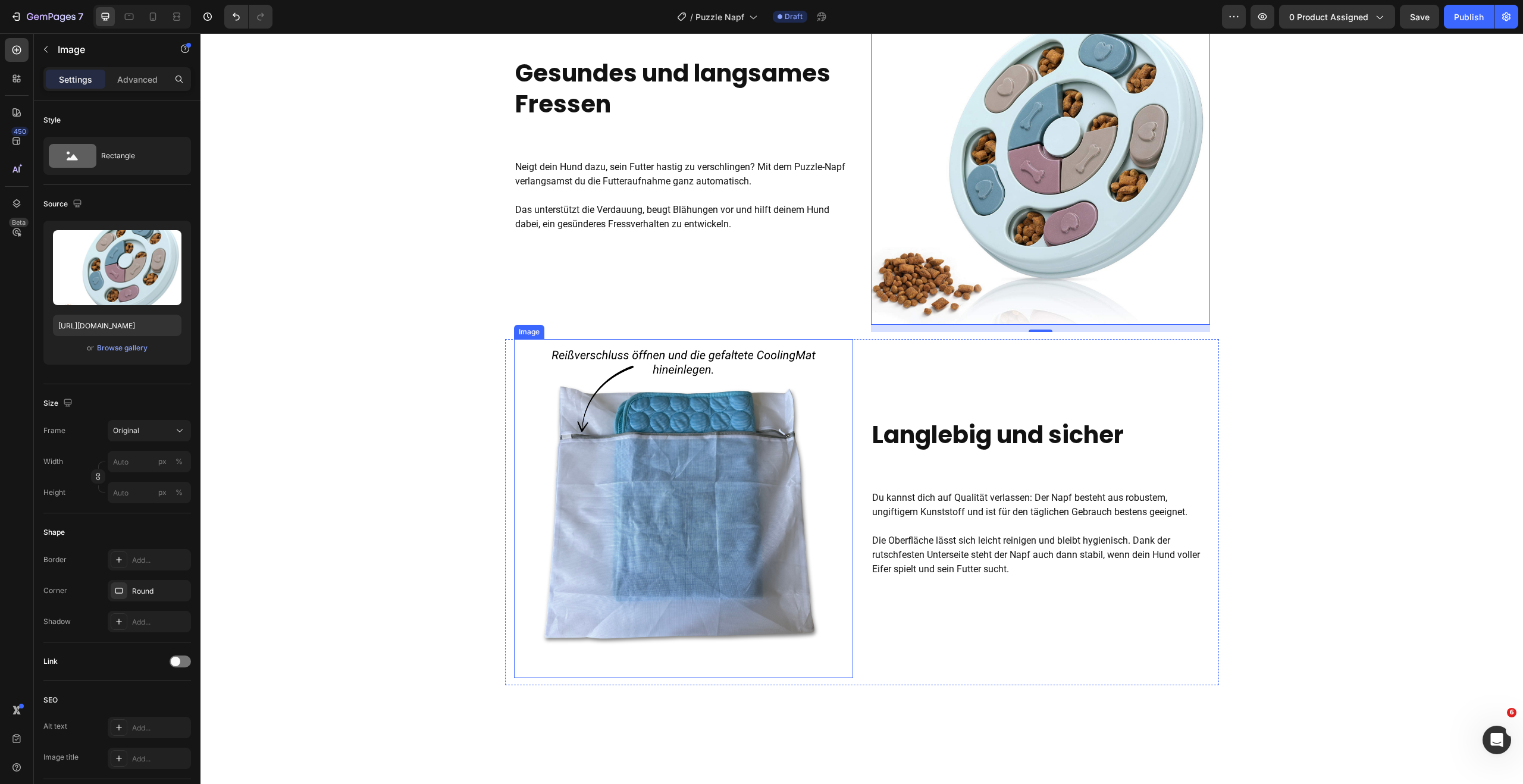
scroll to position [948, 0]
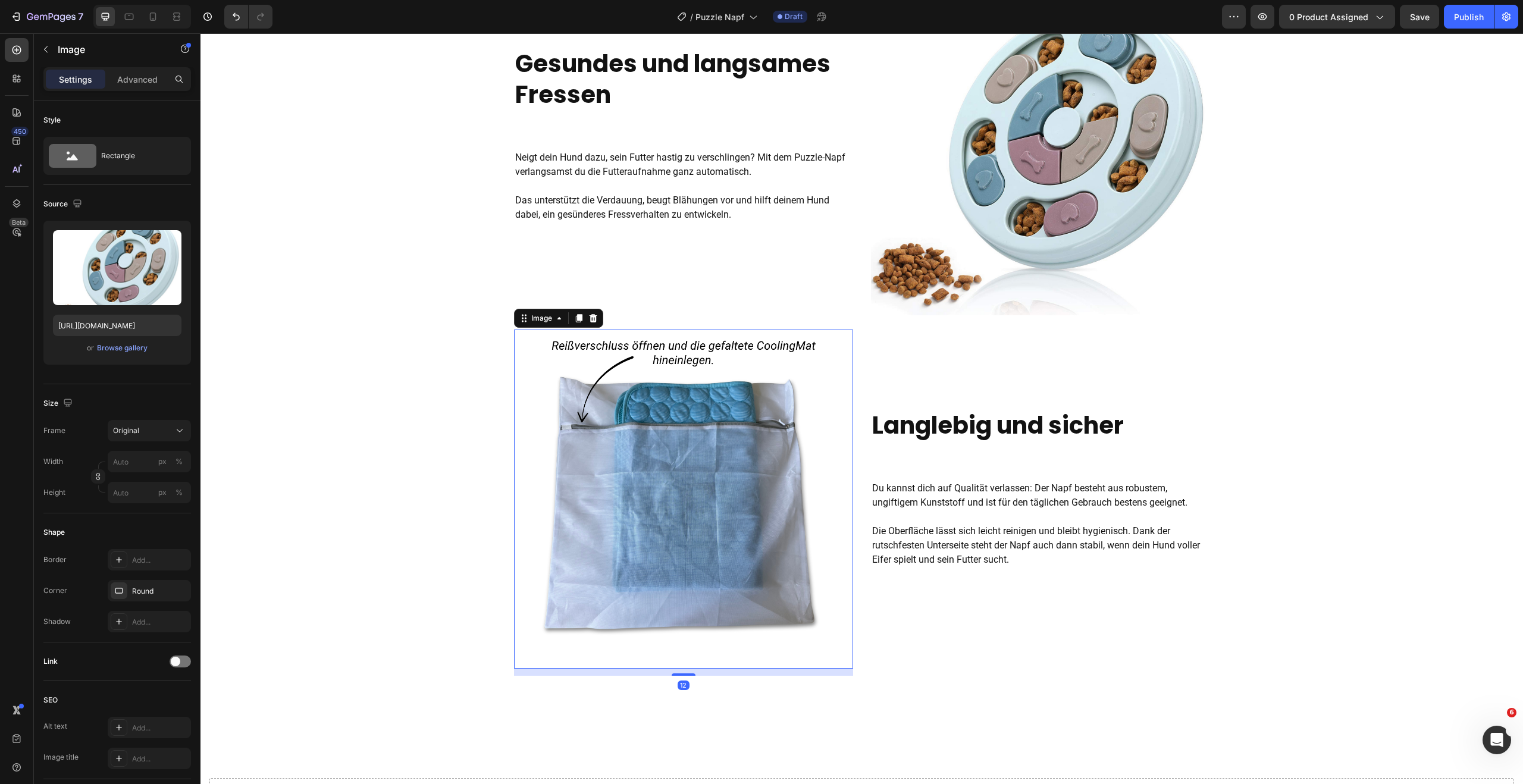
click at [676, 582] on img at bounding box center [684, 499] width 339 height 339
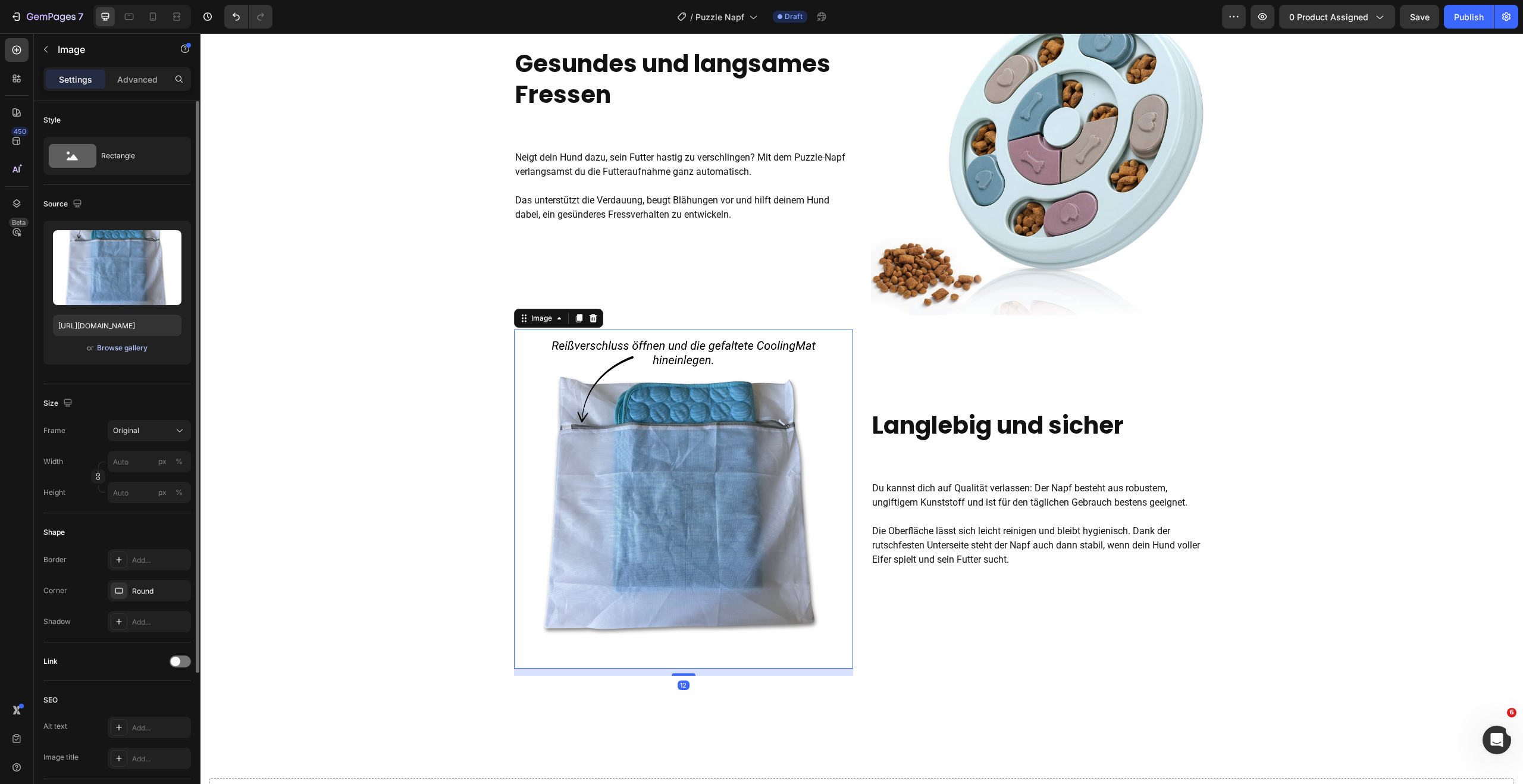
click at [120, 346] on div "Browse gallery" at bounding box center [122, 348] width 51 height 11
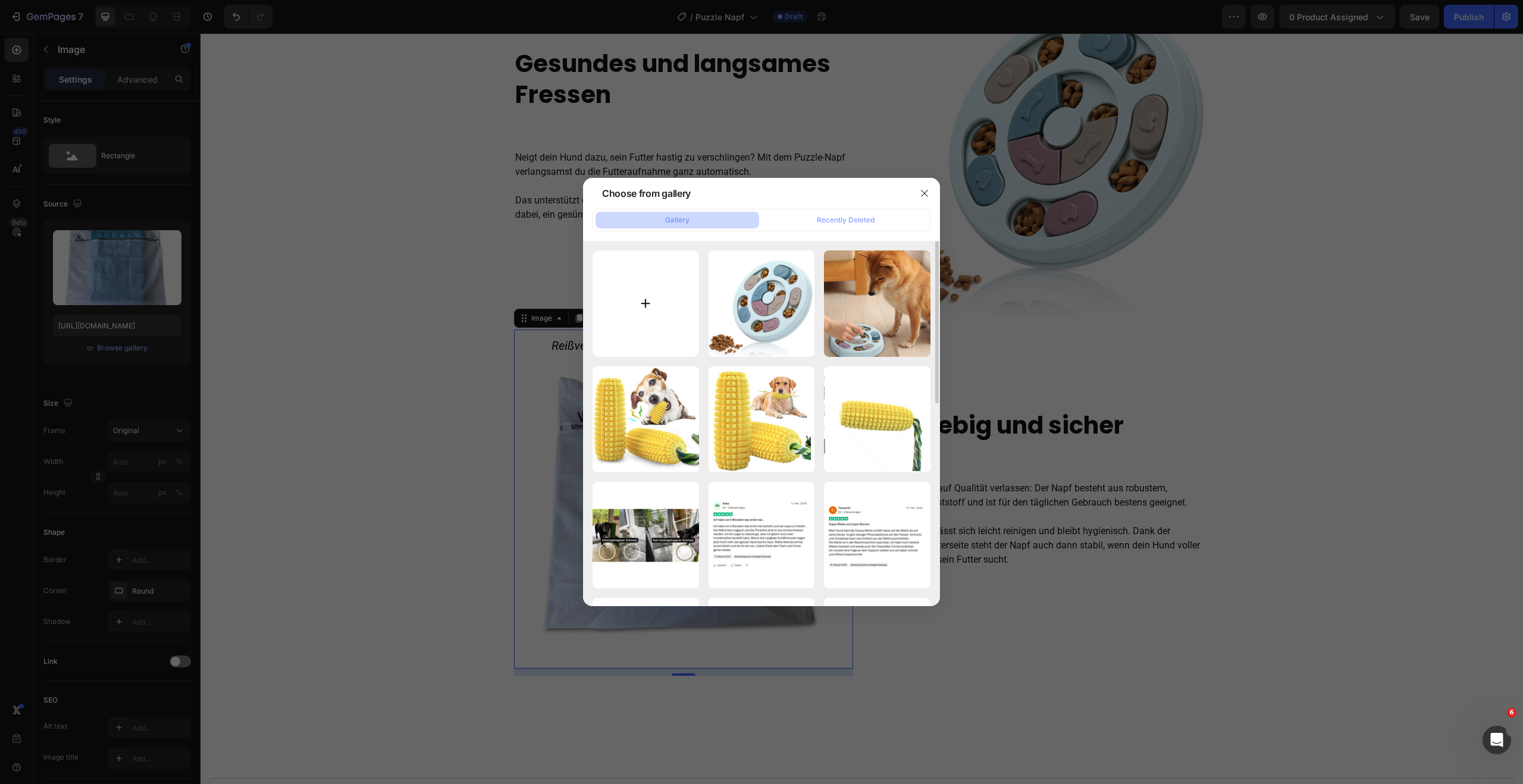
click at [659, 306] on input "file" at bounding box center [646, 304] width 106 height 106
type input "C:\fakepath\1.png"
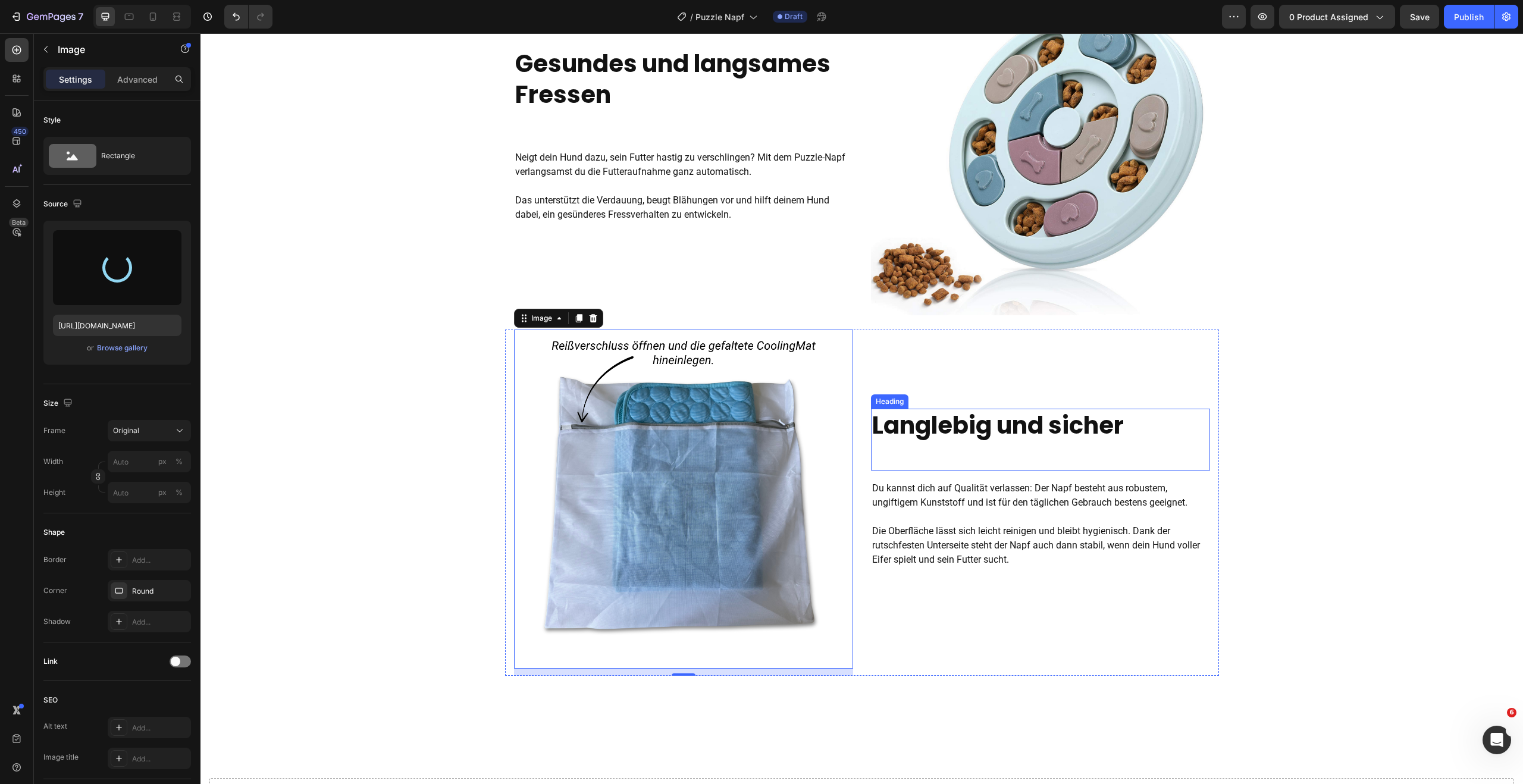
type input "[URL][DOMAIN_NAME]"
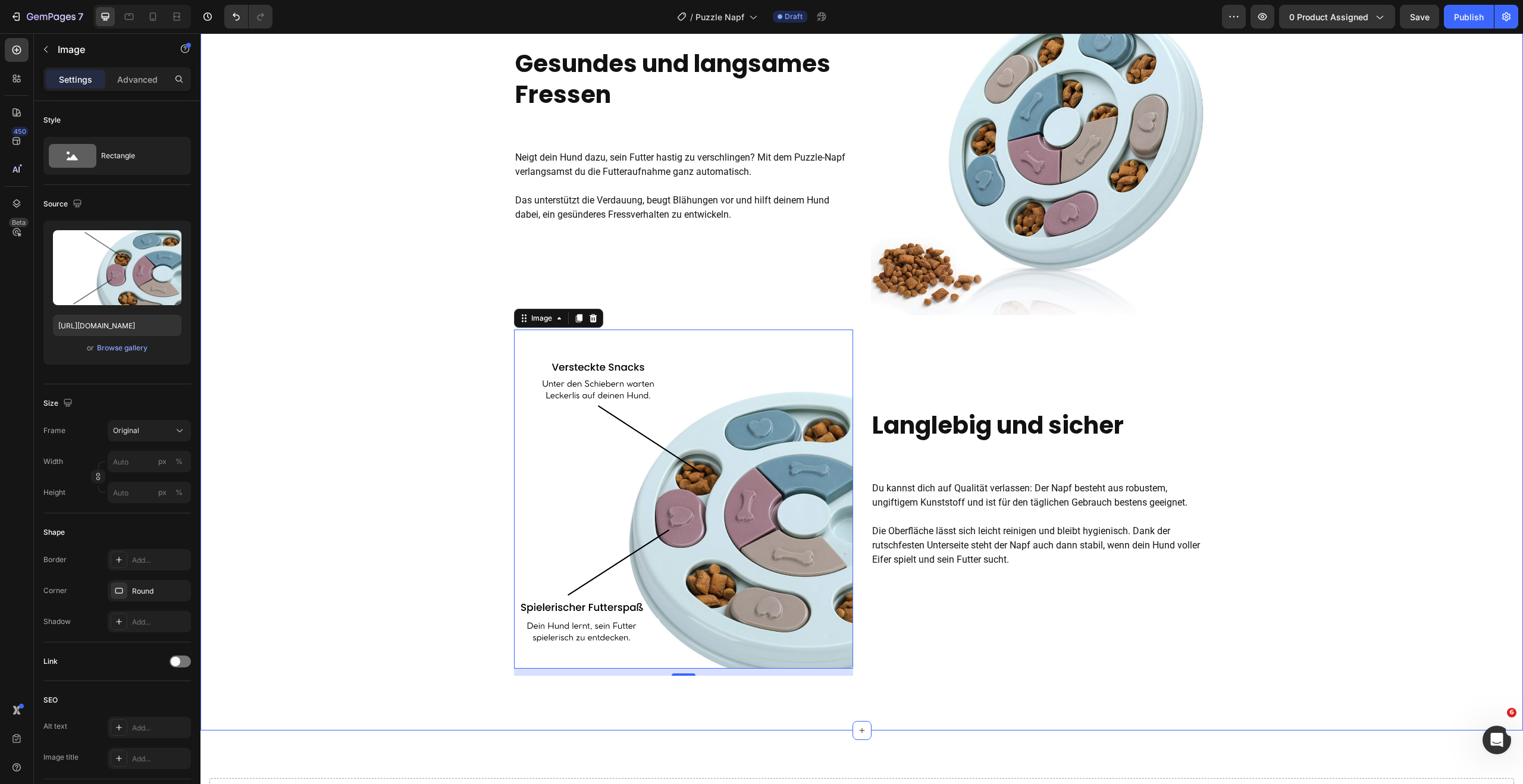
click at [1373, 272] on div "Gesundes und langsames Fressen Heading Neigt dein Hund dazu, sein Futter hastig…" at bounding box center [861, 329] width 1322 height 706
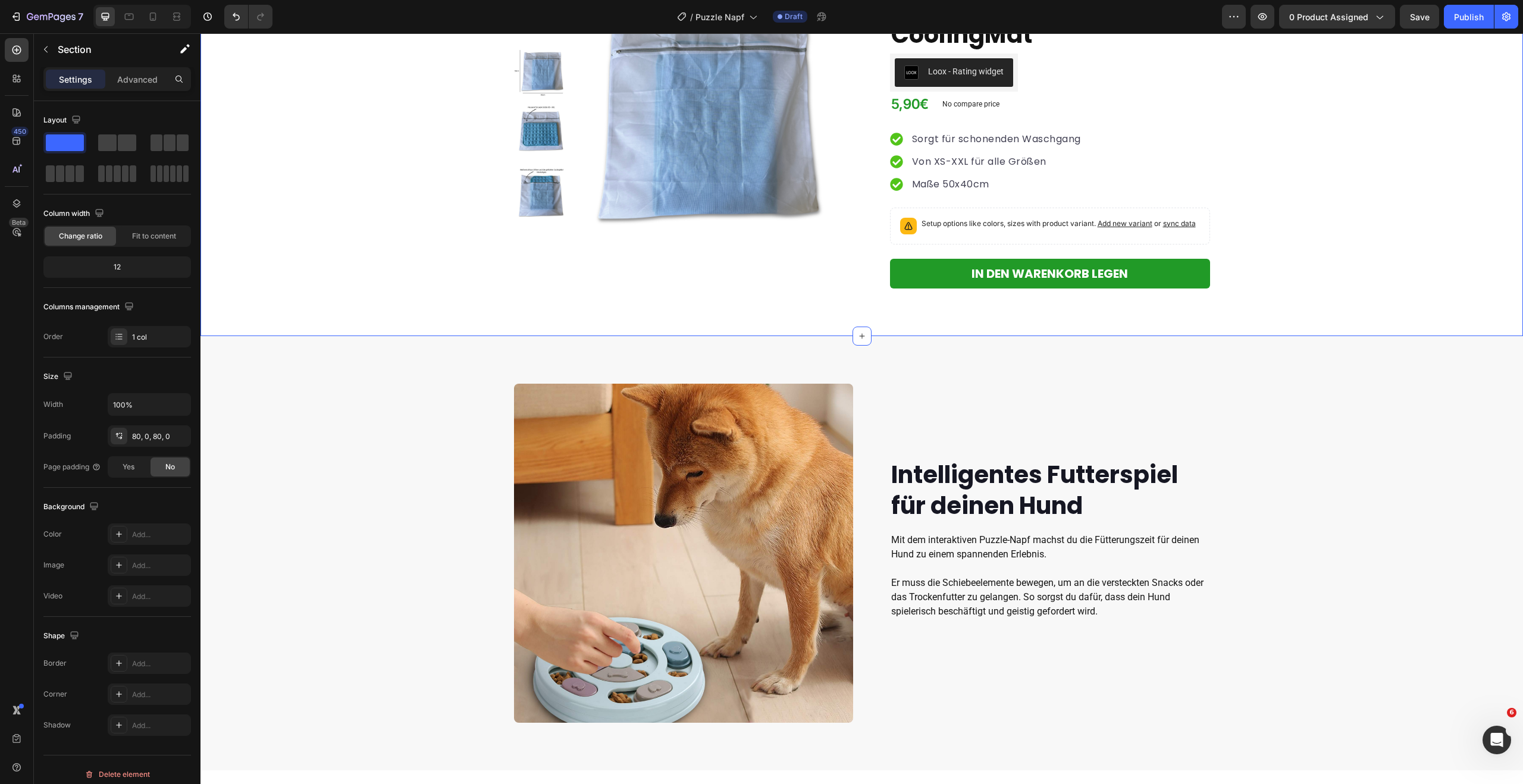
scroll to position [0, 0]
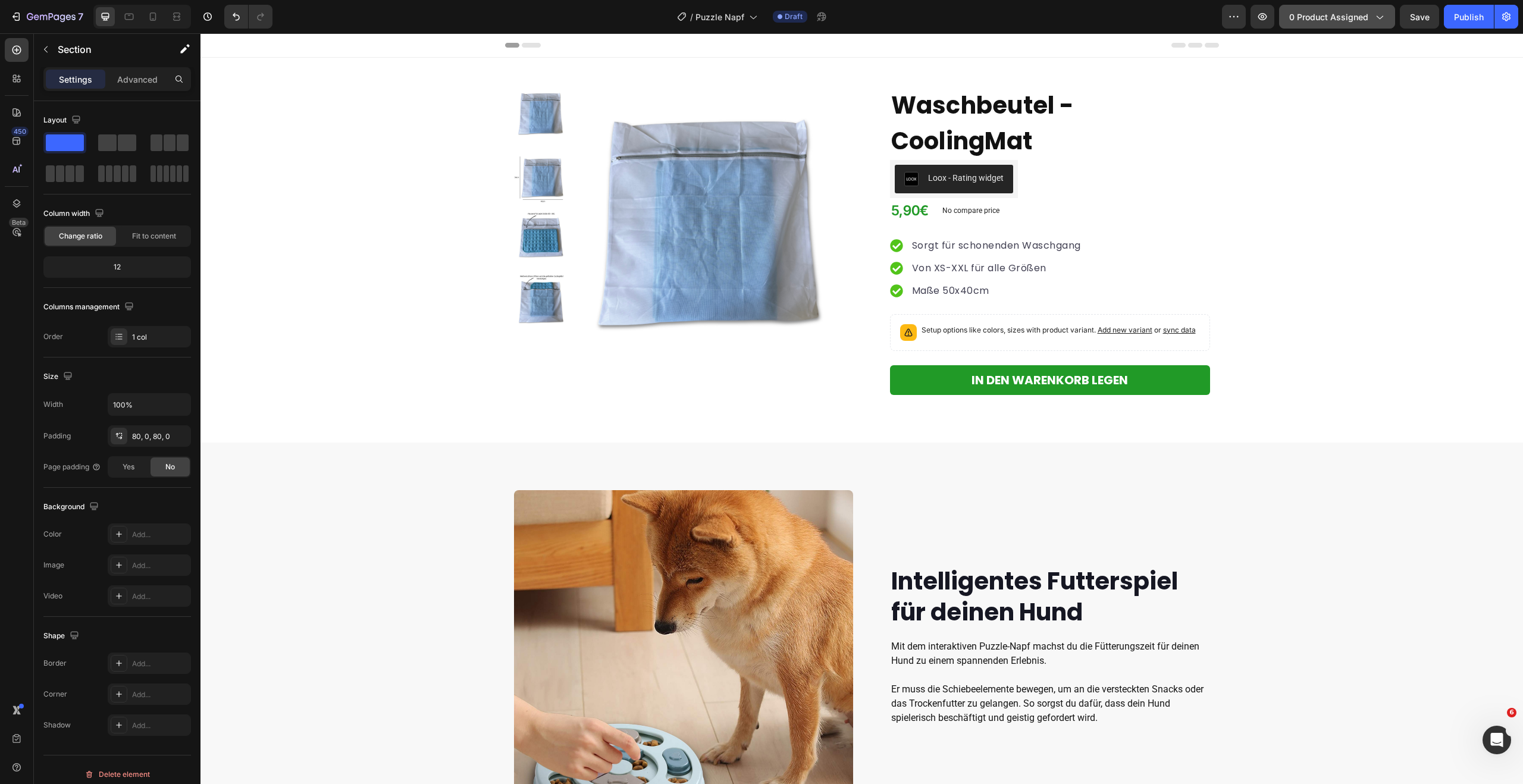
click at [1322, 14] on span "0 product assigned" at bounding box center [1328, 17] width 79 height 13
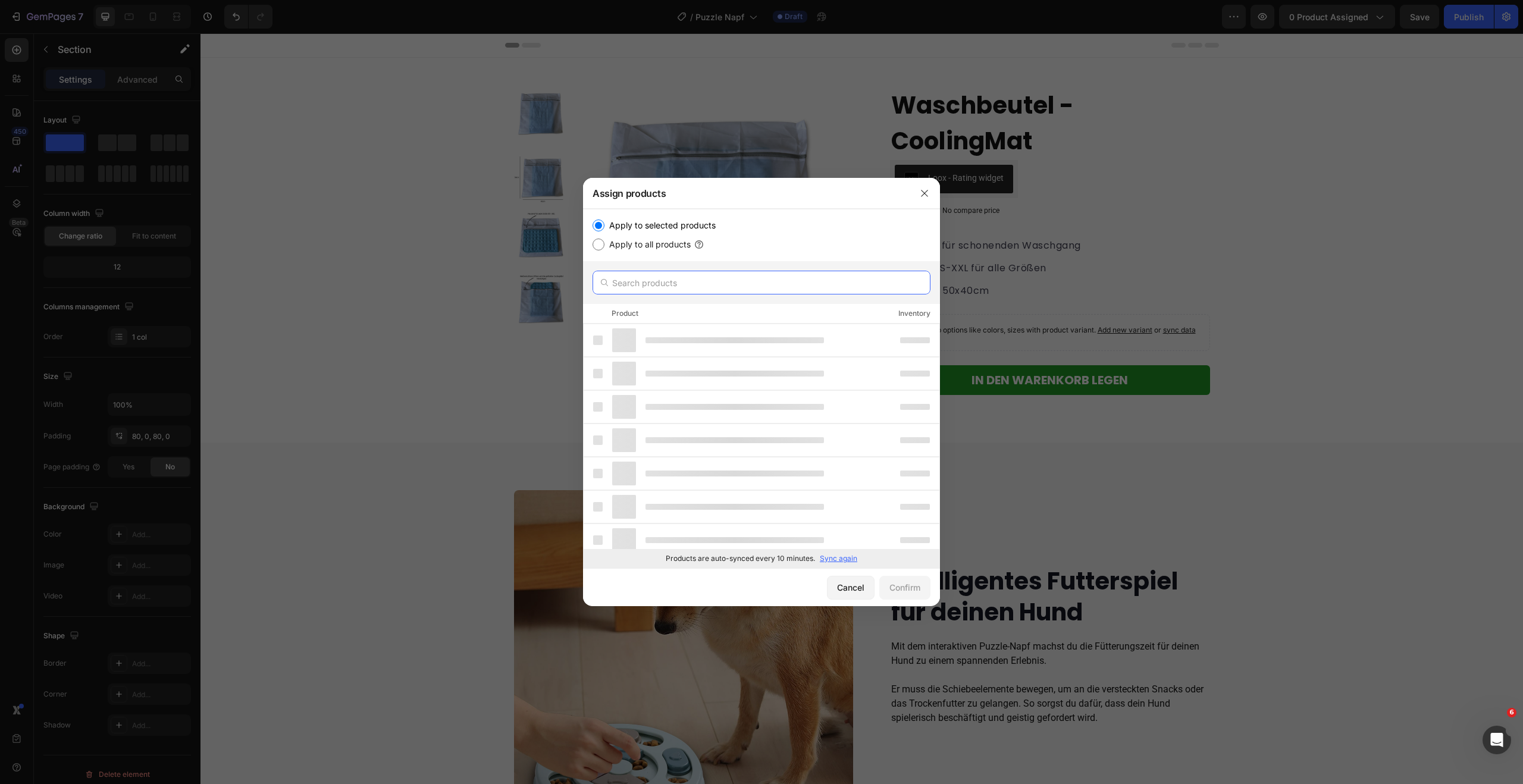
click at [650, 286] on input "text" at bounding box center [762, 283] width 338 height 24
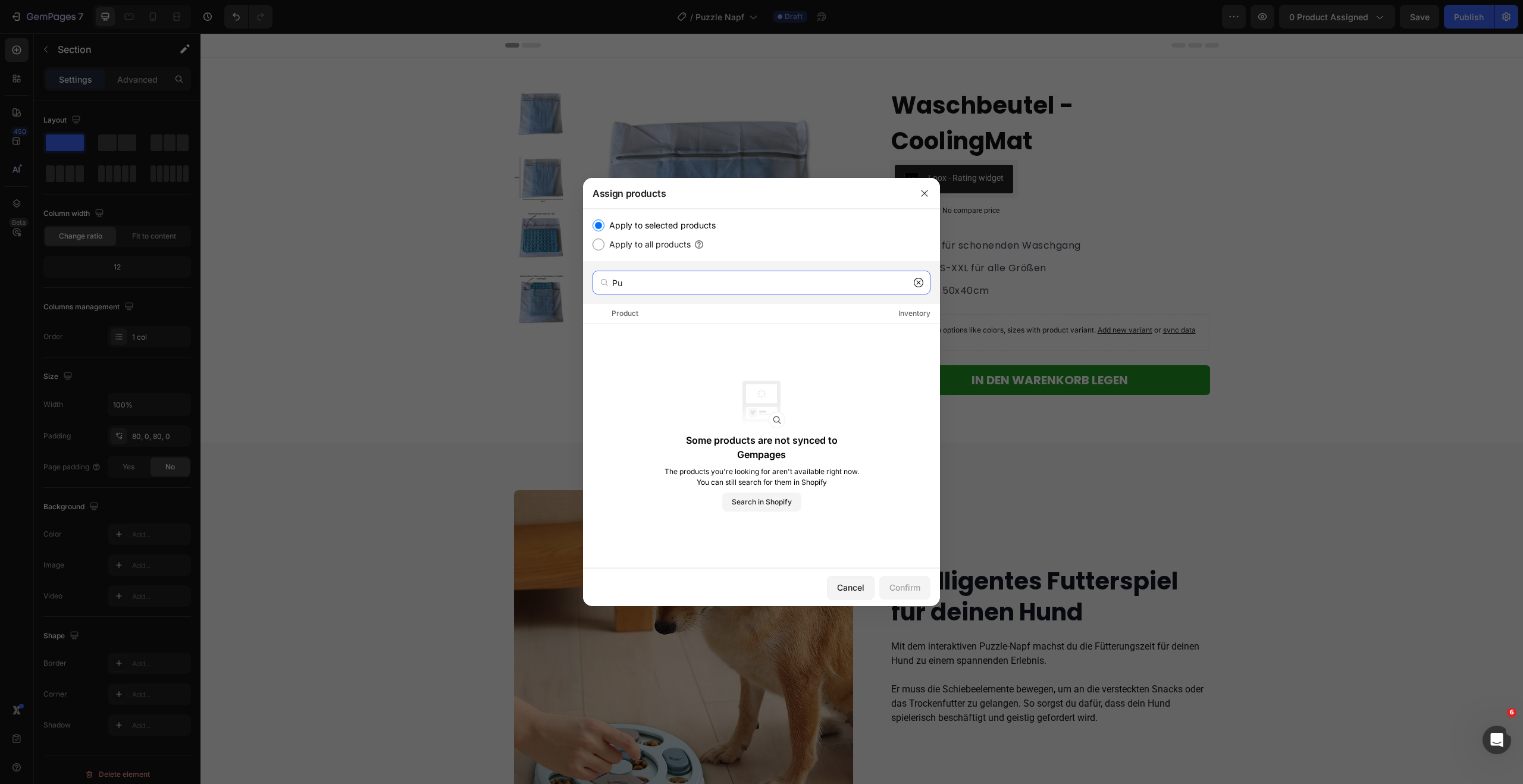
type input "P"
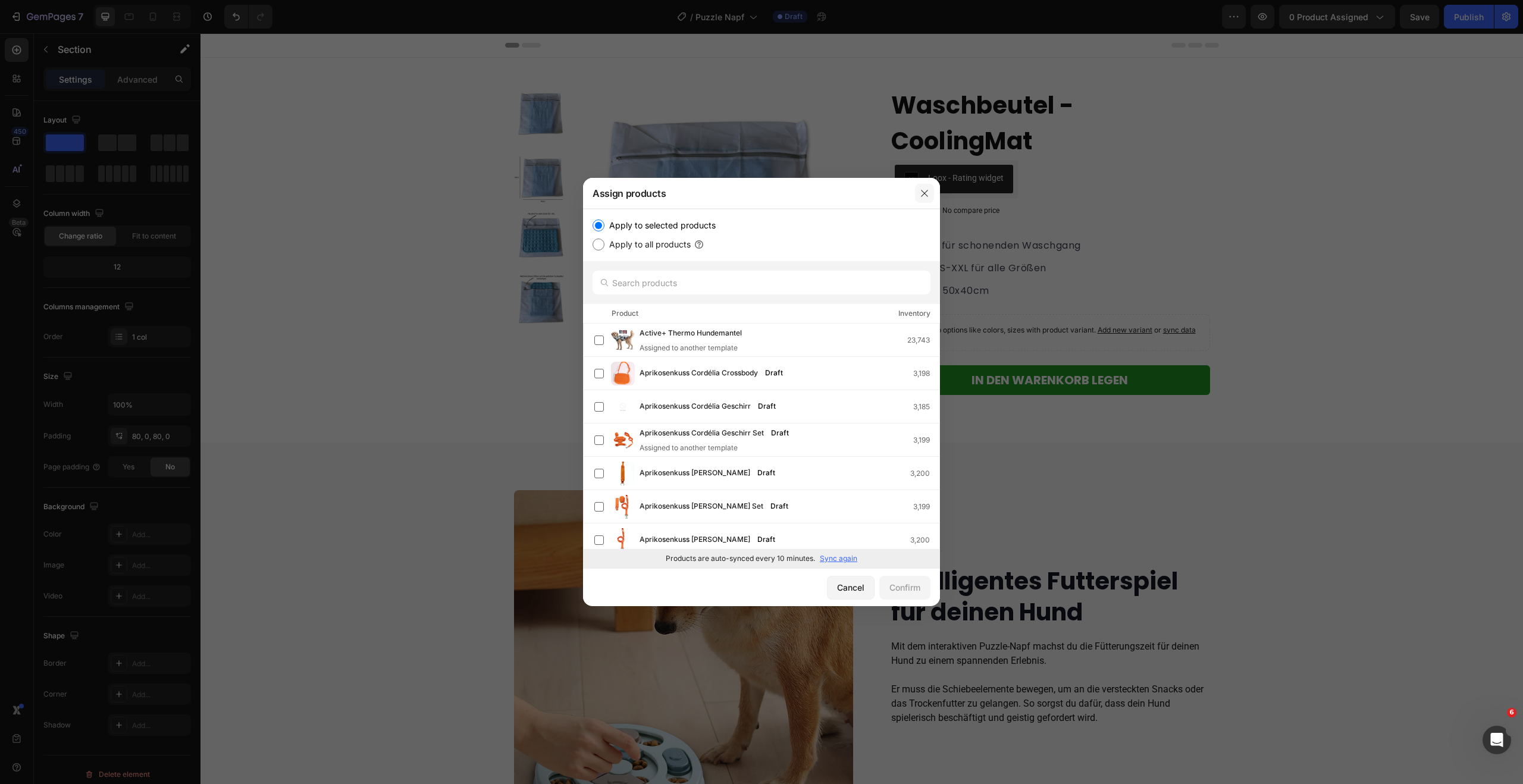
click at [922, 199] on button "button" at bounding box center [924, 193] width 19 height 19
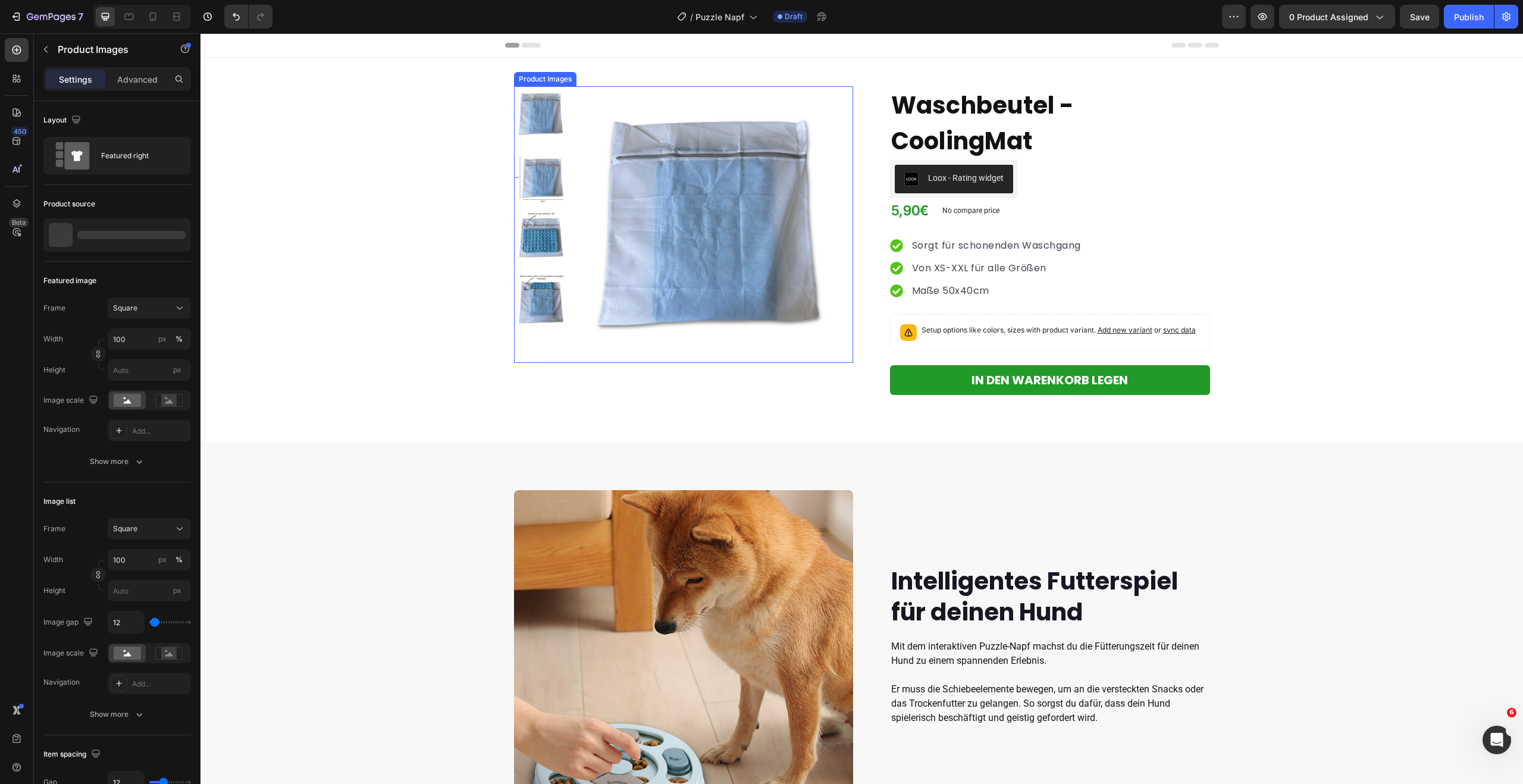
click at [630, 156] on img at bounding box center [715, 225] width 277 height 277
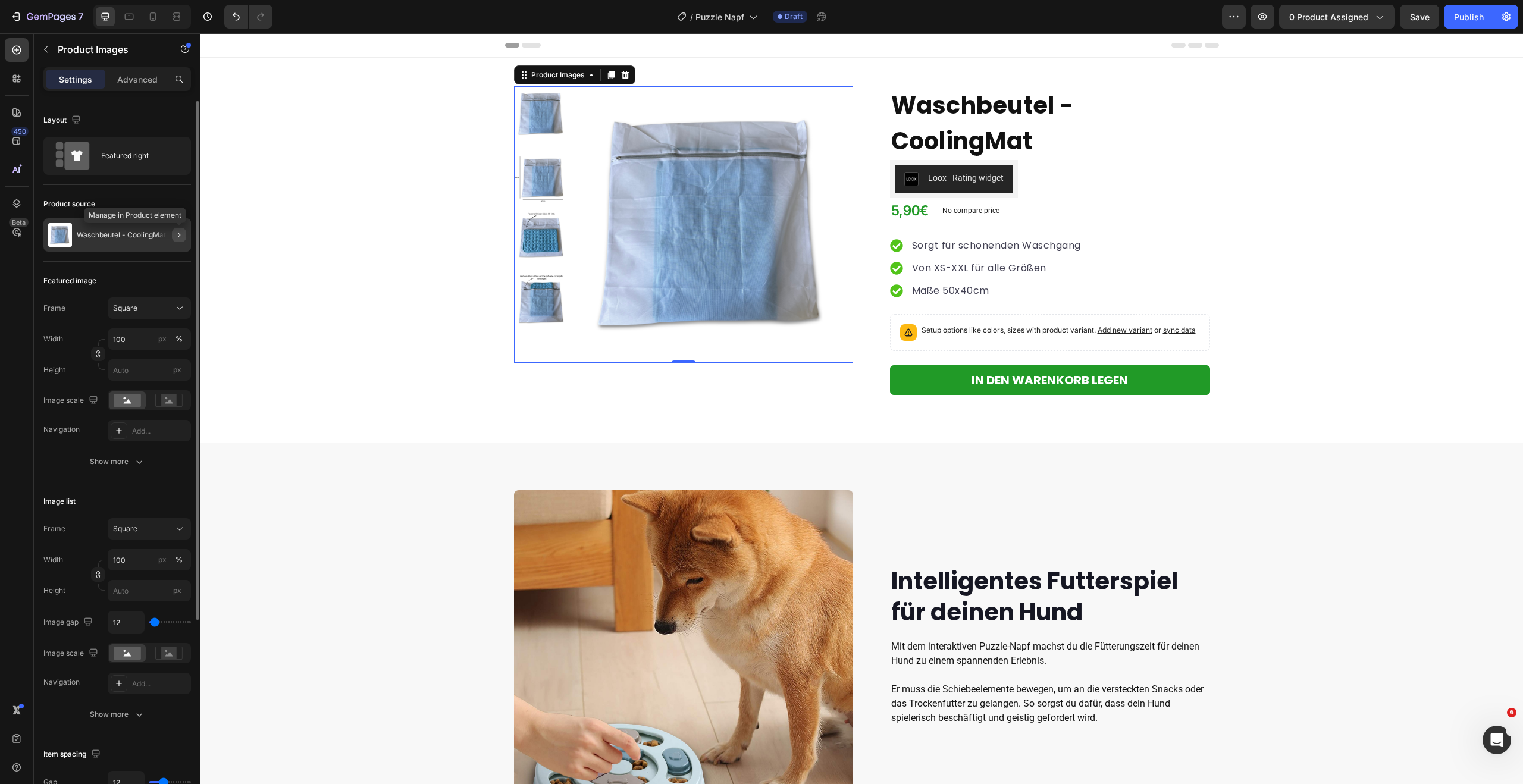
click at [180, 233] on icon "button" at bounding box center [179, 235] width 9 height 9
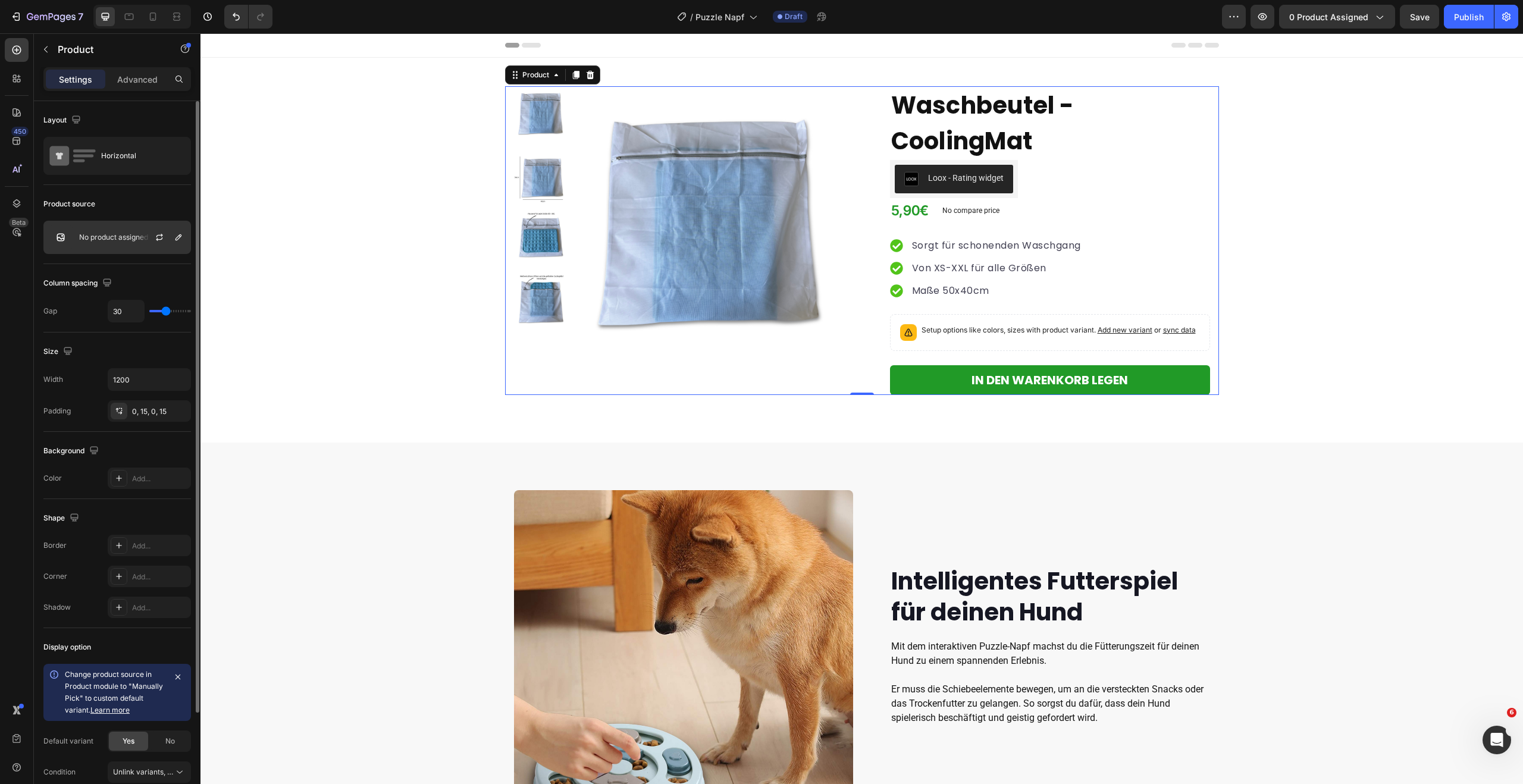
click at [128, 233] on p "No product assigned" at bounding box center [114, 237] width 69 height 9
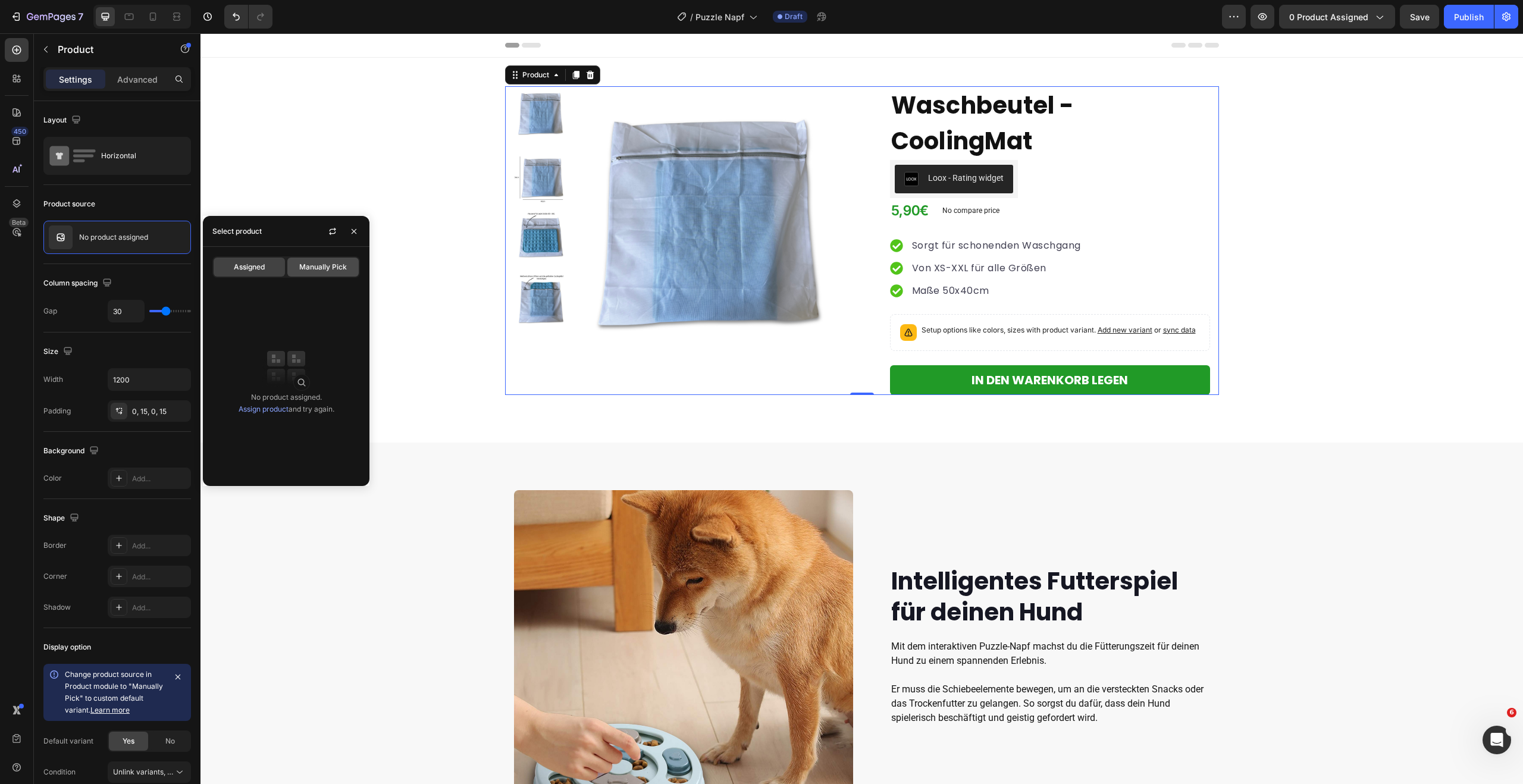
click at [294, 265] on div "Manually Pick" at bounding box center [323, 267] width 71 height 19
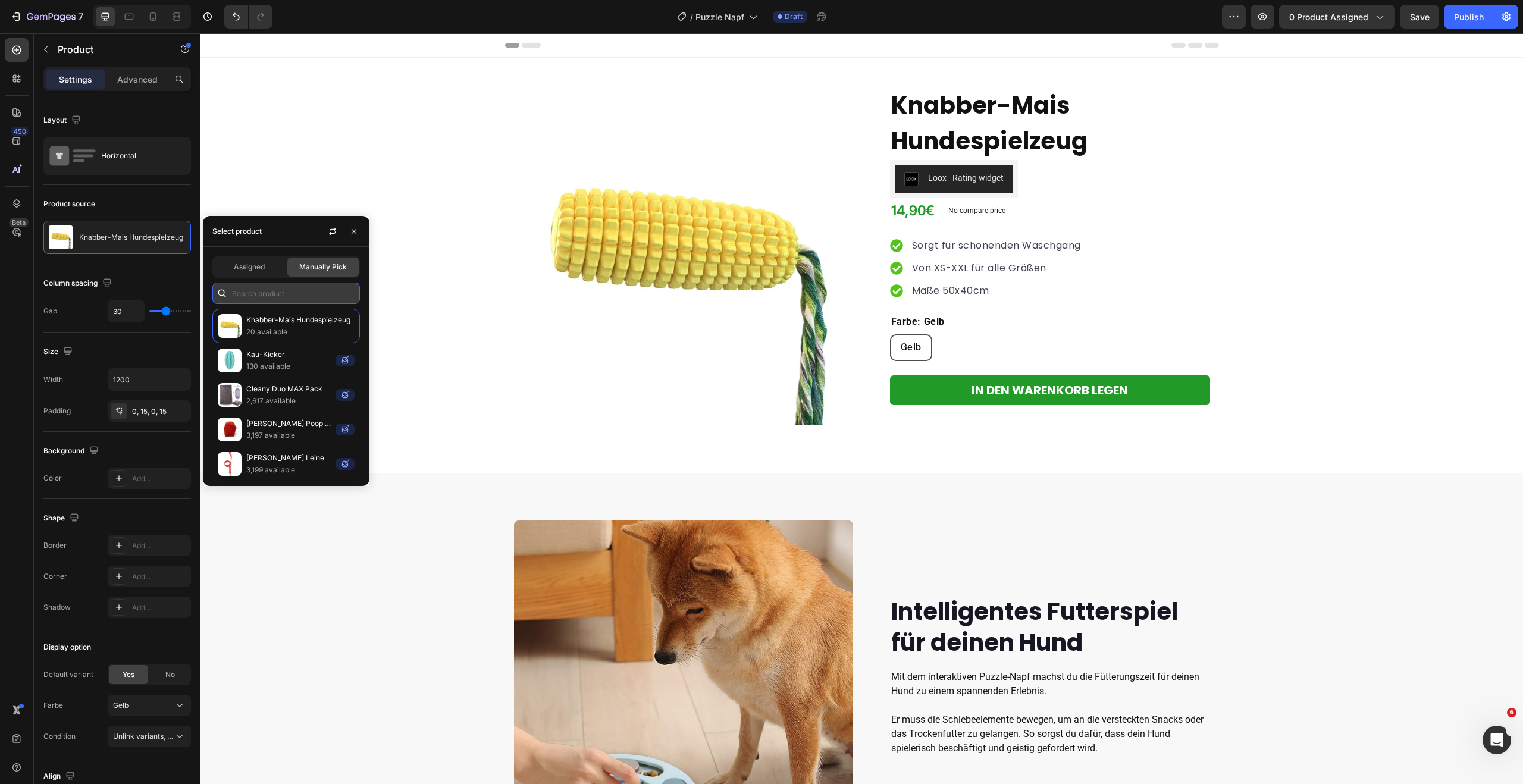
click at [256, 289] on input "text" at bounding box center [286, 293] width 148 height 21
type input "P"
click at [1353, 22] on span "0 product assigned" at bounding box center [1328, 17] width 79 height 13
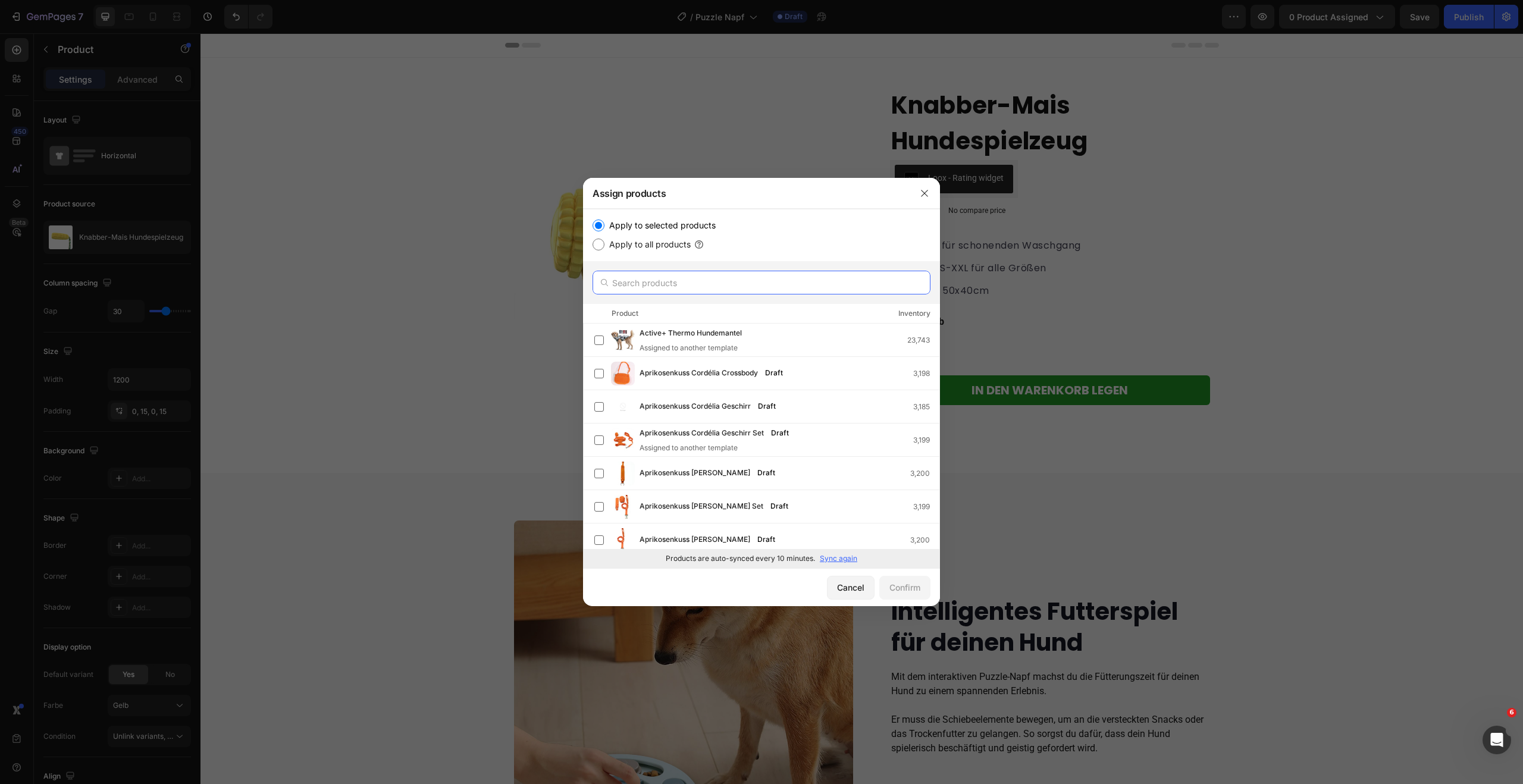
click at [626, 289] on input "text" at bounding box center [762, 283] width 338 height 24
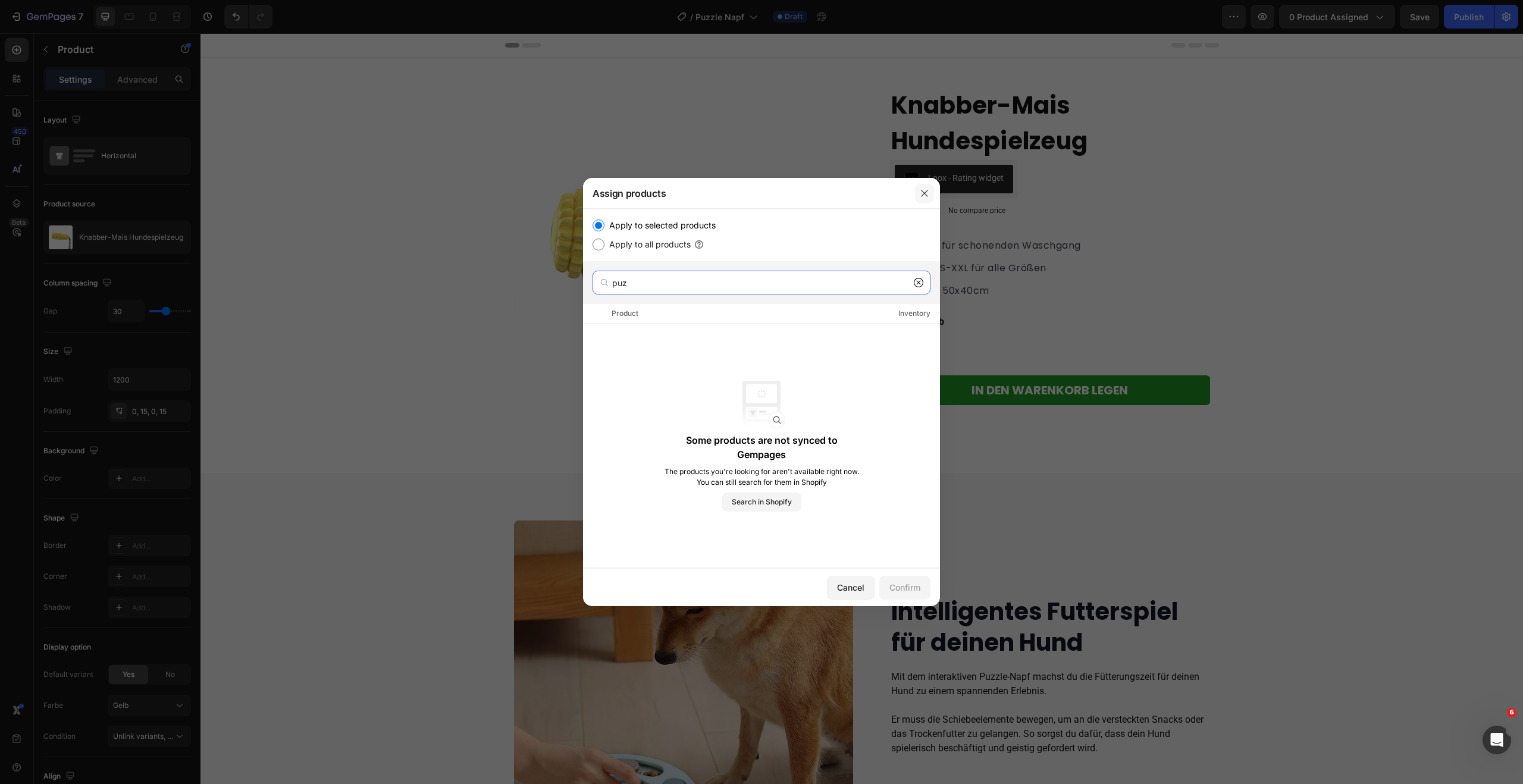
type input "puz"
click at [933, 192] on button "button" at bounding box center [924, 193] width 19 height 19
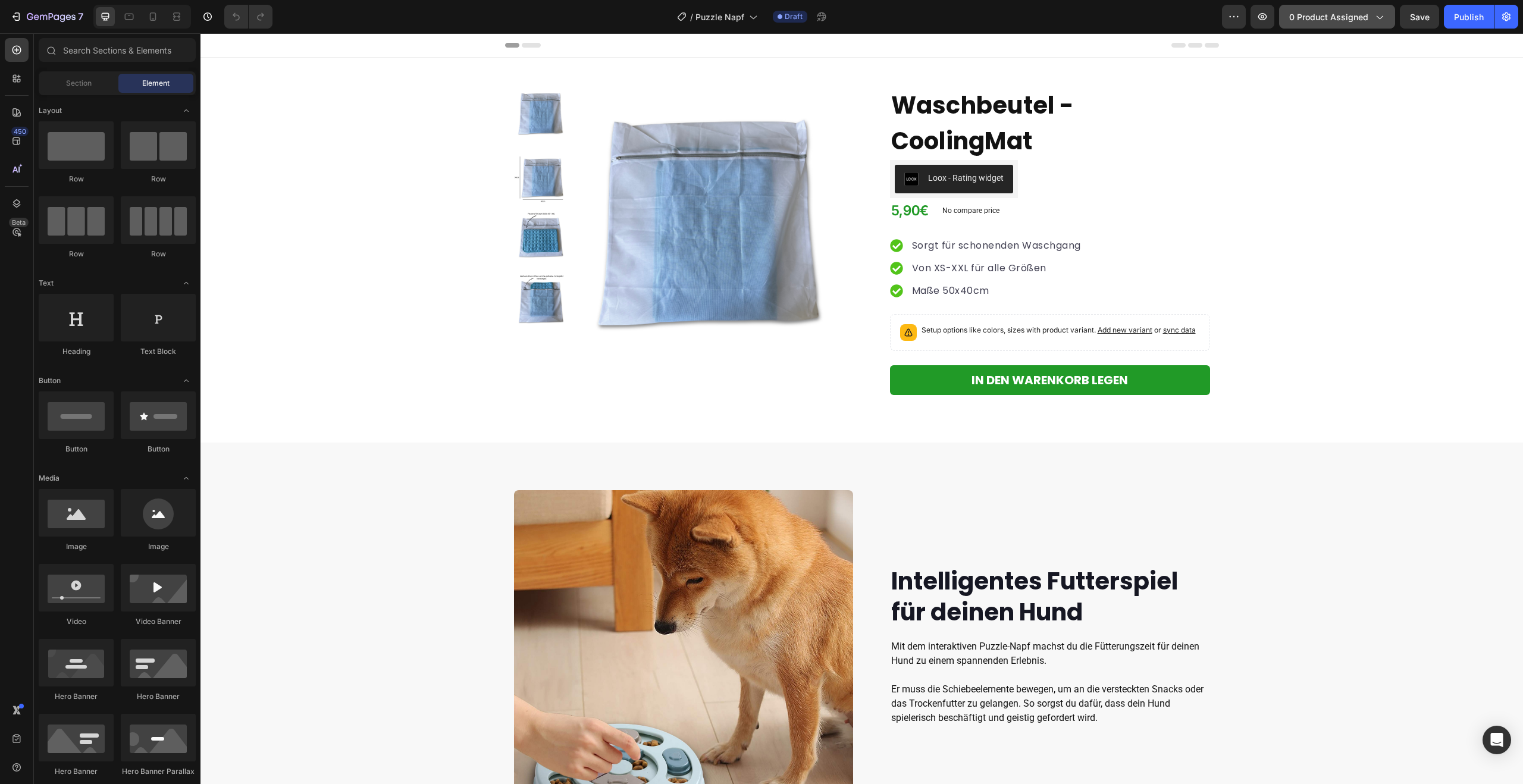
click at [1360, 23] on span "0 product assigned" at bounding box center [1328, 17] width 79 height 13
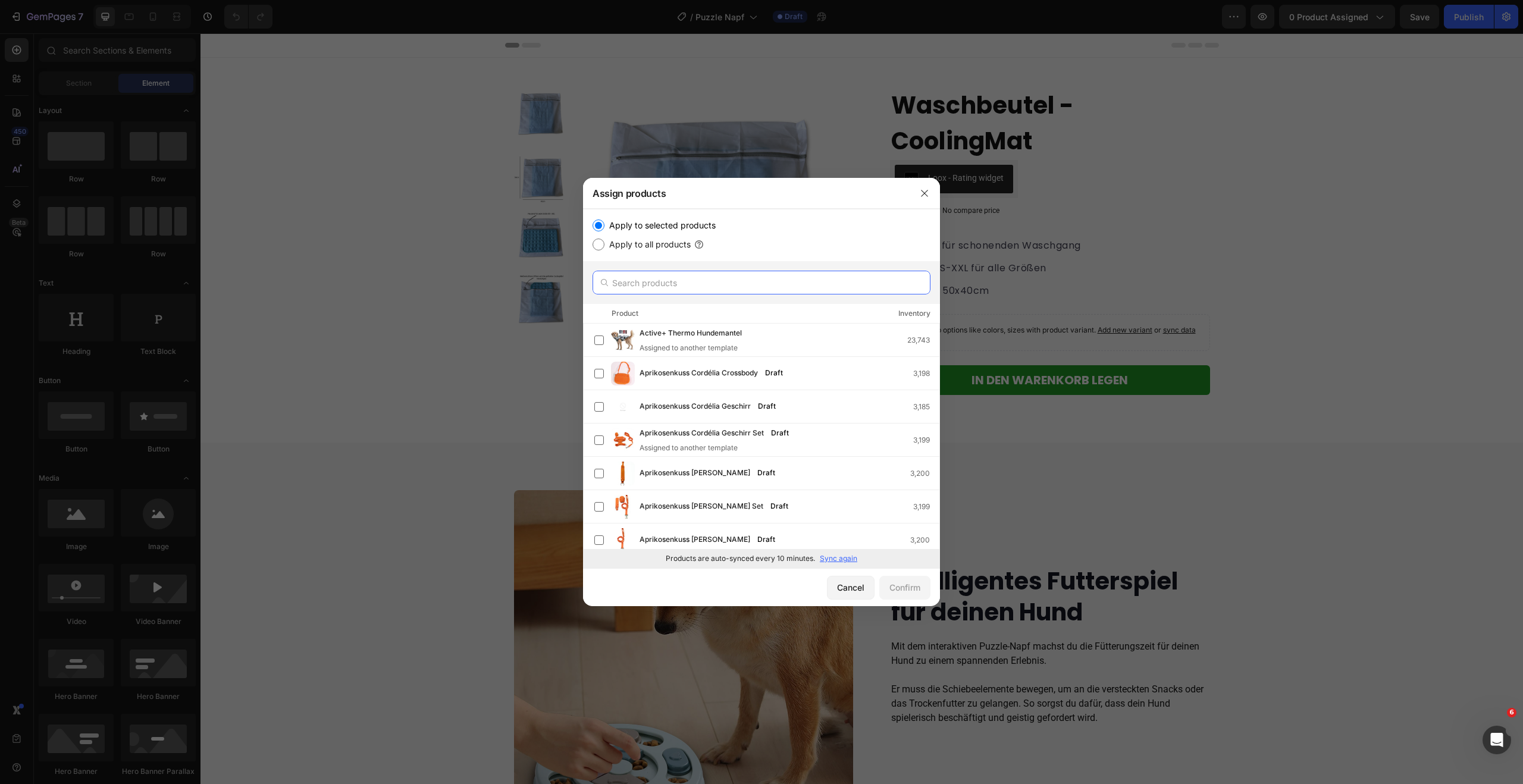
click at [667, 285] on input "text" at bounding box center [762, 283] width 338 height 24
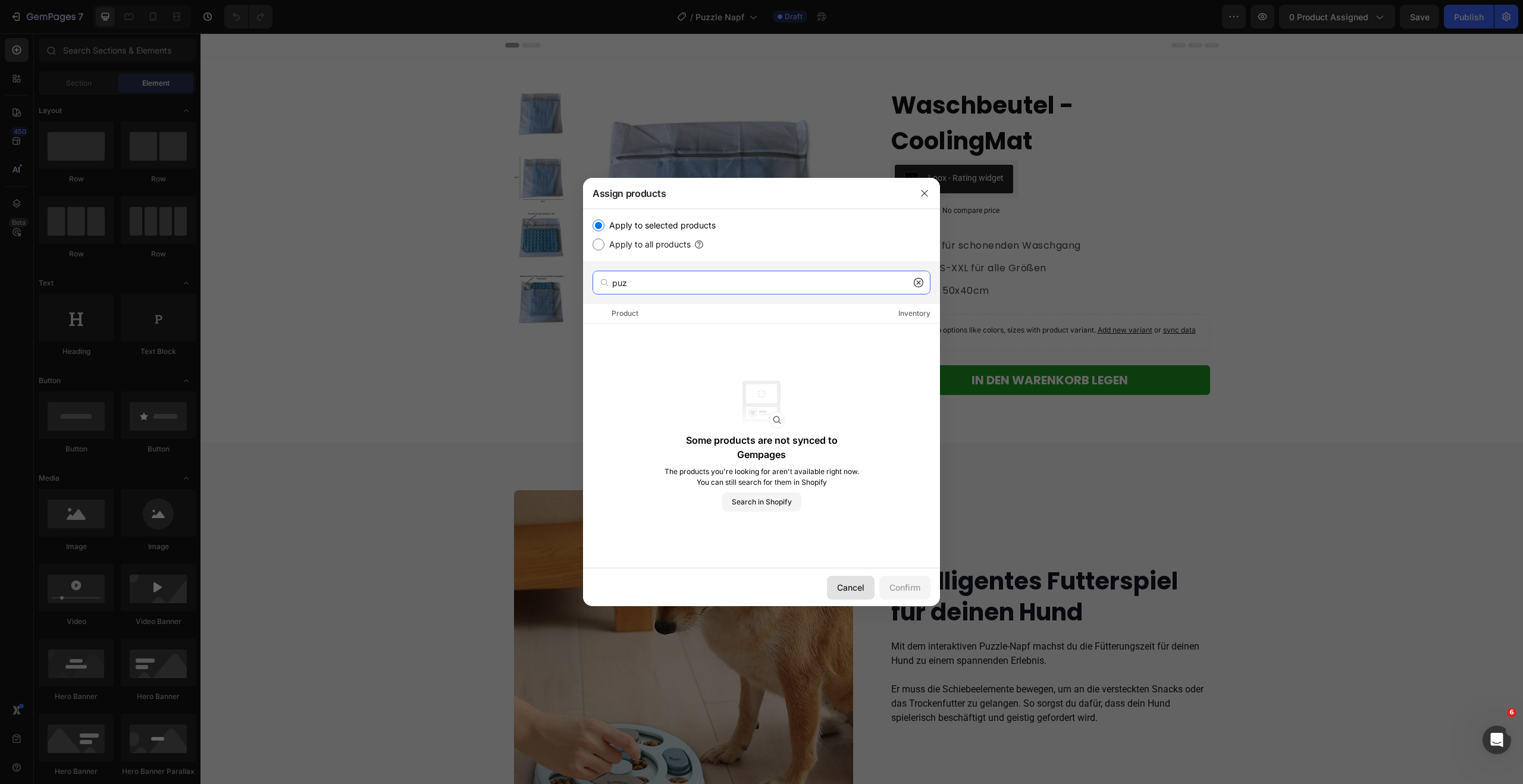
type input "puz"
click at [838, 585] on div "Cancel" at bounding box center [850, 587] width 27 height 13
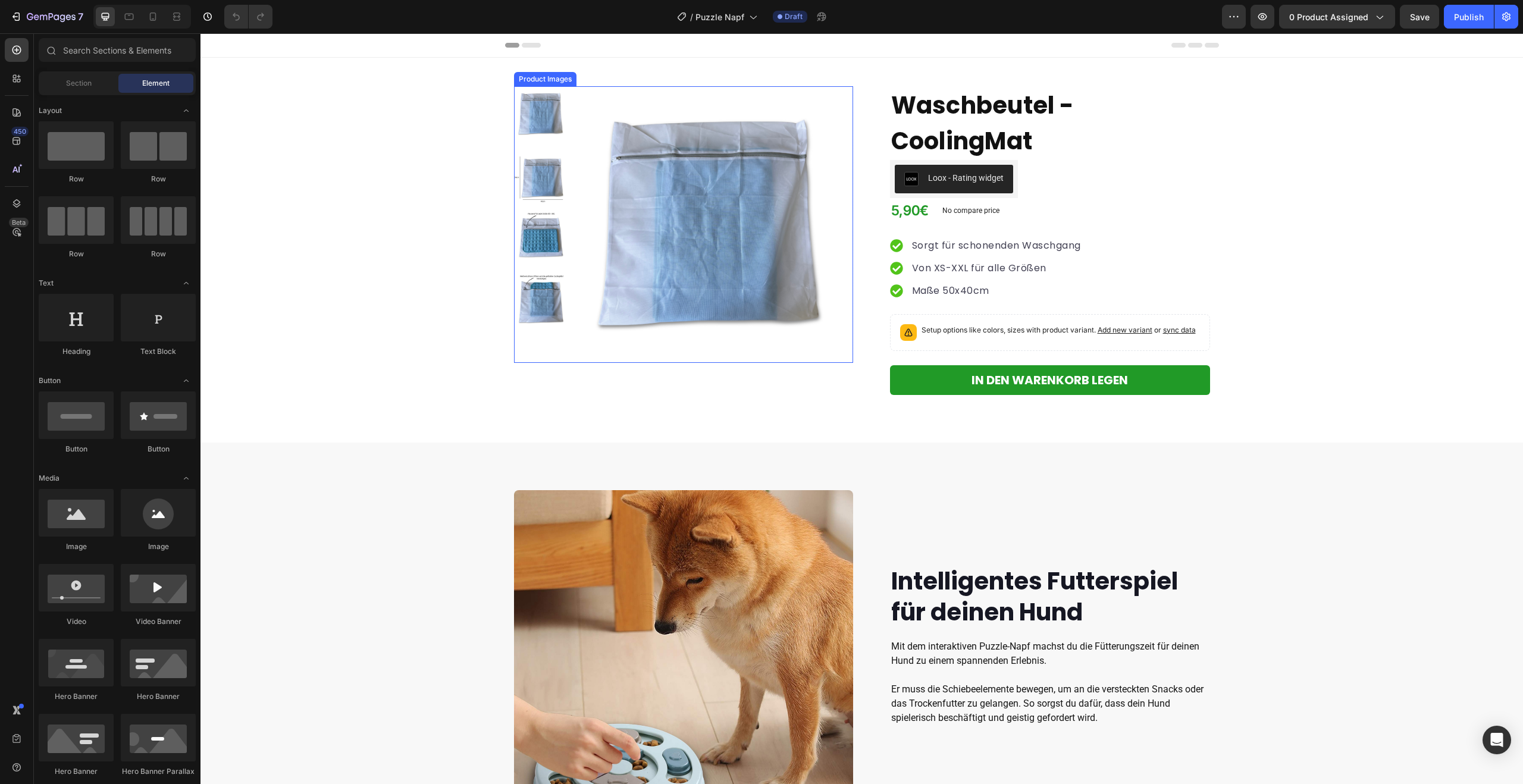
click at [767, 268] on img at bounding box center [715, 225] width 277 height 277
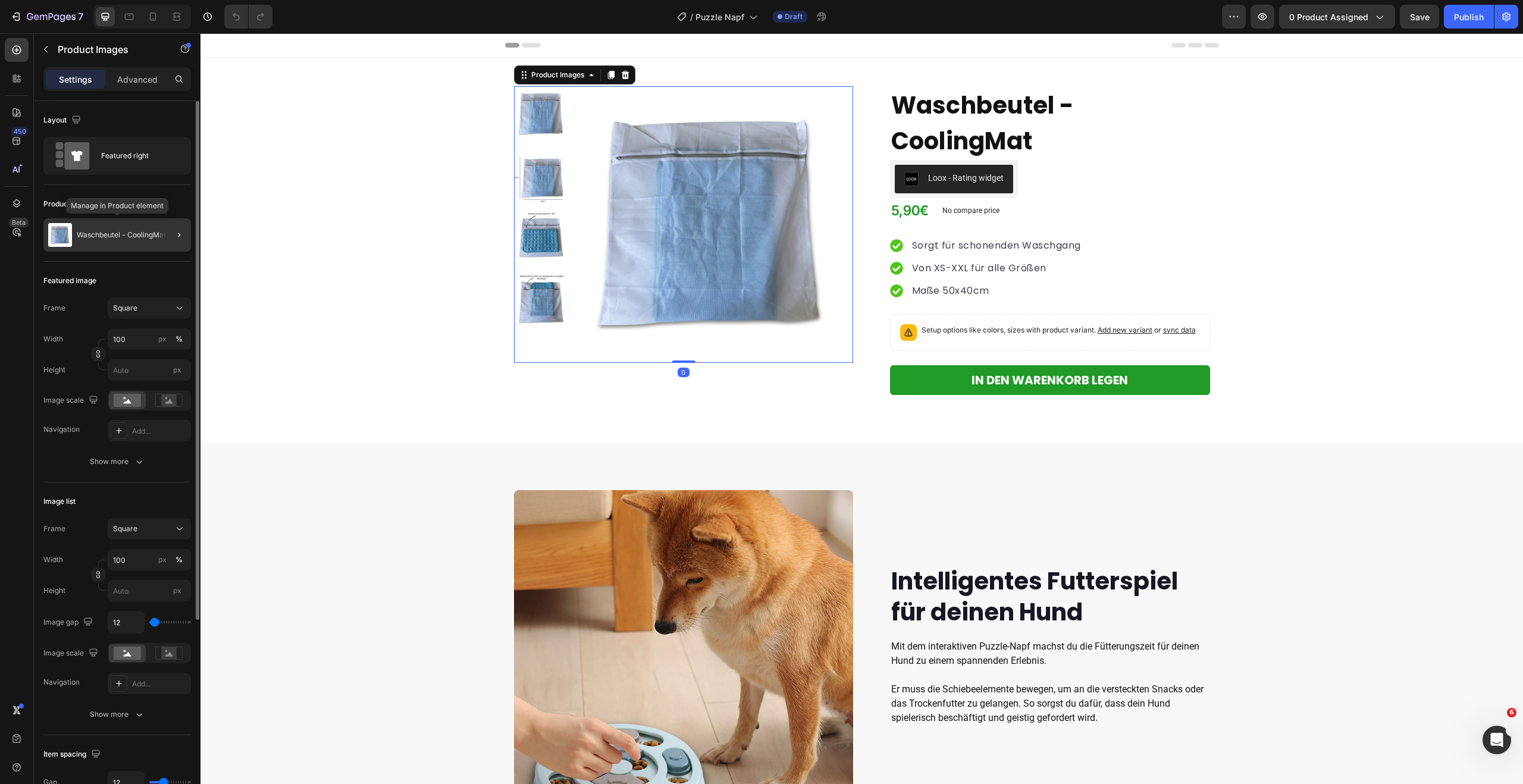
click at [154, 234] on p "Waschbeutel - CoolingMat" at bounding box center [121, 235] width 89 height 9
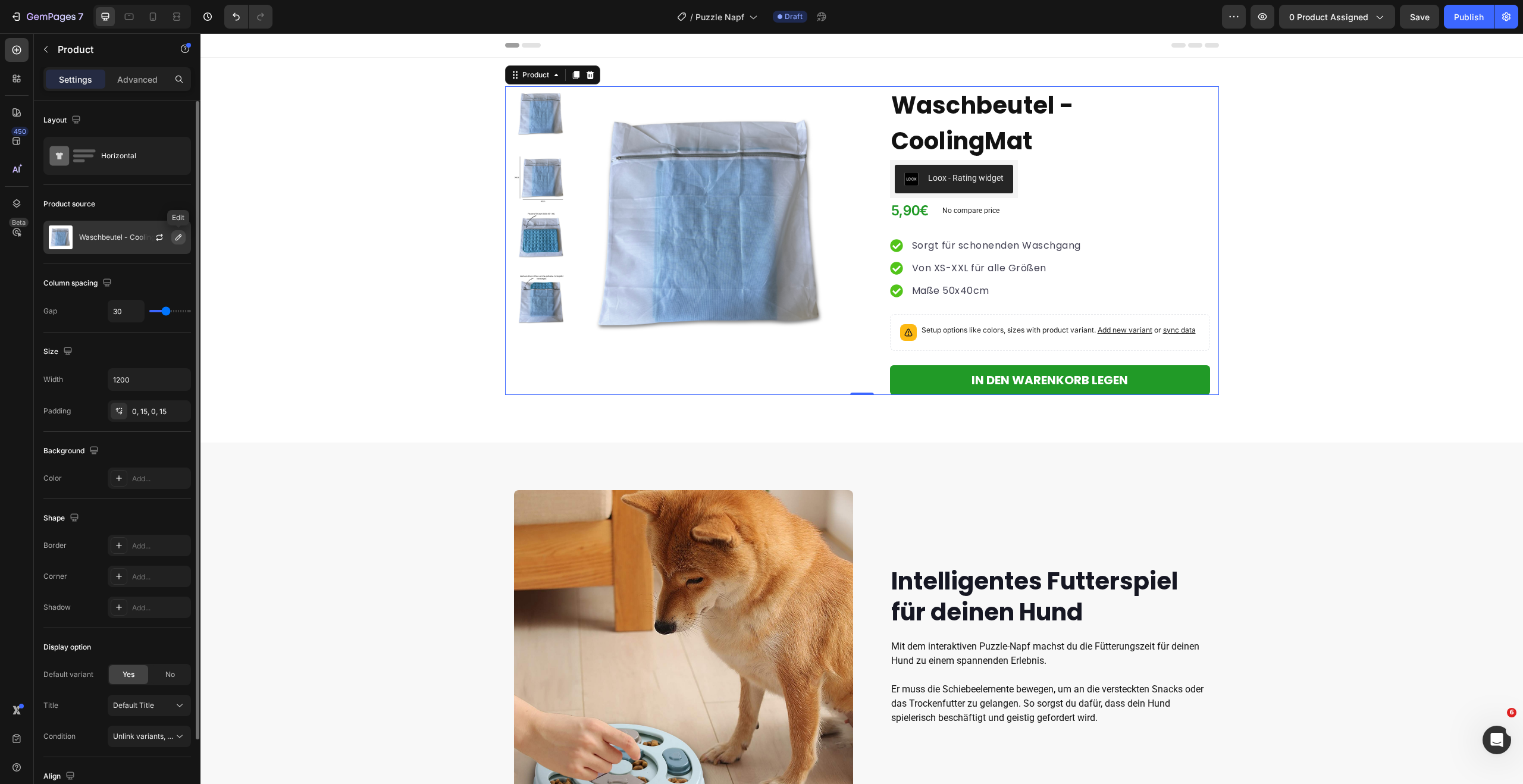
click at [174, 235] on icon "button" at bounding box center [178, 237] width 9 height 9
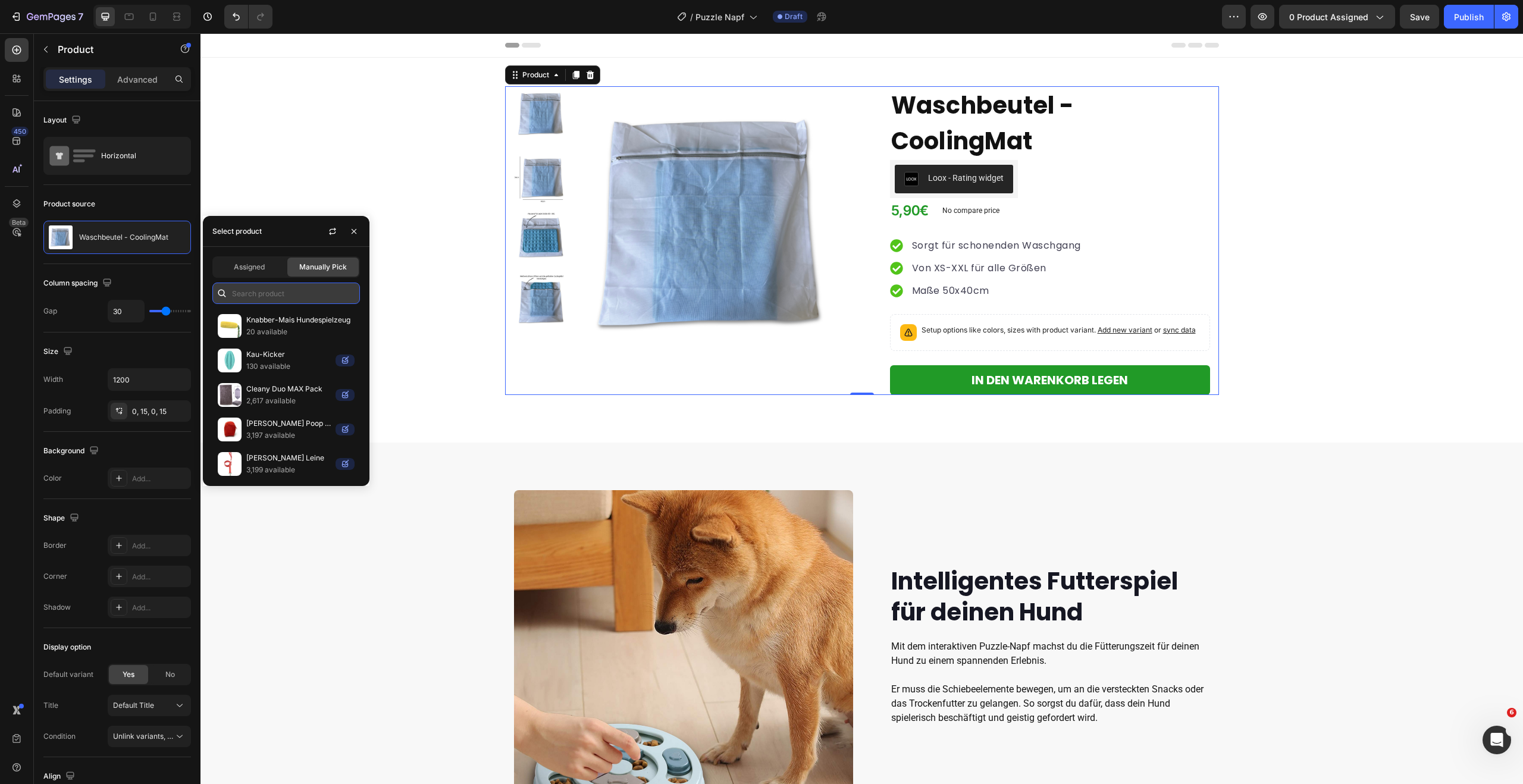
click at [247, 285] on input "text" at bounding box center [286, 293] width 148 height 21
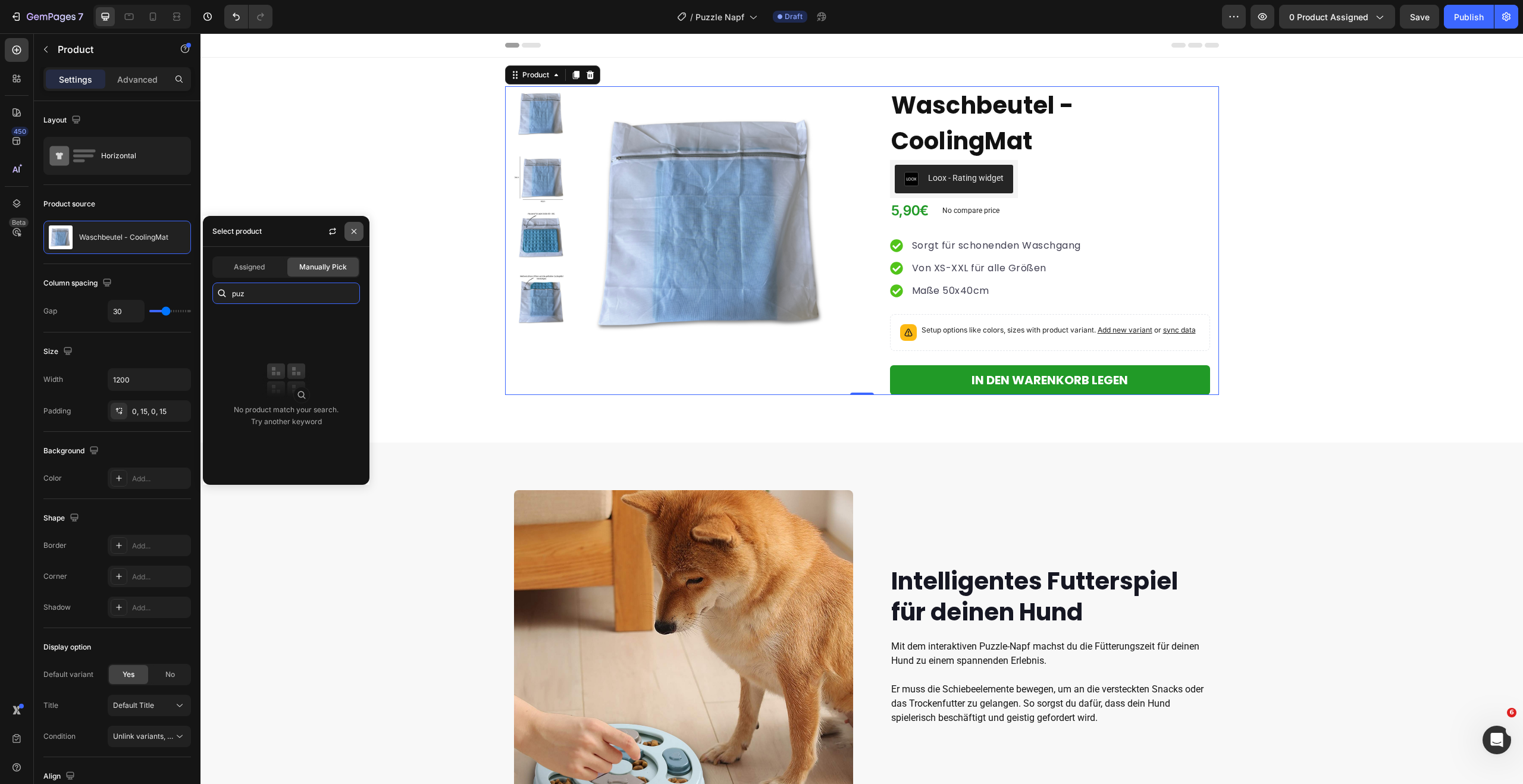
type input "puz"
click at [356, 229] on icon "button" at bounding box center [354, 231] width 9 height 9
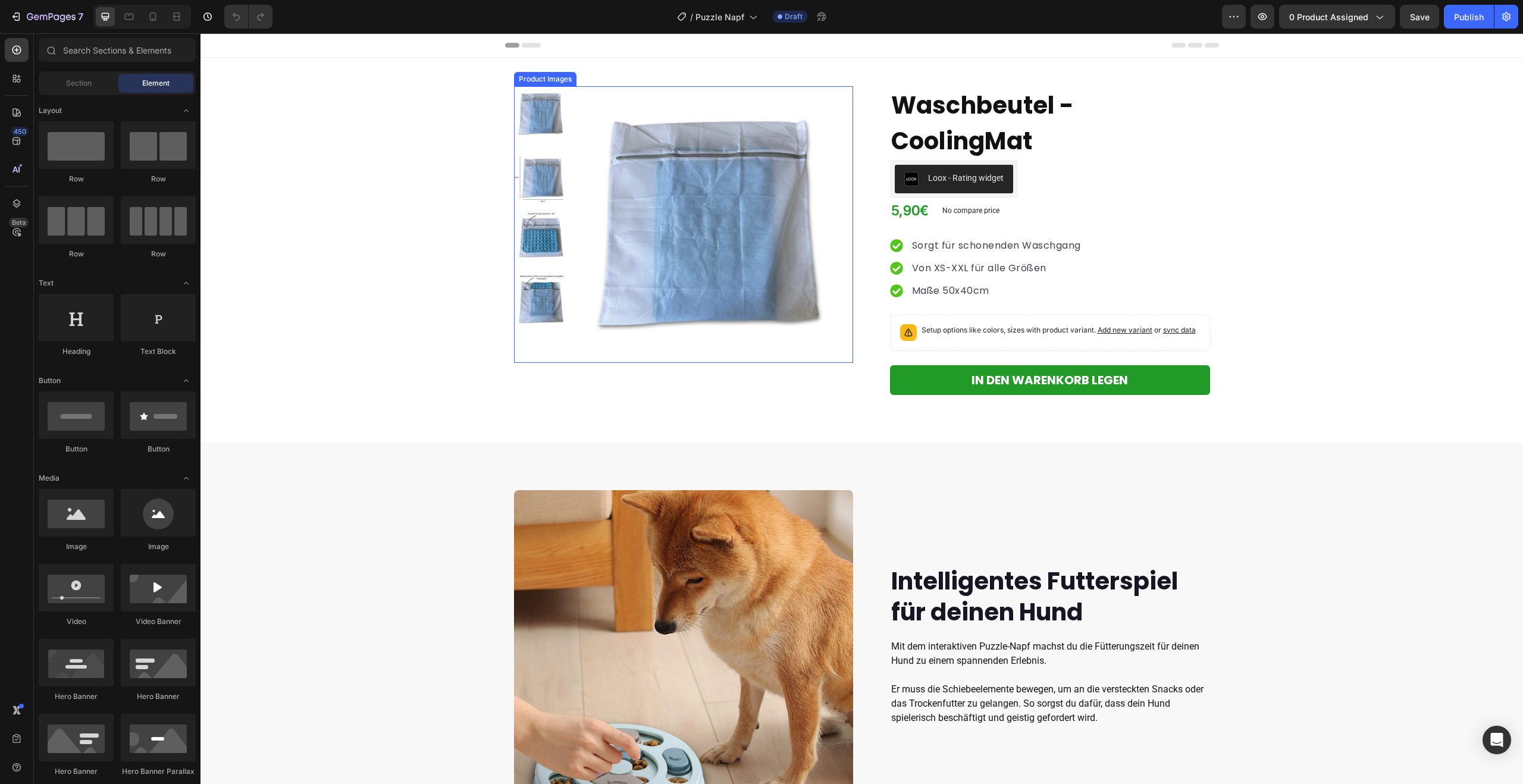
click at [692, 194] on img at bounding box center [715, 225] width 277 height 277
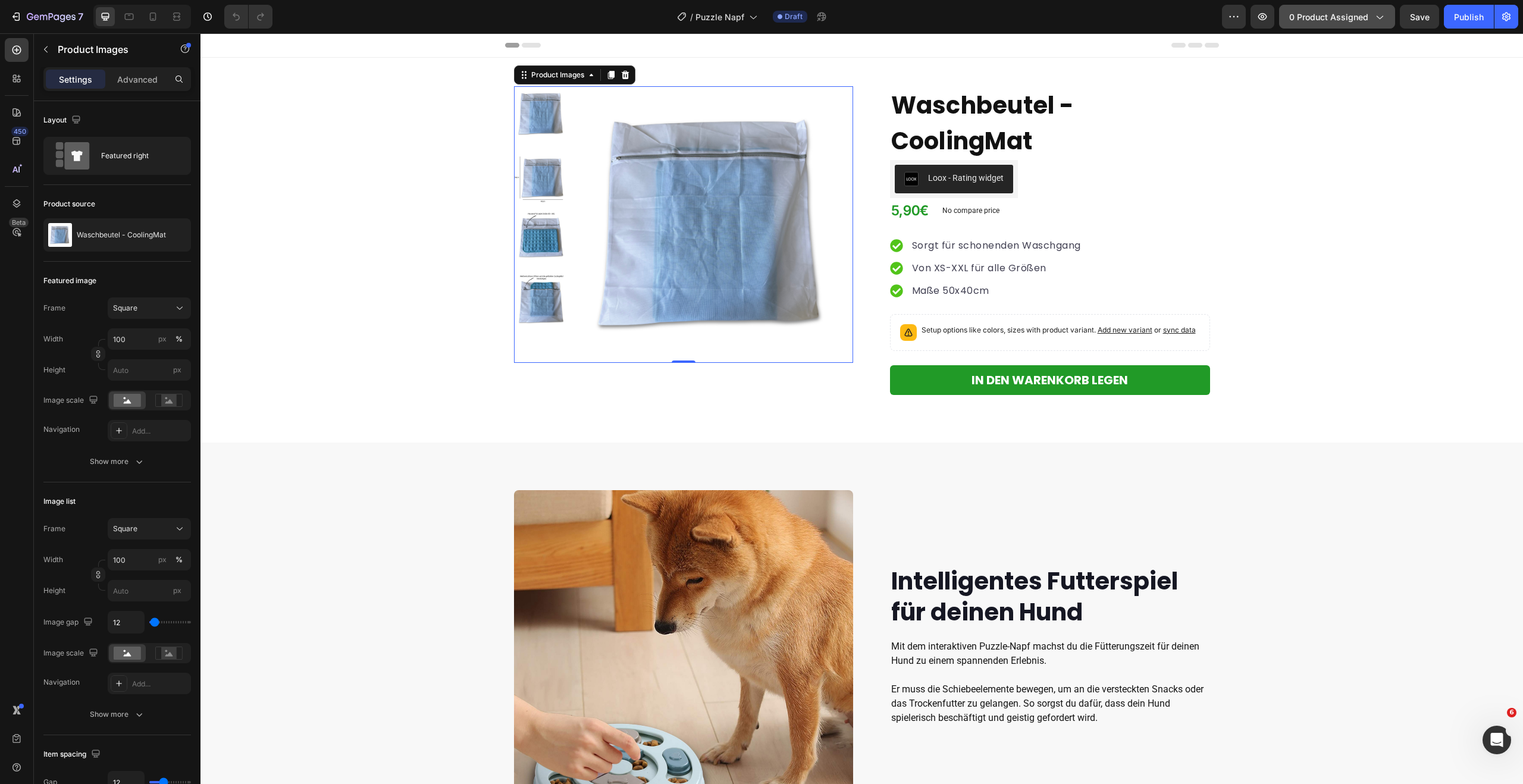
click at [1373, 16] on icon "button" at bounding box center [1379, 17] width 12 height 12
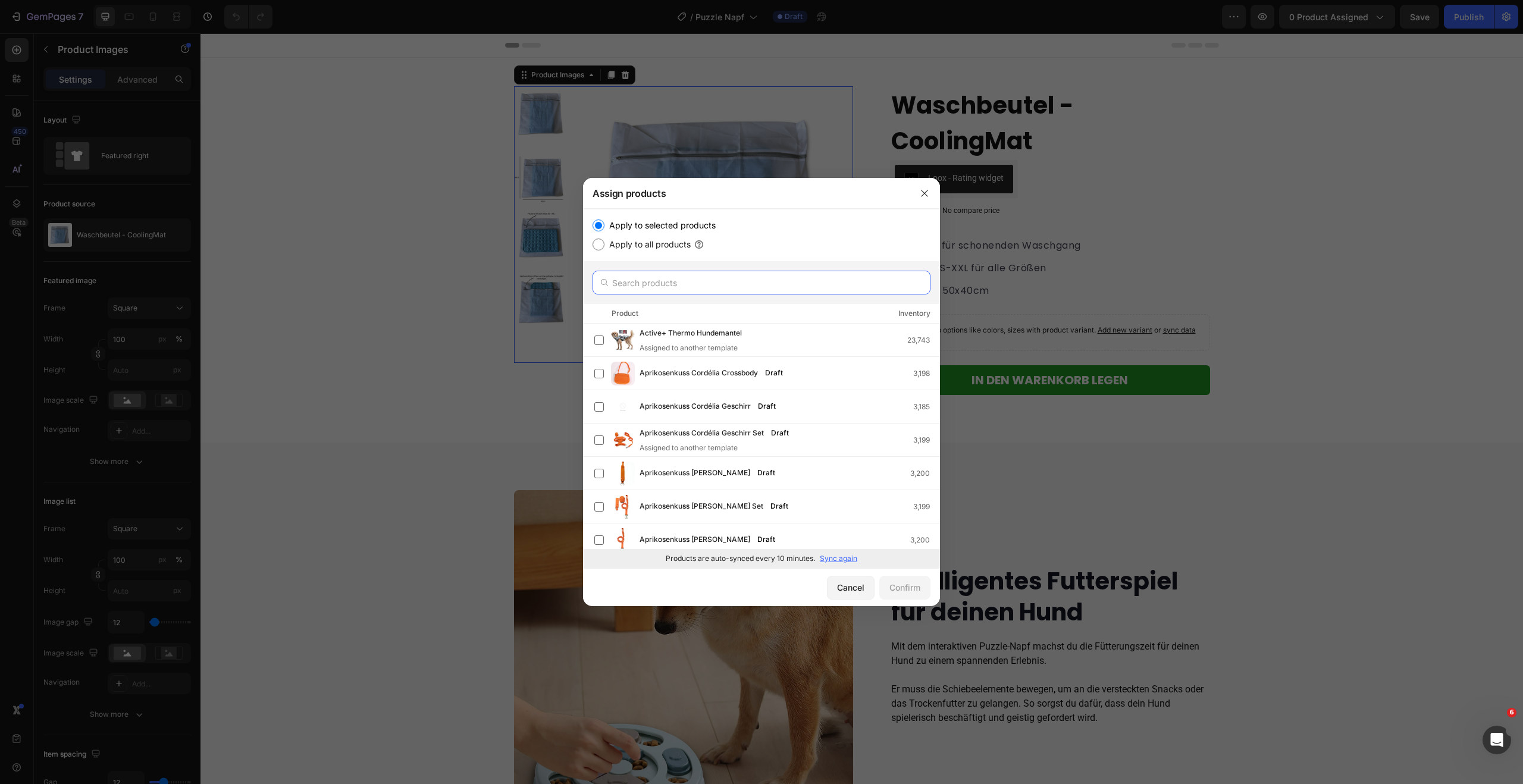
click at [745, 290] on input "text" at bounding box center [762, 283] width 338 height 24
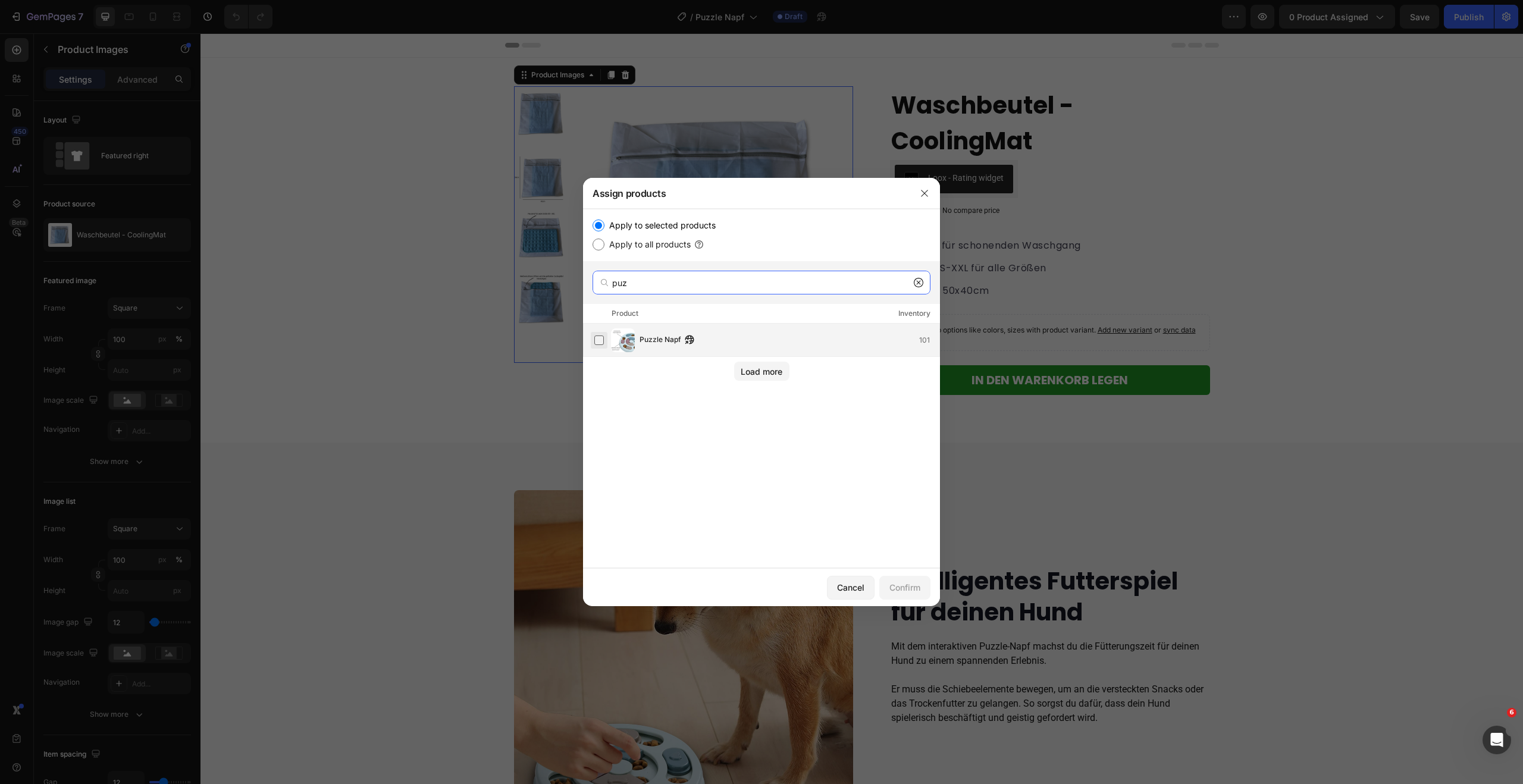
type input "puz"
click at [600, 338] on label at bounding box center [599, 340] width 9 height 9
click at [904, 592] on div "Confirm" at bounding box center [904, 587] width 31 height 13
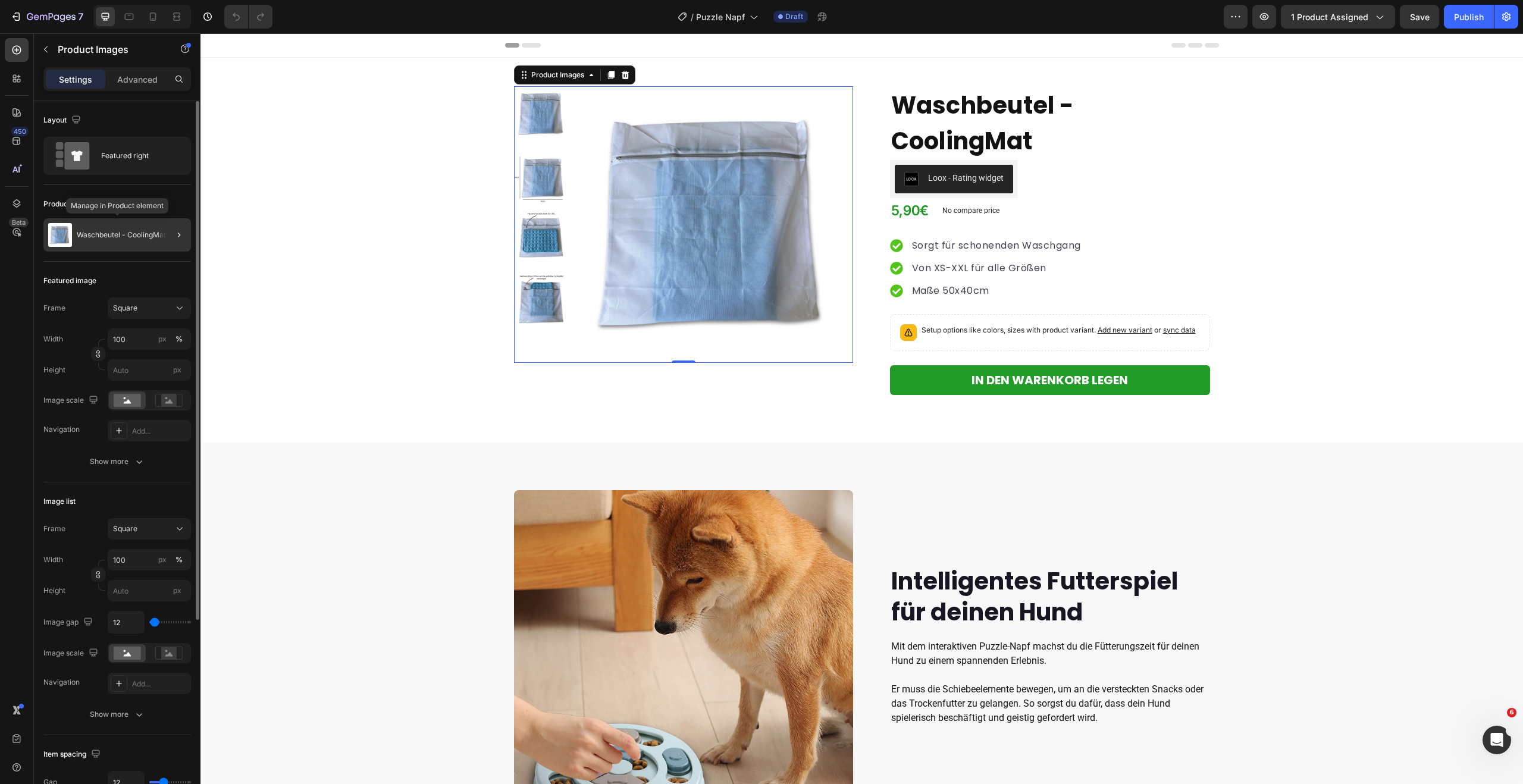
click at [104, 246] on div "Waschbeutel - CoolingMat" at bounding box center [117, 235] width 148 height 33
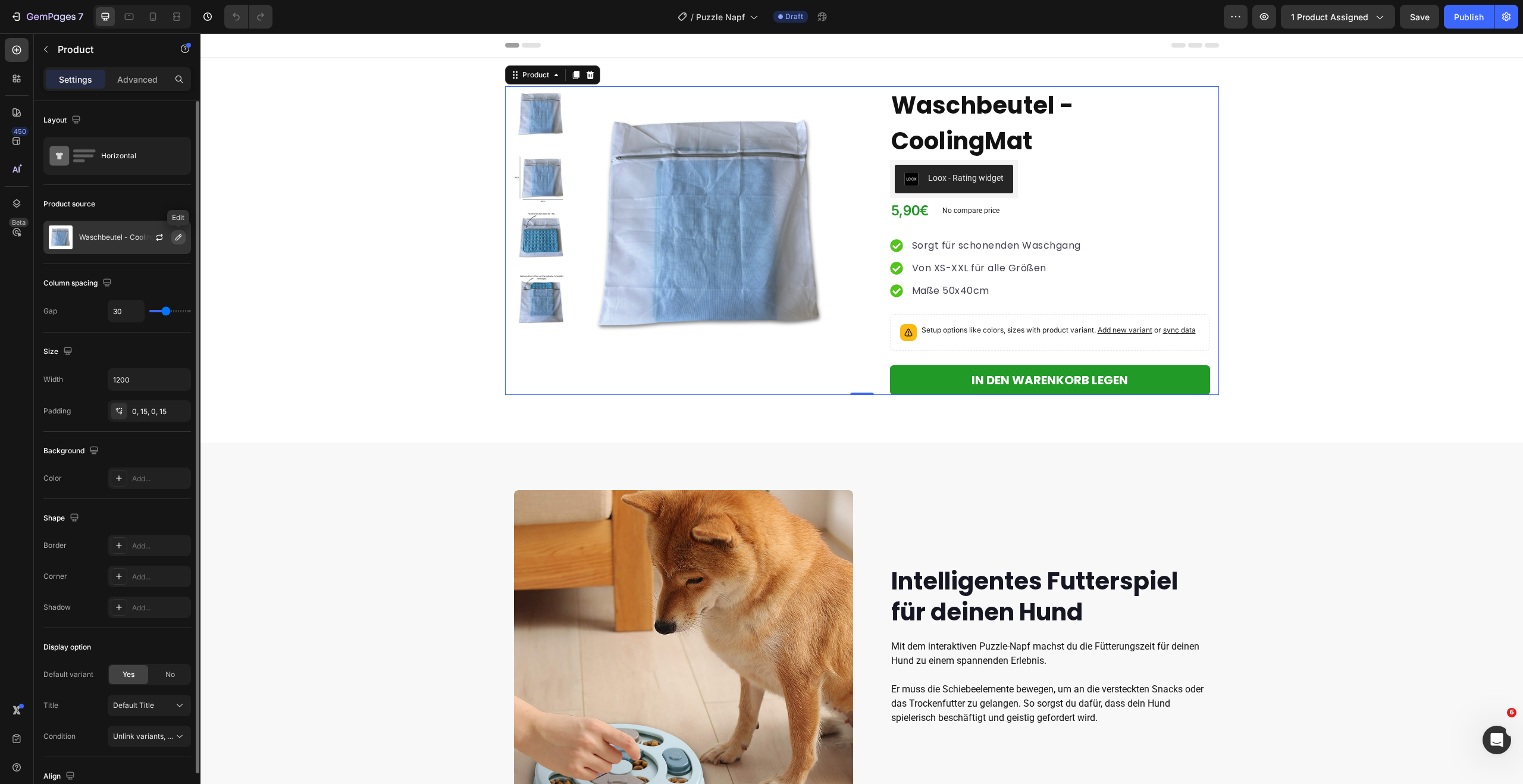
click at [179, 240] on icon "button" at bounding box center [178, 237] width 9 height 9
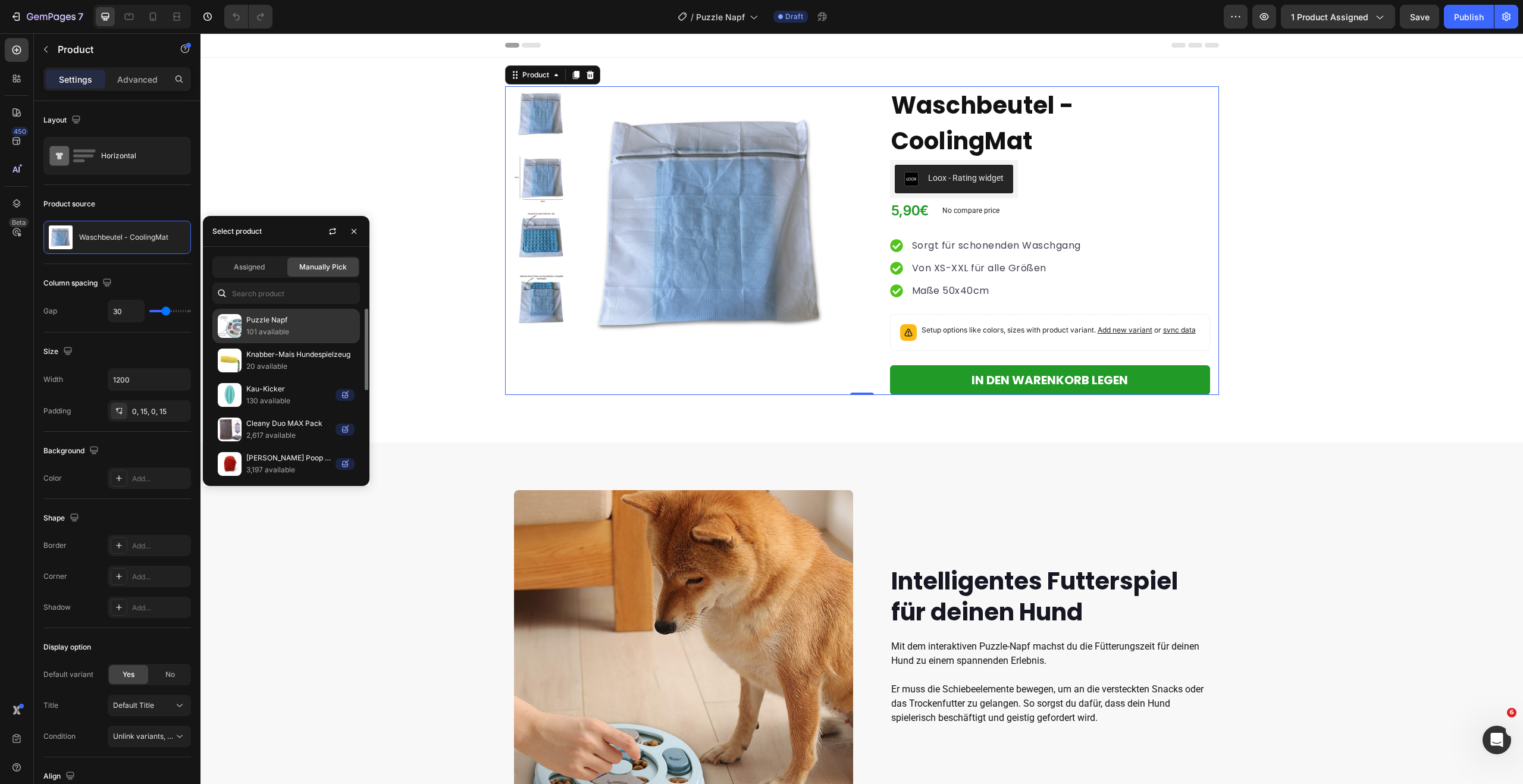
click at [279, 319] on p "Puzzle Napf" at bounding box center [300, 320] width 108 height 12
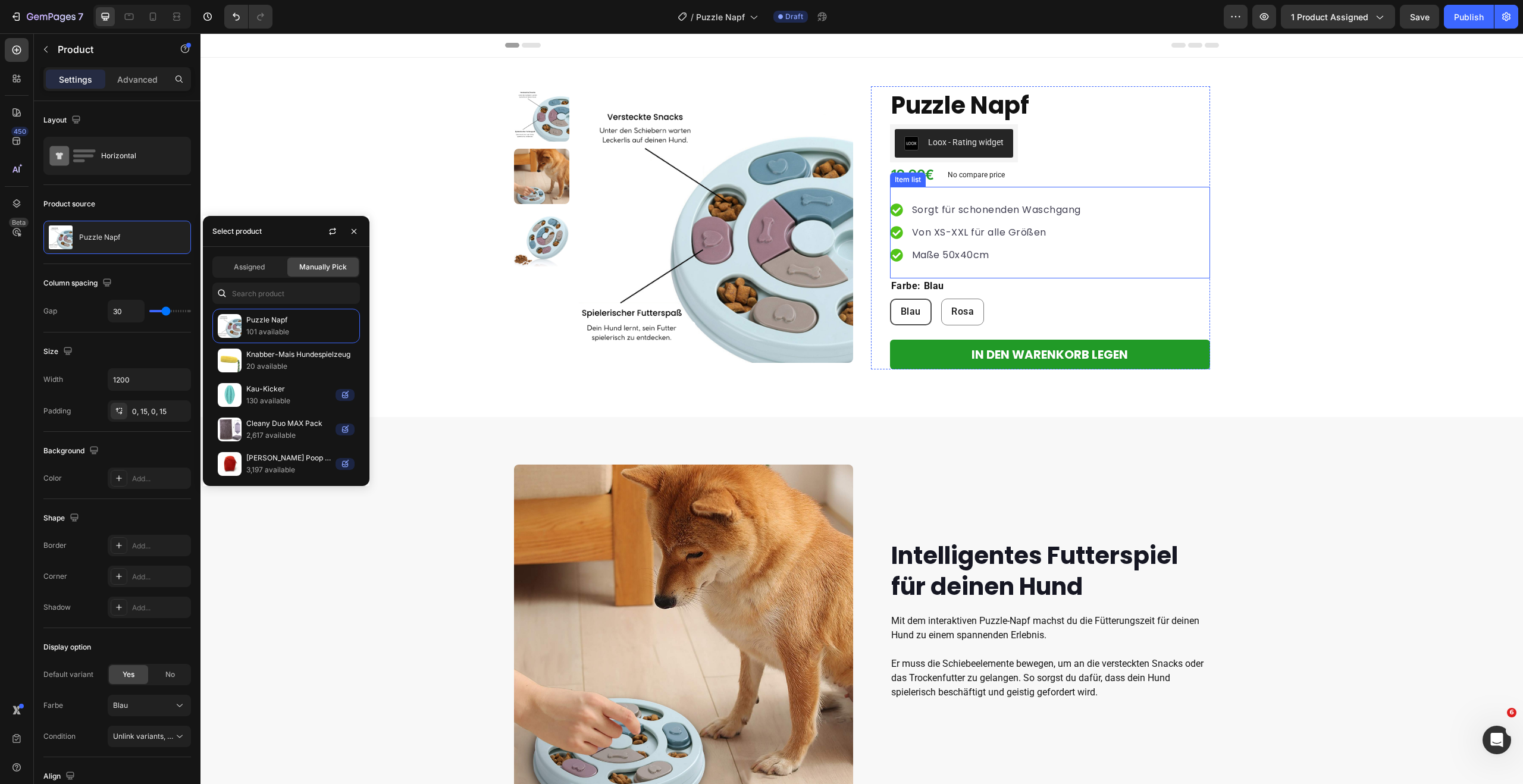
click at [925, 215] on p "Sorgt für schonenden Waschgang" at bounding box center [996, 209] width 169 height 14
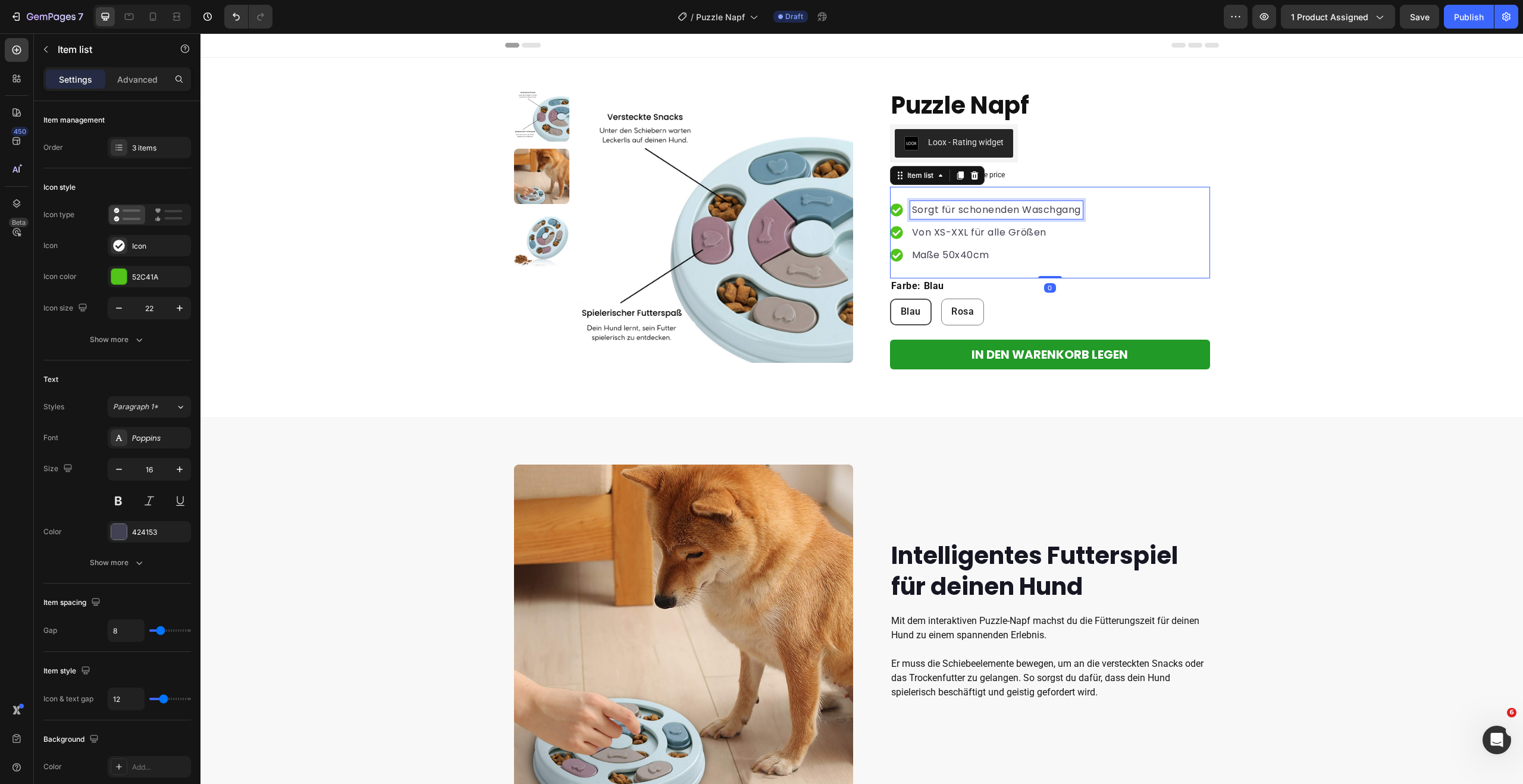
click at [964, 211] on p "Sorgt für schonenden Waschgang" at bounding box center [996, 209] width 169 height 14
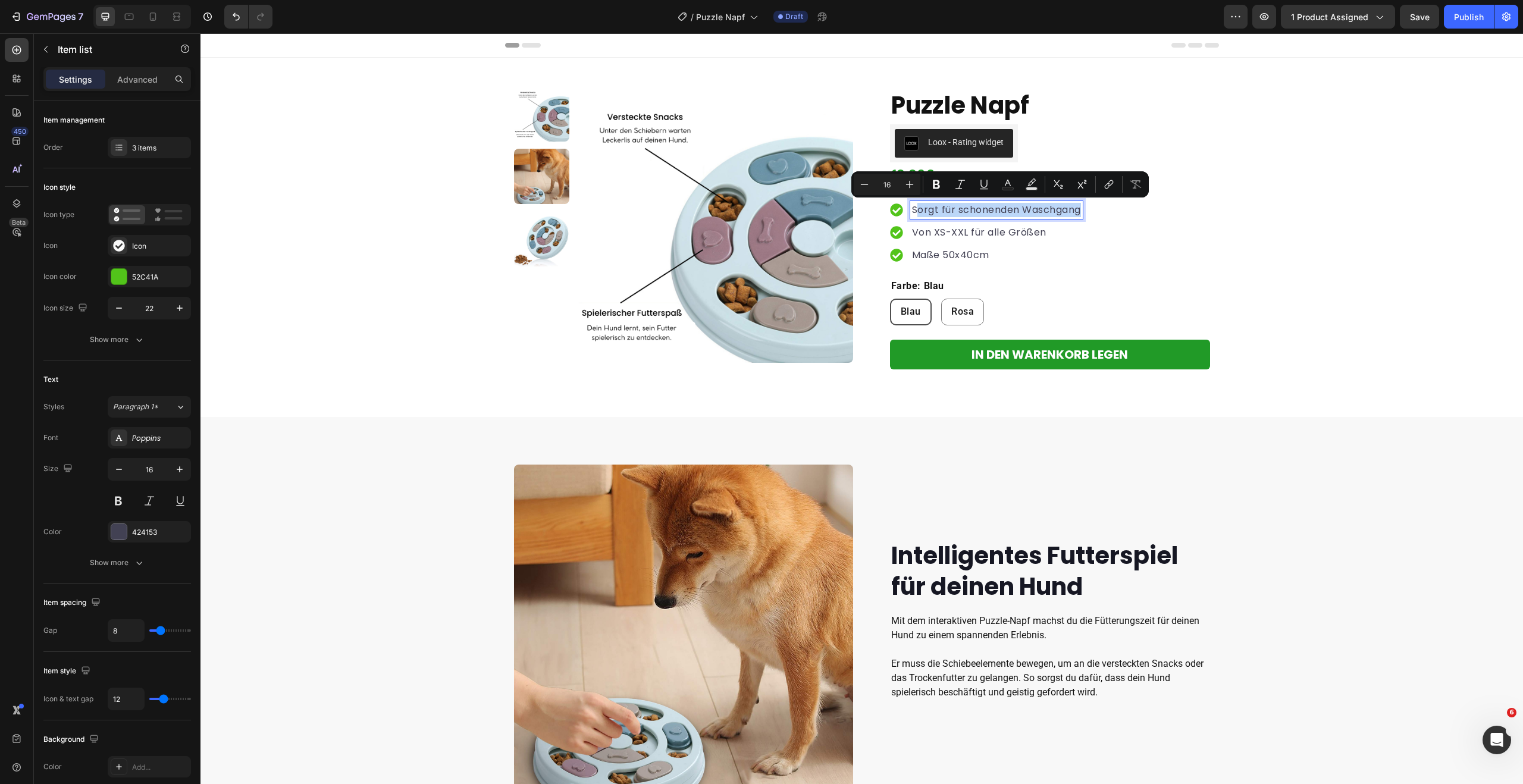
drag, startPoint x: 916, startPoint y: 209, endPoint x: 1089, endPoint y: 208, distance: 173.0
click at [1089, 208] on div "Sorgt für schonenden Waschgang Von XS-XXL für alle Größen Maße 50x40cm" at bounding box center [1049, 233] width 320 height 92
click at [527, 223] on img at bounding box center [541, 238] width 55 height 55
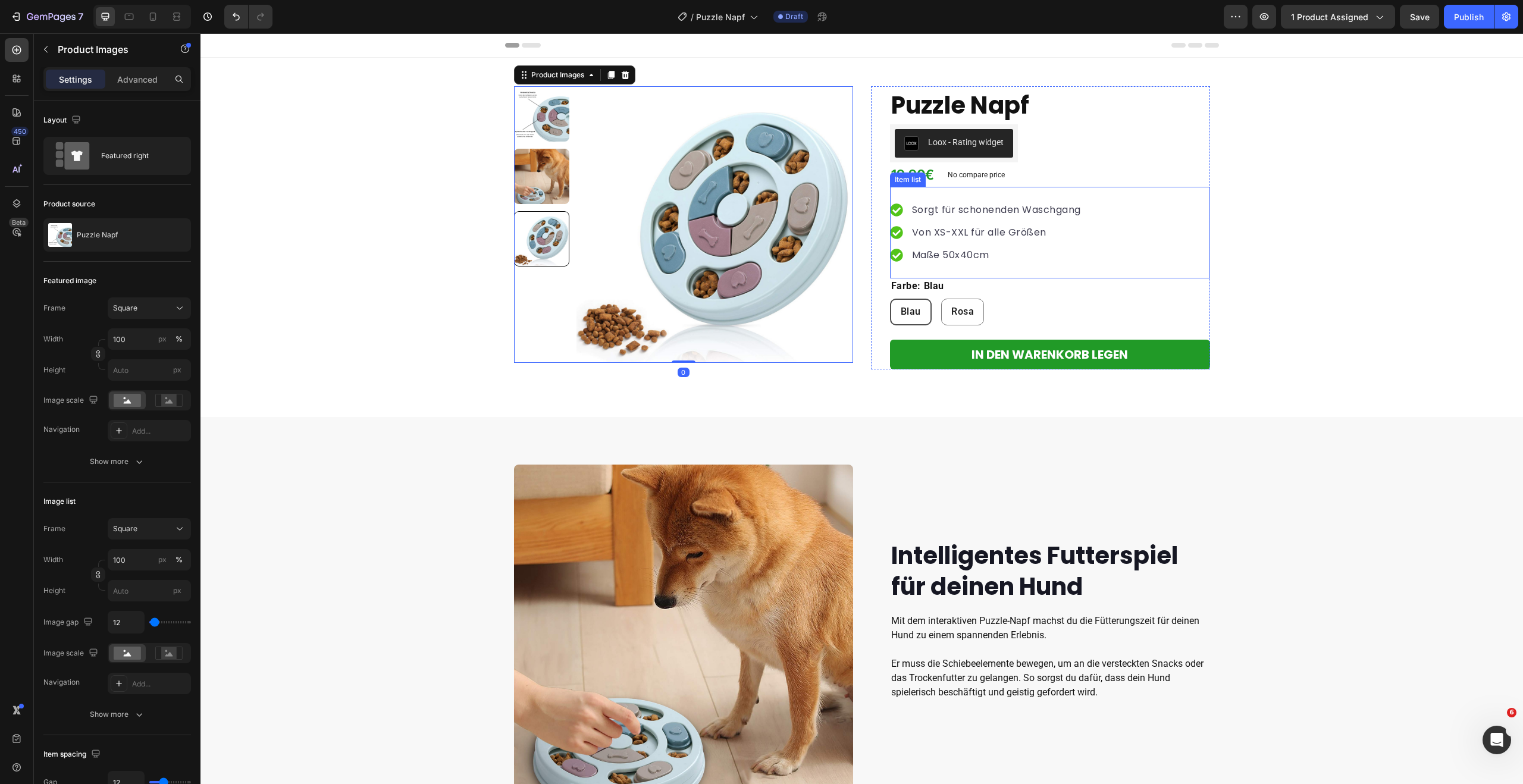
click at [1057, 209] on p "Sorgt für schonenden Waschgang" at bounding box center [996, 209] width 169 height 14
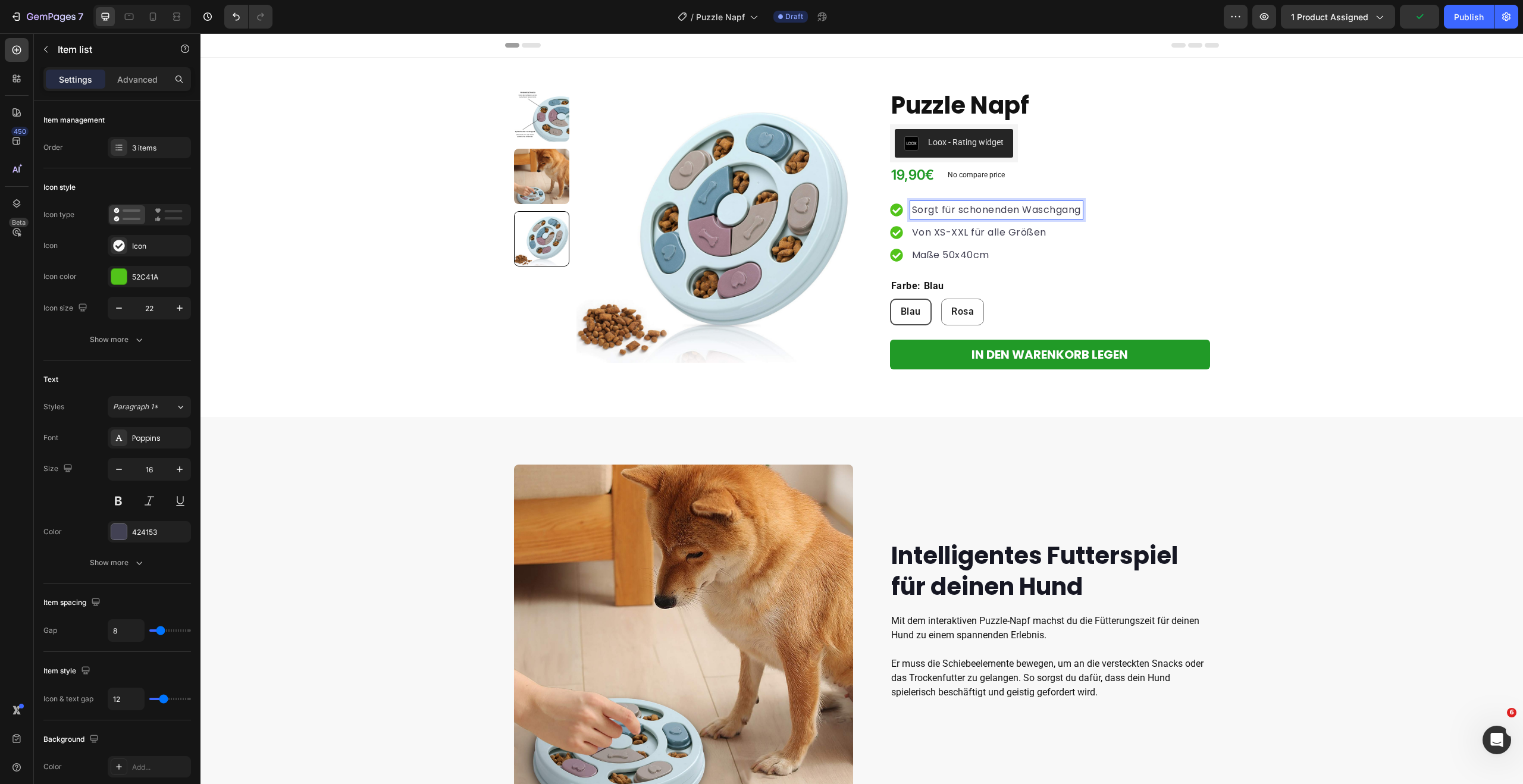
click at [1057, 209] on p "Sorgt für schonenden Waschgang" at bounding box center [996, 209] width 169 height 14
click at [1034, 233] on p "Von XS-XXL für alle Größen" at bounding box center [979, 232] width 134 height 14
click at [988, 255] on p "Maße 50x40cm" at bounding box center [950, 255] width 77 height 14
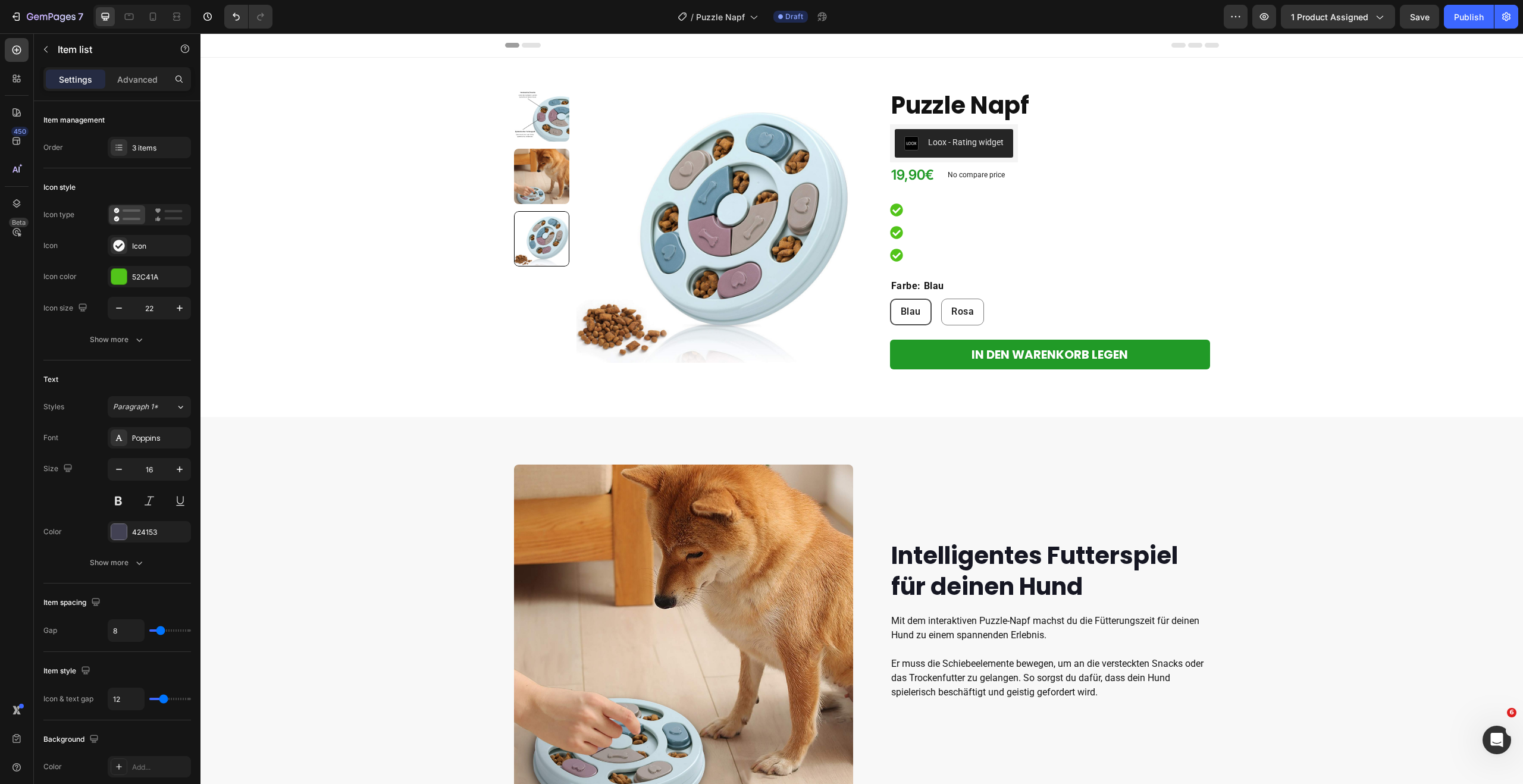
click at [897, 252] on icon at bounding box center [896, 255] width 13 height 13
click at [902, 255] on div at bounding box center [902, 255] width 24 height 18
click at [1320, 457] on div "Intelligentes Futterspiel für deinen Hund Heading Mit dem interaktiven Puzzle-N…" at bounding box center [861, 634] width 1322 height 434
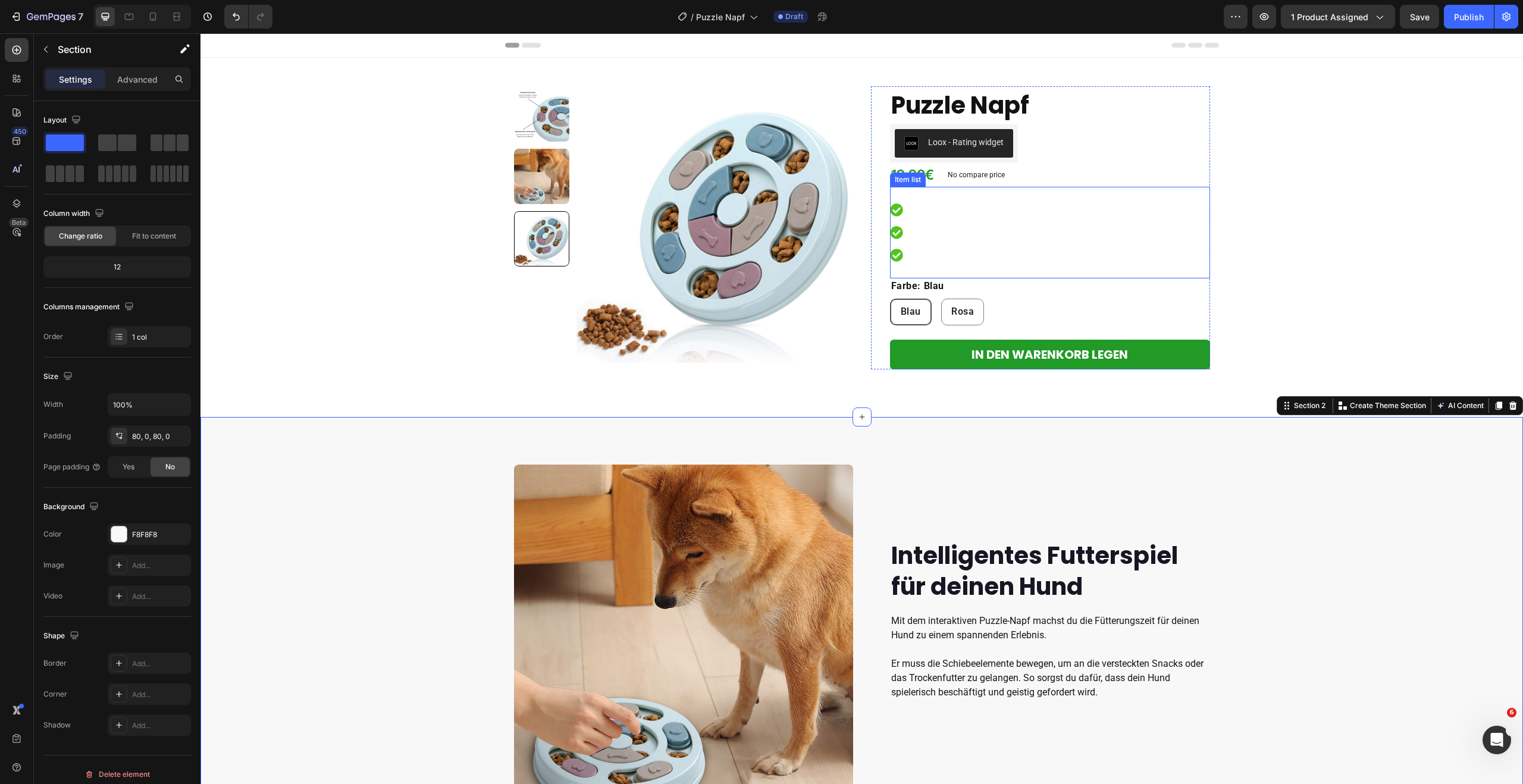
click at [904, 241] on div at bounding box center [902, 232] width 24 height 63
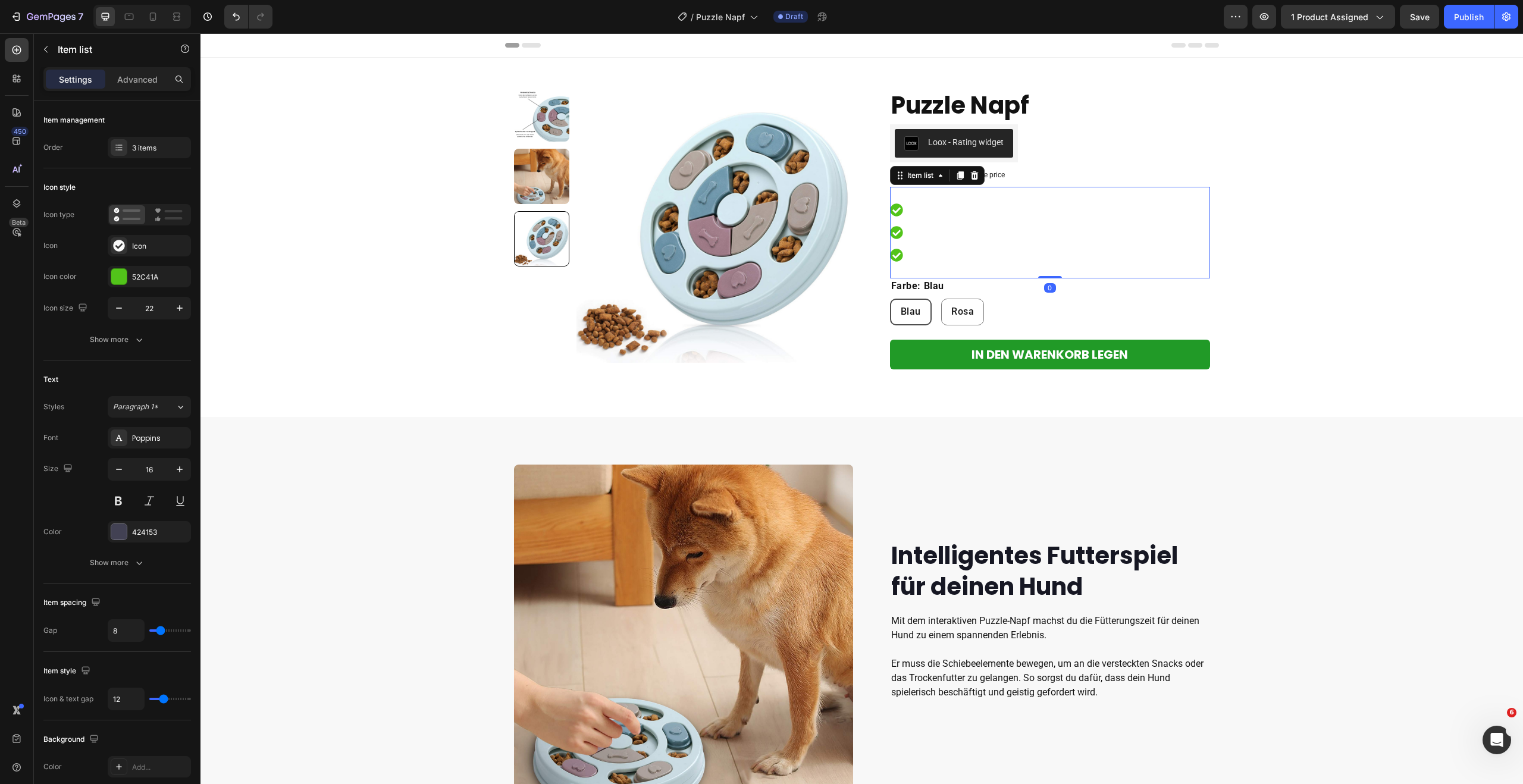
click at [899, 241] on div at bounding box center [902, 232] width 24 height 18
click at [900, 235] on icon at bounding box center [896, 232] width 13 height 13
drag, startPoint x: 897, startPoint y: 255, endPoint x: 911, endPoint y: 257, distance: 14.1
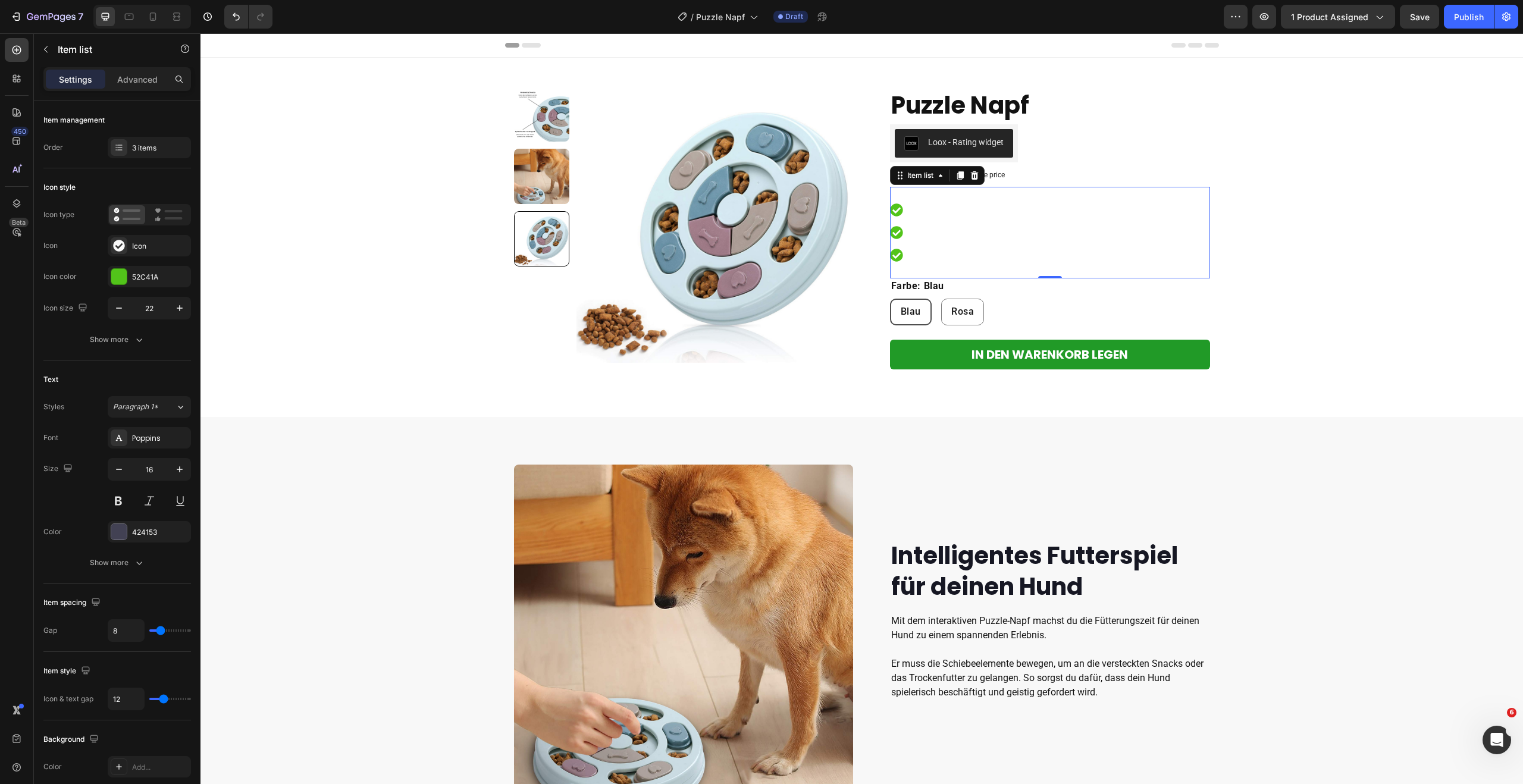
click at [898, 255] on icon at bounding box center [897, 255] width 13 height 13
click at [911, 257] on div "Rich Text Editor. Editing area: main" at bounding box center [911, 255] width 3 height 18
drag, startPoint x: 909, startPoint y: 257, endPoint x: 895, endPoint y: 257, distance: 14.0
click at [895, 257] on div at bounding box center [902, 255] width 24 height 18
drag, startPoint x: 906, startPoint y: 255, endPoint x: 904, endPoint y: 227, distance: 28.1
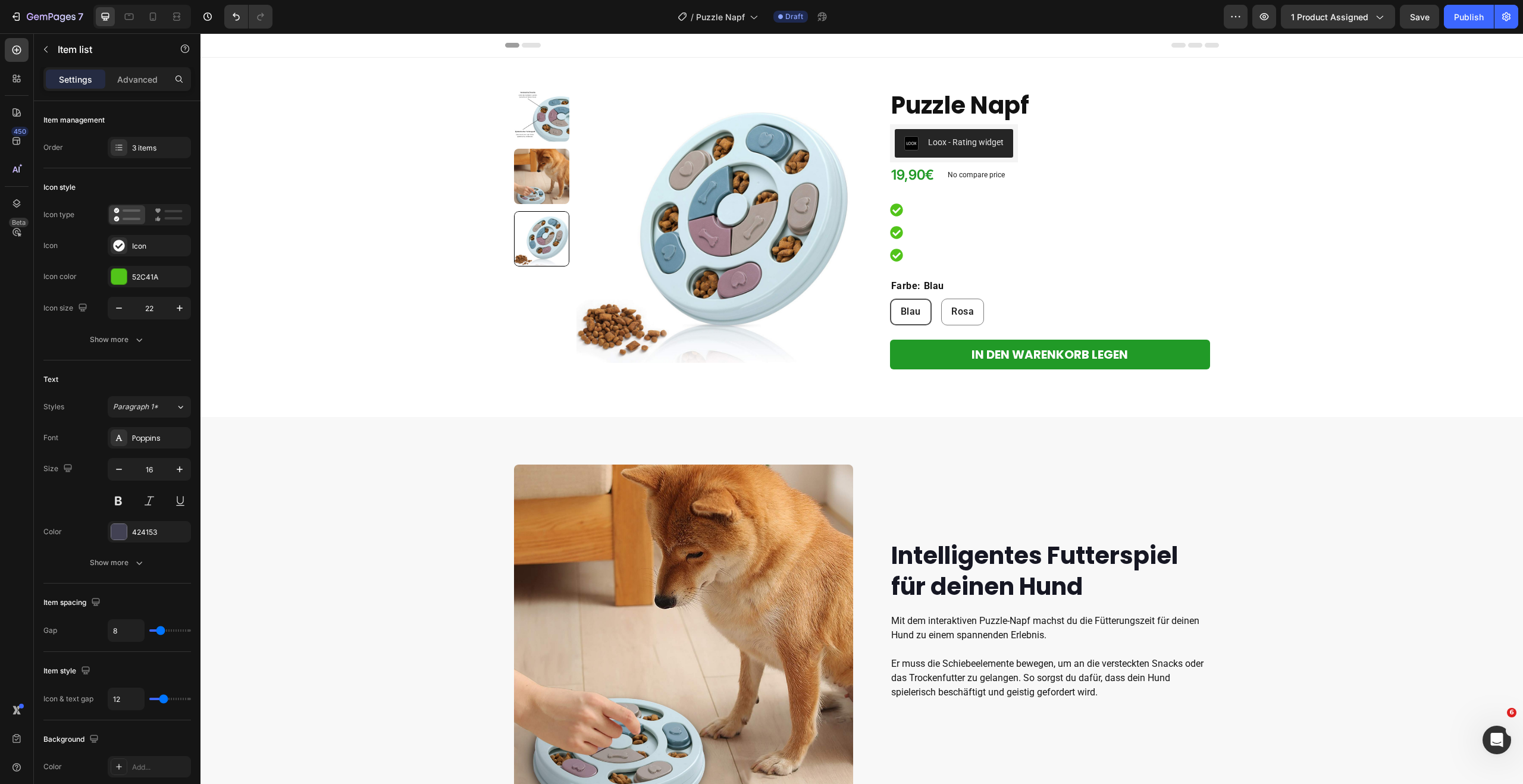
click at [905, 245] on div at bounding box center [902, 232] width 24 height 63
click at [904, 226] on div at bounding box center [902, 232] width 24 height 18
click at [1319, 325] on div "Product Images Row Puzzle Napf Product Title Loox - Rating widget Loox Row 19,9…" at bounding box center [861, 228] width 1322 height 283
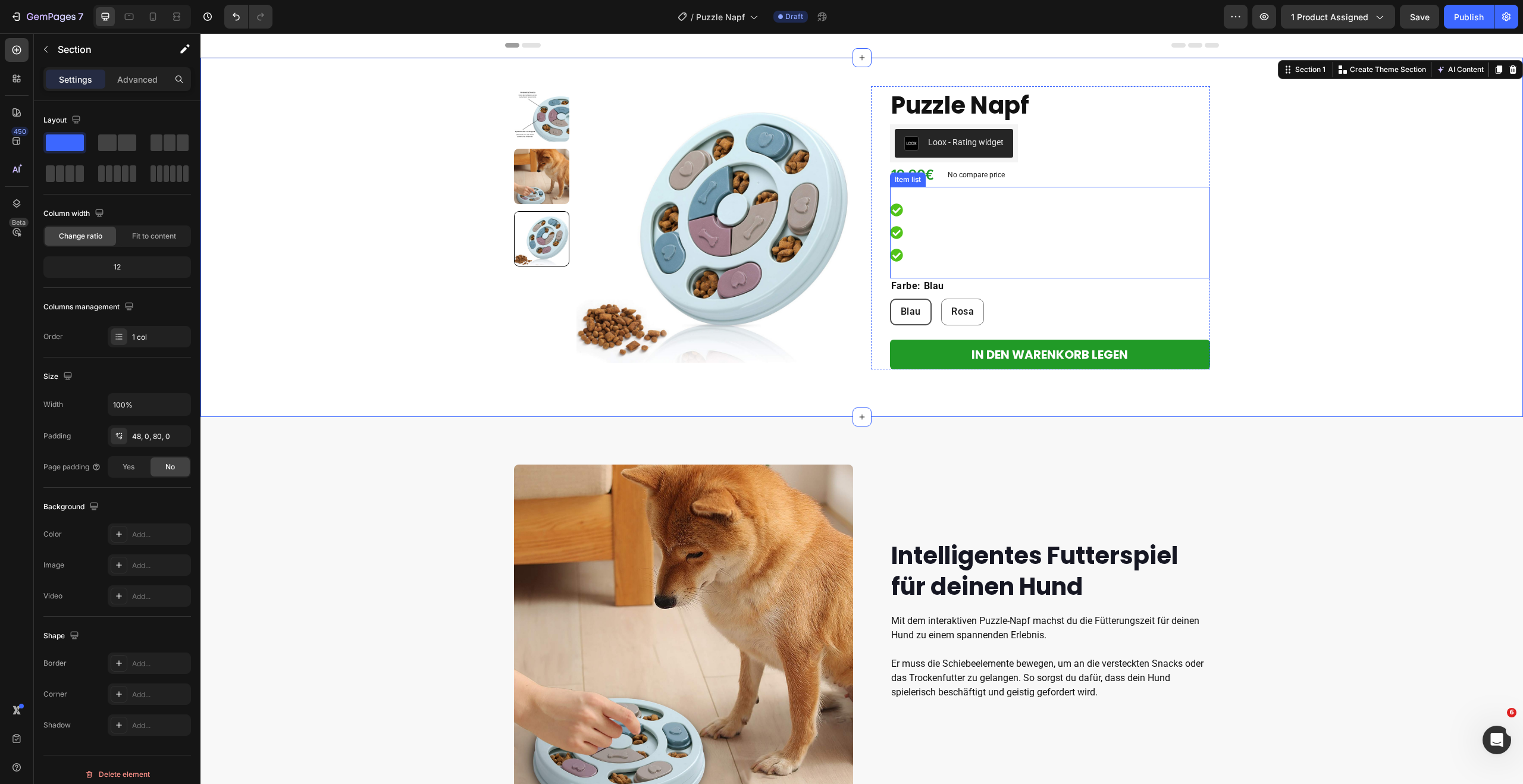
click at [897, 235] on icon at bounding box center [896, 232] width 13 height 13
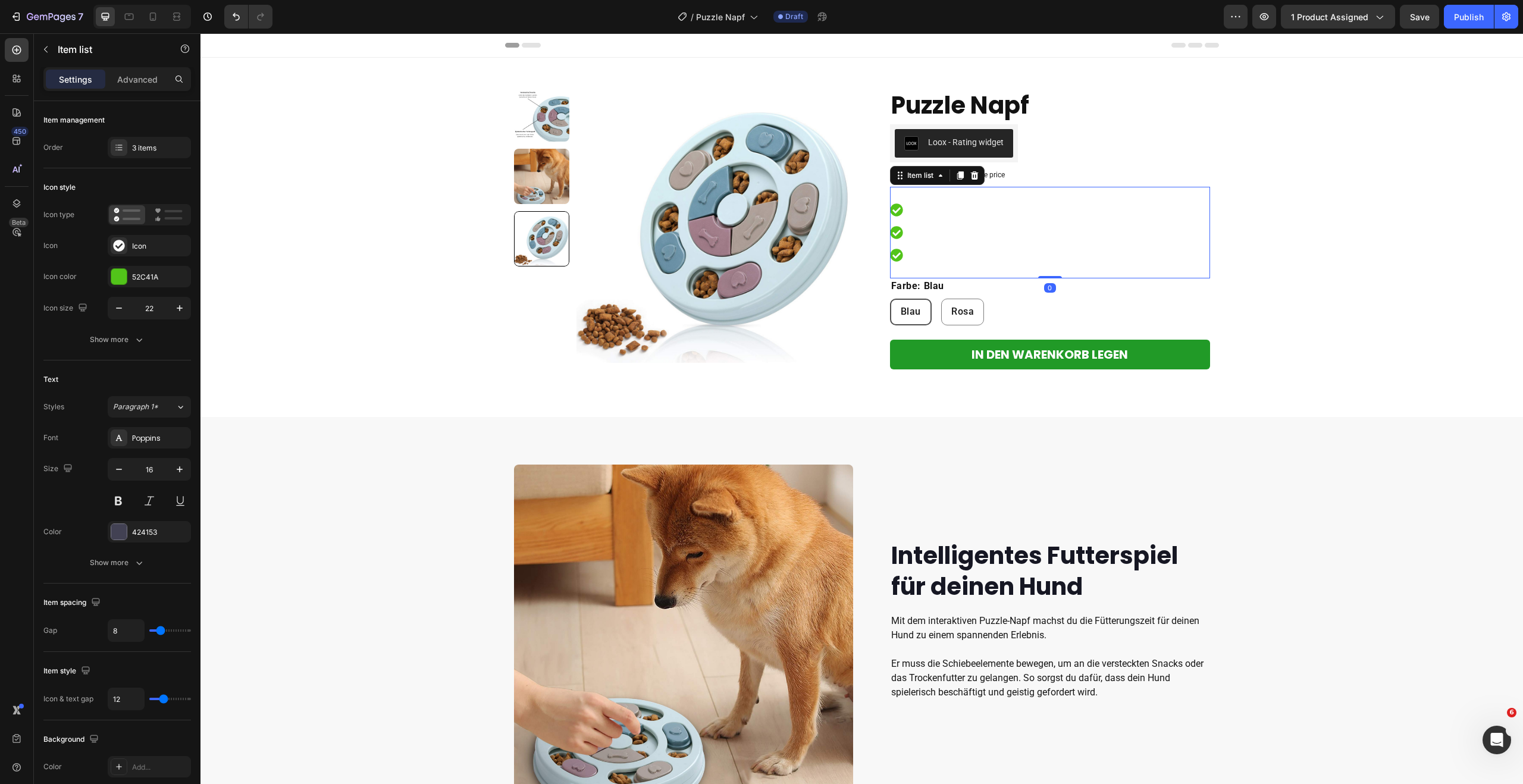
click at [903, 233] on div at bounding box center [902, 232] width 24 height 18
click at [896, 231] on icon at bounding box center [896, 232] width 13 height 13
drag, startPoint x: 896, startPoint y: 231, endPoint x: 948, endPoint y: 239, distance: 52.6
click at [921, 233] on div at bounding box center [1049, 233] width 320 height 92
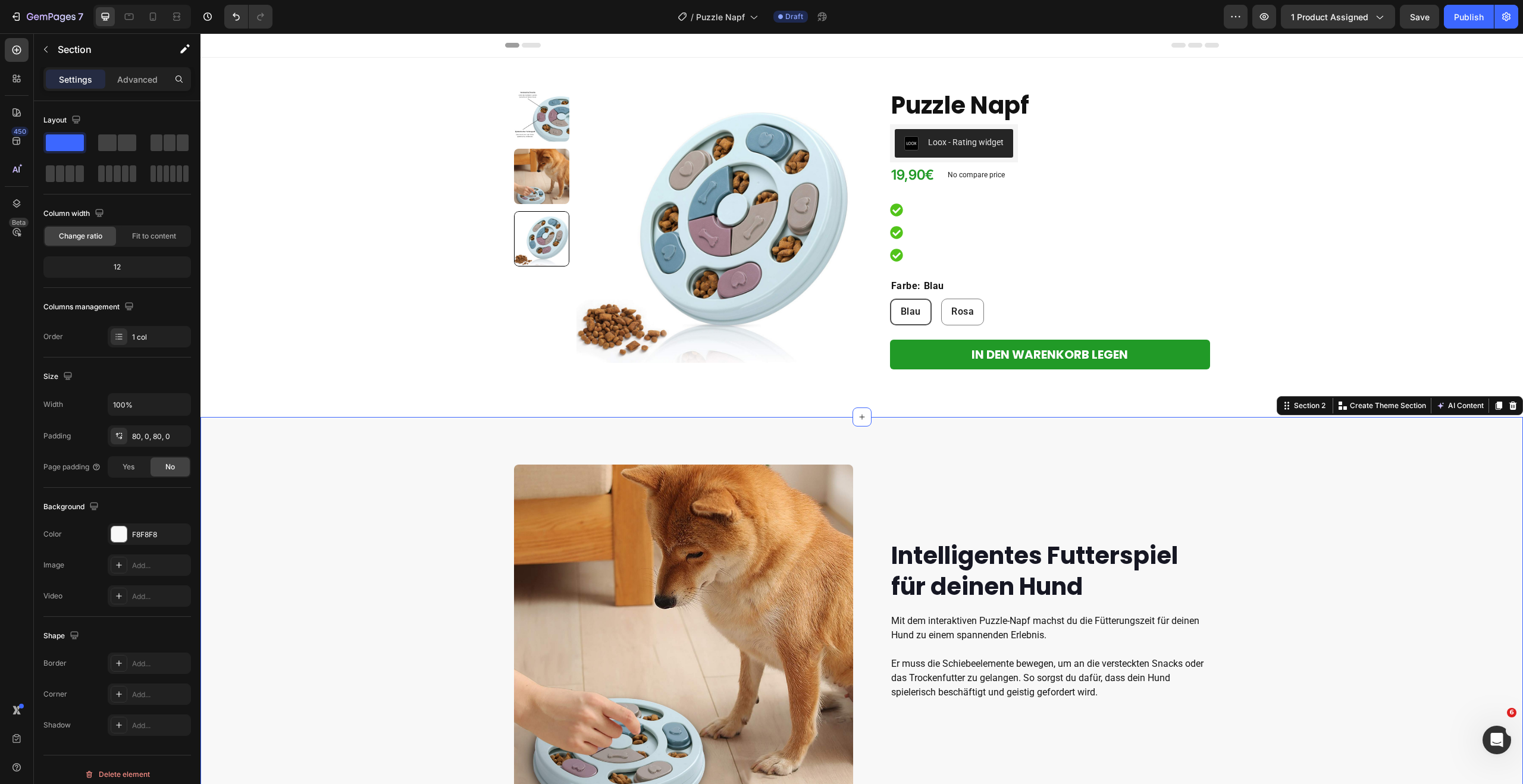
drag, startPoint x: 1304, startPoint y: 436, endPoint x: 1318, endPoint y: 434, distance: 14.1
click at [1304, 436] on div "Intelligentes Futterspiel für deinen Hund Heading Mit dem interaktiven Puzzle-N…" at bounding box center [861, 634] width 1322 height 434
click at [899, 218] on div at bounding box center [902, 209] width 24 height 18
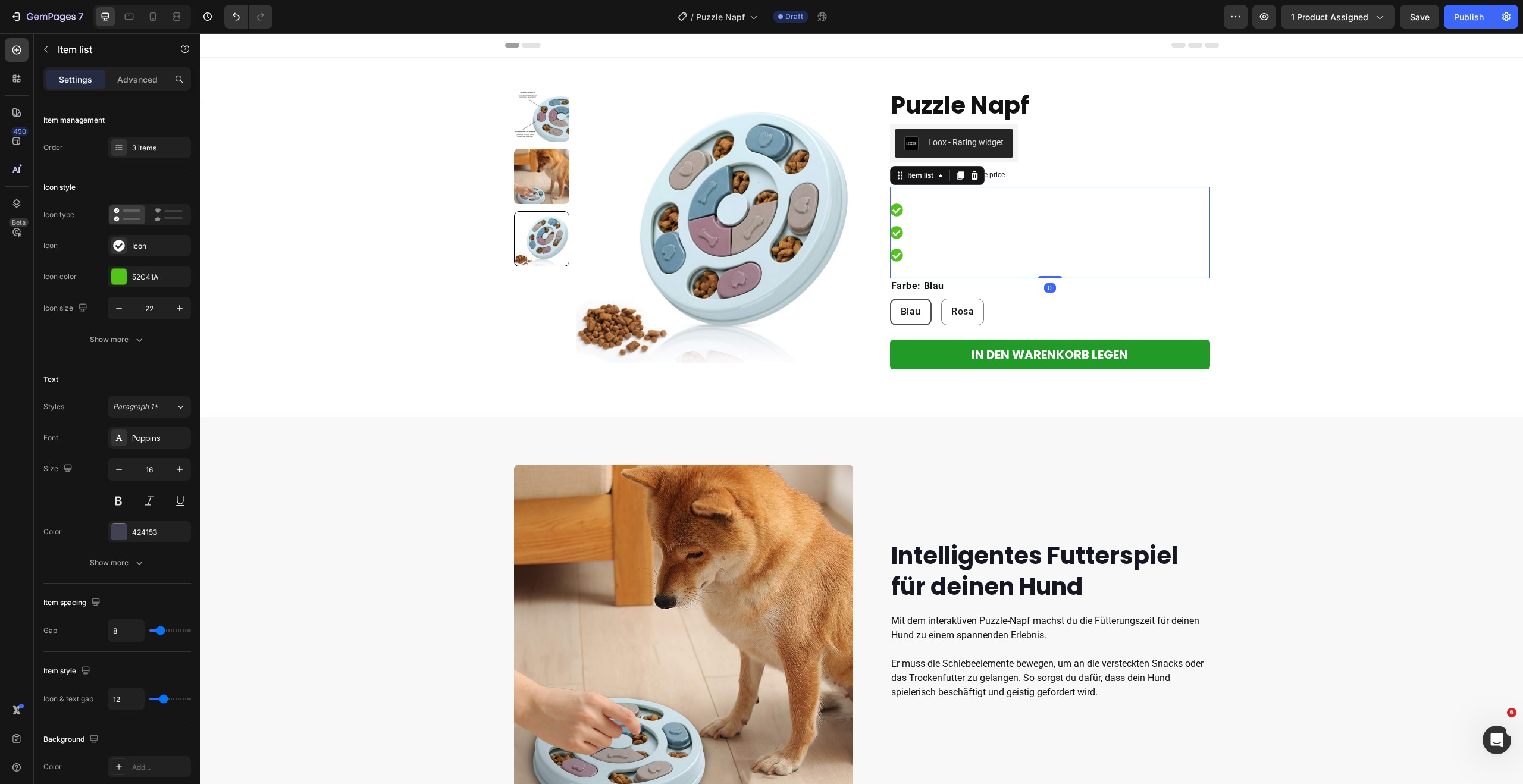
click at [899, 218] on div at bounding box center [902, 209] width 24 height 18
click at [899, 215] on div at bounding box center [902, 209] width 24 height 18
click at [898, 213] on icon at bounding box center [896, 209] width 13 height 13
click at [975, 177] on icon at bounding box center [974, 176] width 9 height 9
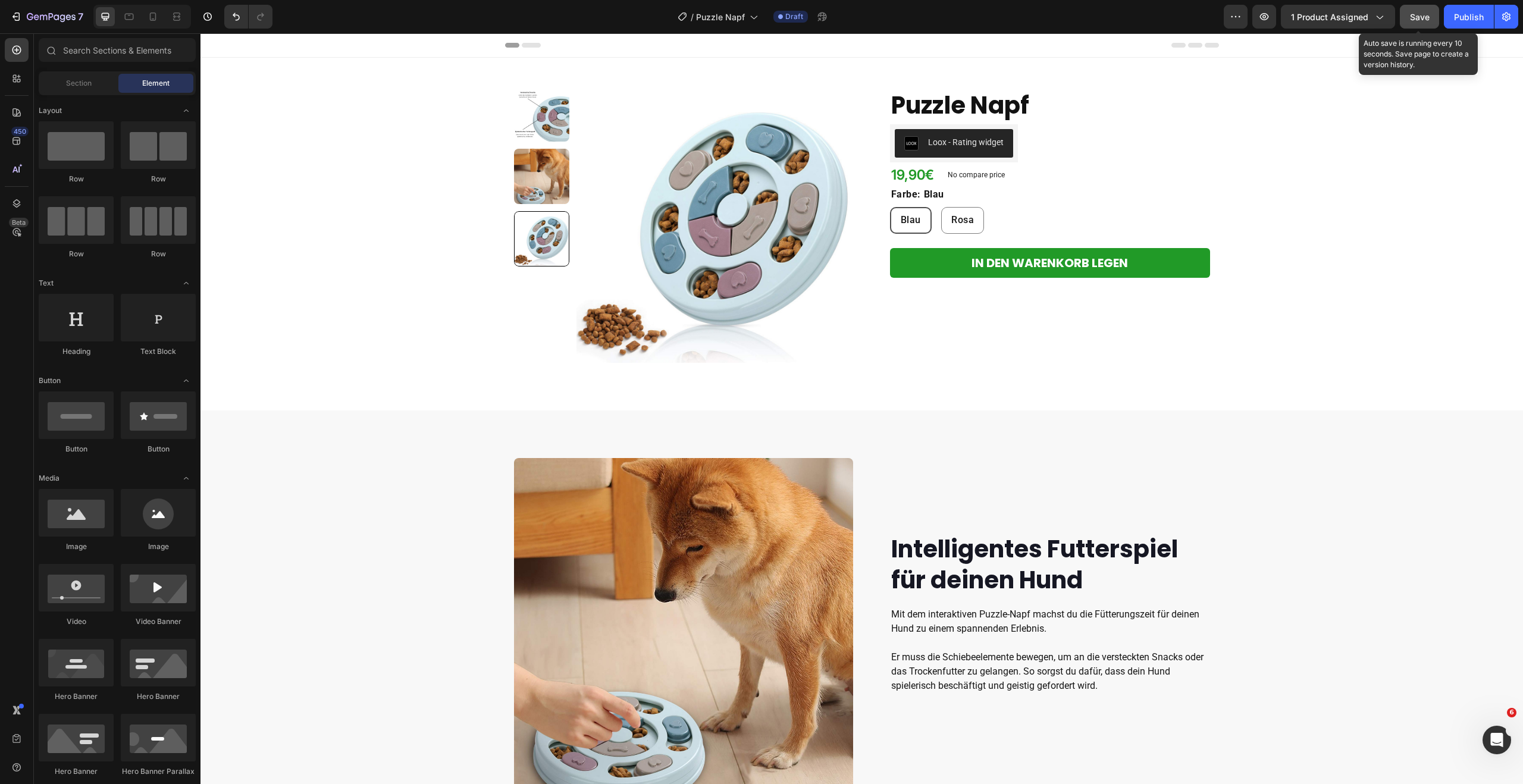
click at [1416, 13] on span "Save" at bounding box center [1420, 17] width 20 height 10
click at [1460, 18] on div "Publish" at bounding box center [1468, 17] width 30 height 13
